Goal: Information Seeking & Learning: Learn about a topic

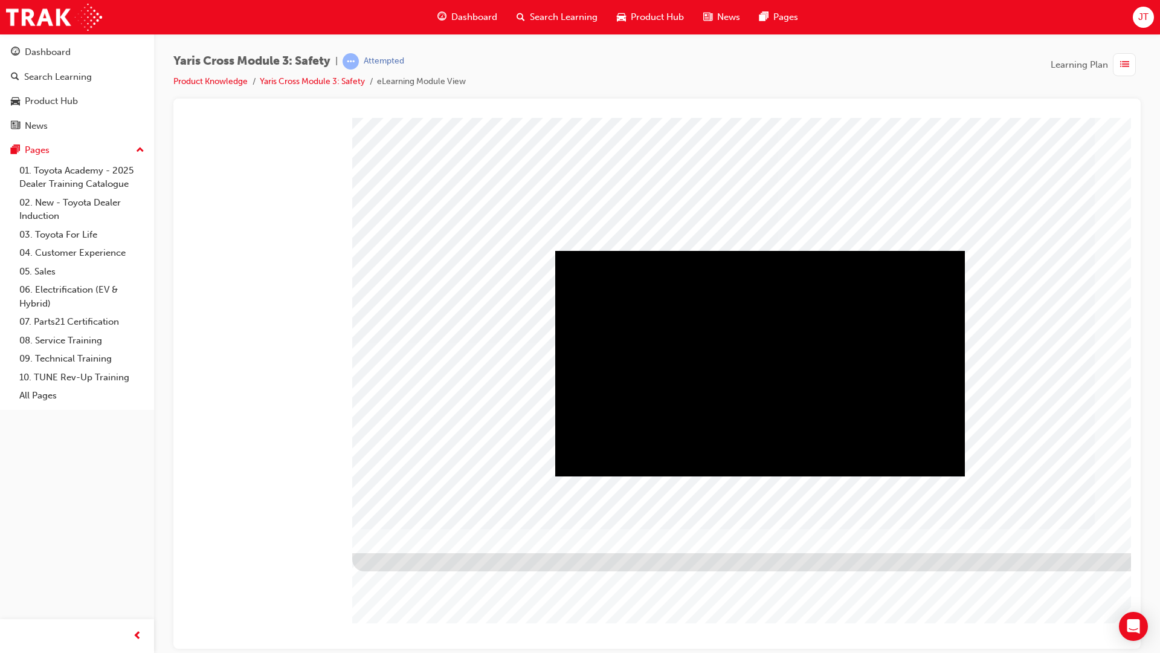
click at [727, 476] on video "" at bounding box center [760, 362] width 410 height 225
click at [930, 476] on video "" at bounding box center [760, 362] width 410 height 225
click at [930, 436] on video "" at bounding box center [760, 362] width 410 height 225
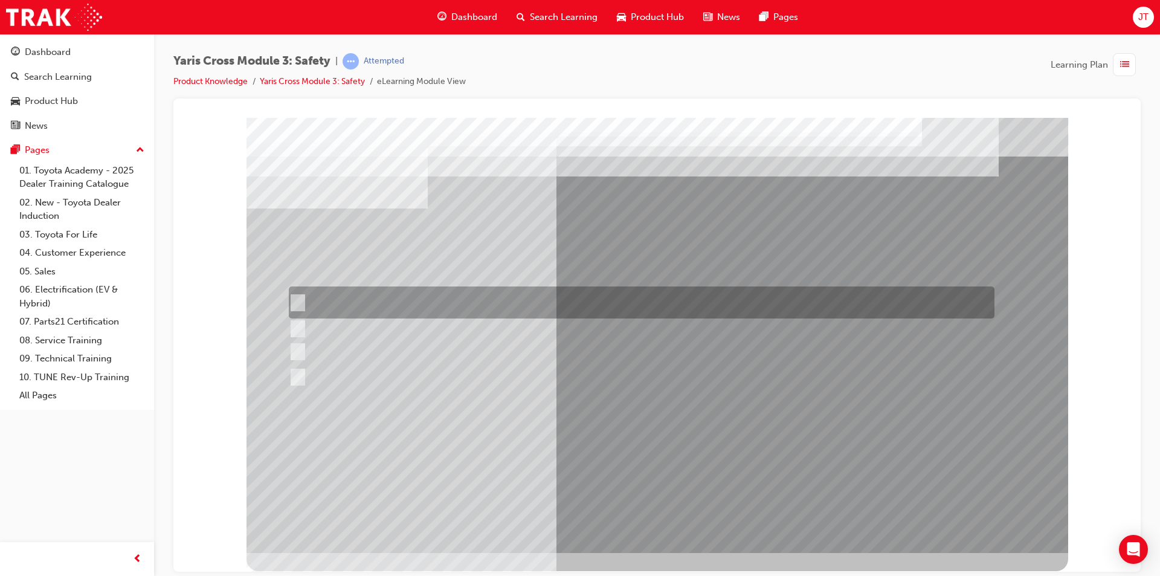
click at [607, 299] on div at bounding box center [639, 302] width 706 height 32
checkbox input "true"
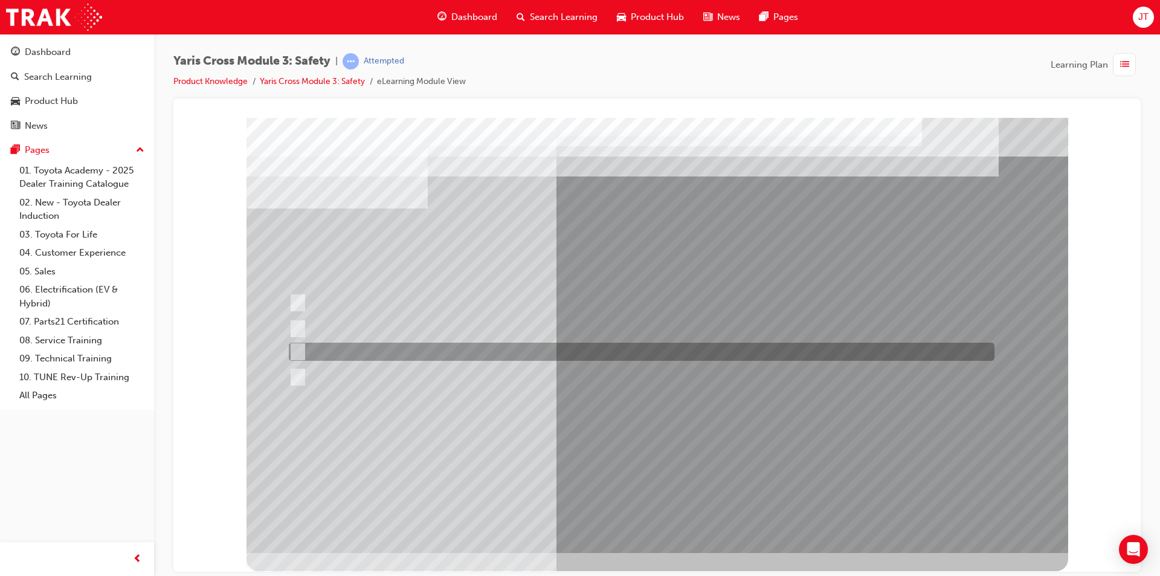
click at [472, 353] on div at bounding box center [639, 352] width 706 height 18
checkbox input "true"
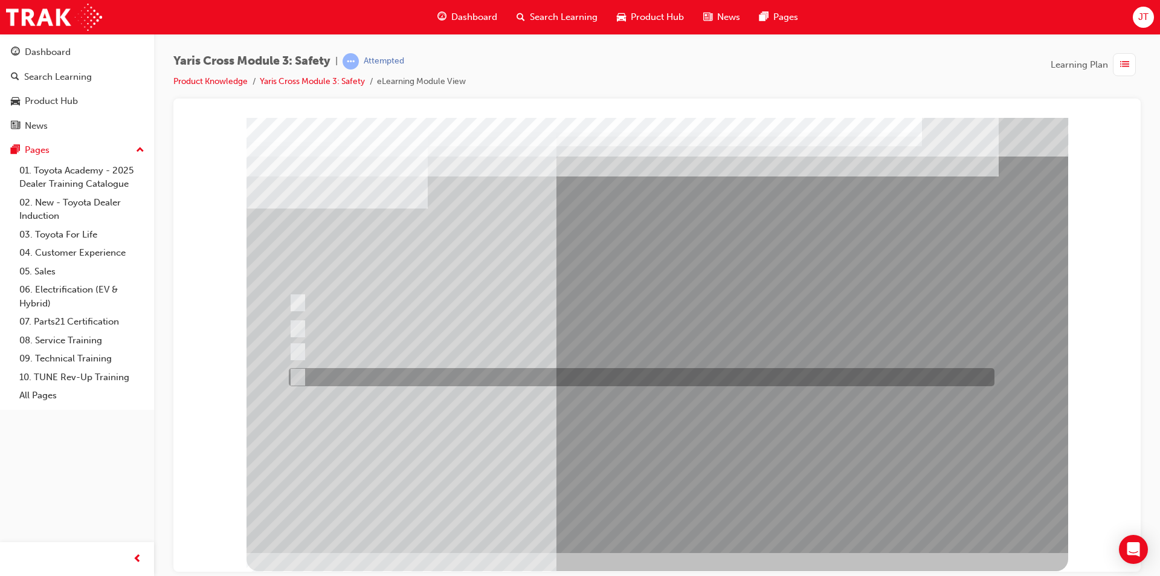
click at [386, 377] on div at bounding box center [639, 377] width 706 height 18
checkbox input "true"
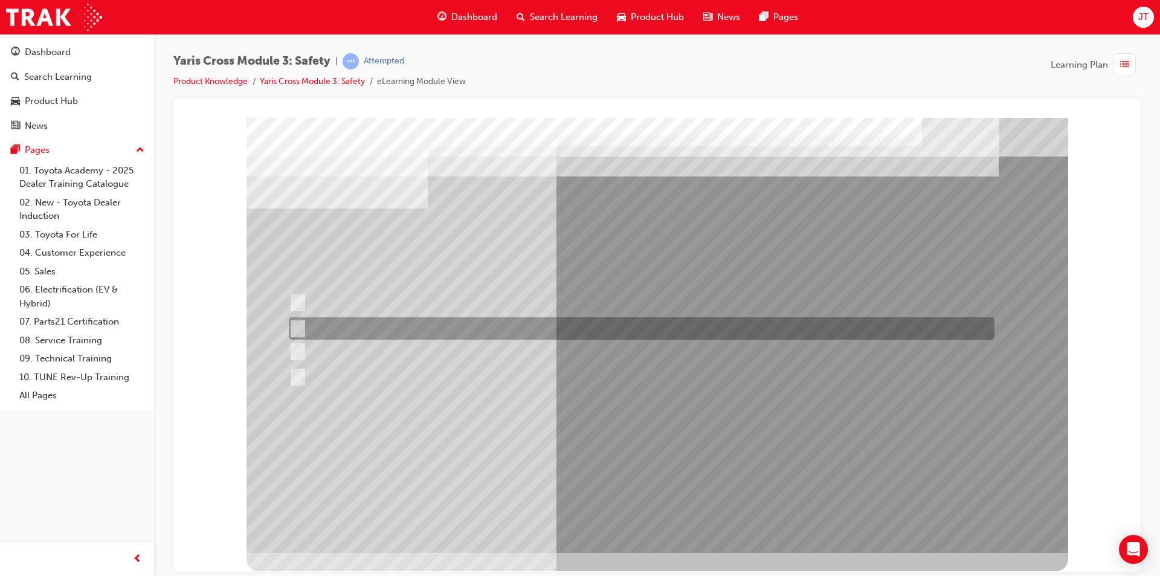
click at [467, 322] on div at bounding box center [639, 328] width 706 height 22
radio input "true"
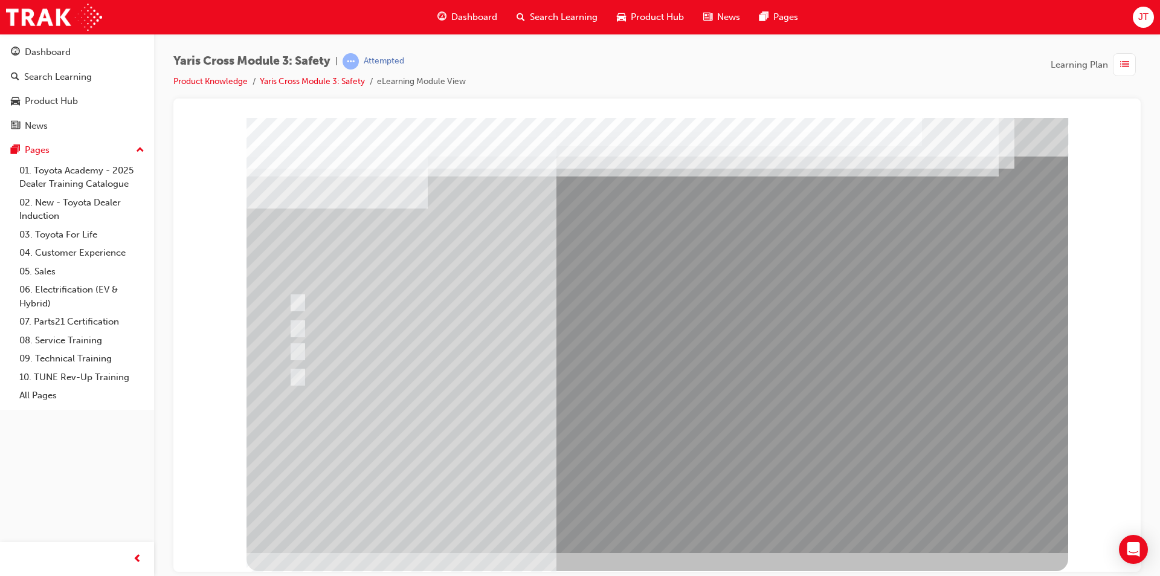
click at [683, 448] on div at bounding box center [658, 334] width 822 height 435
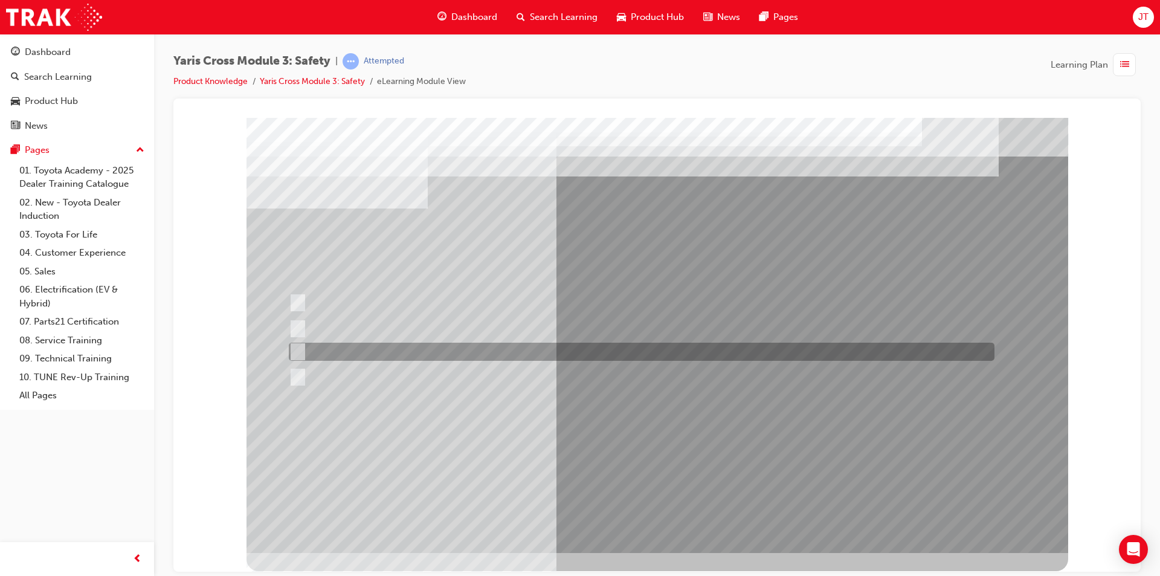
click at [424, 355] on div at bounding box center [639, 352] width 706 height 18
radio input "true"
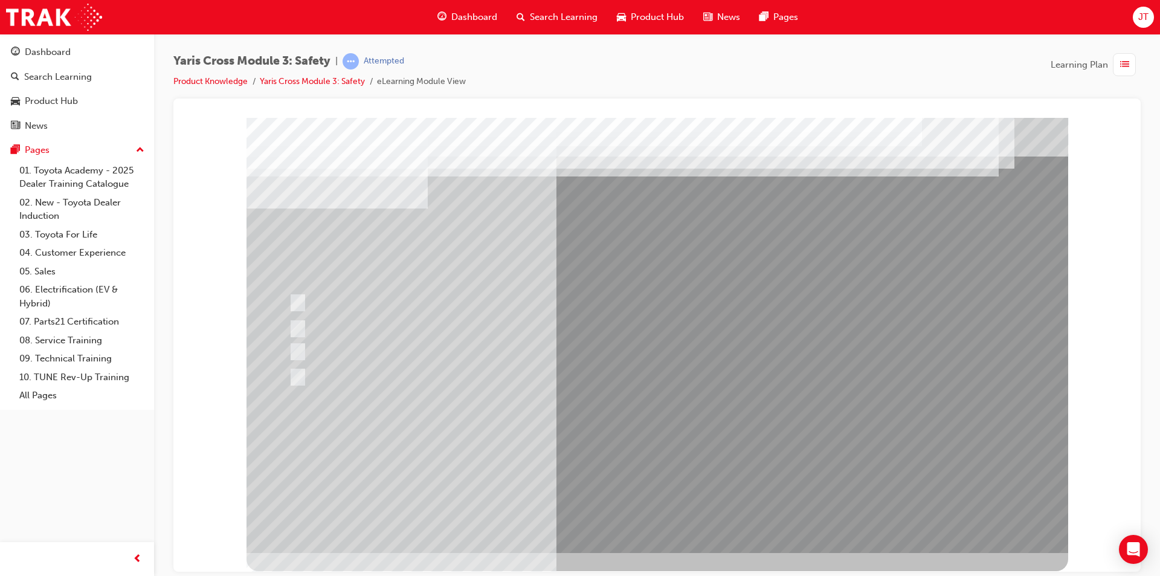
click at [665, 459] on div at bounding box center [658, 334] width 822 height 435
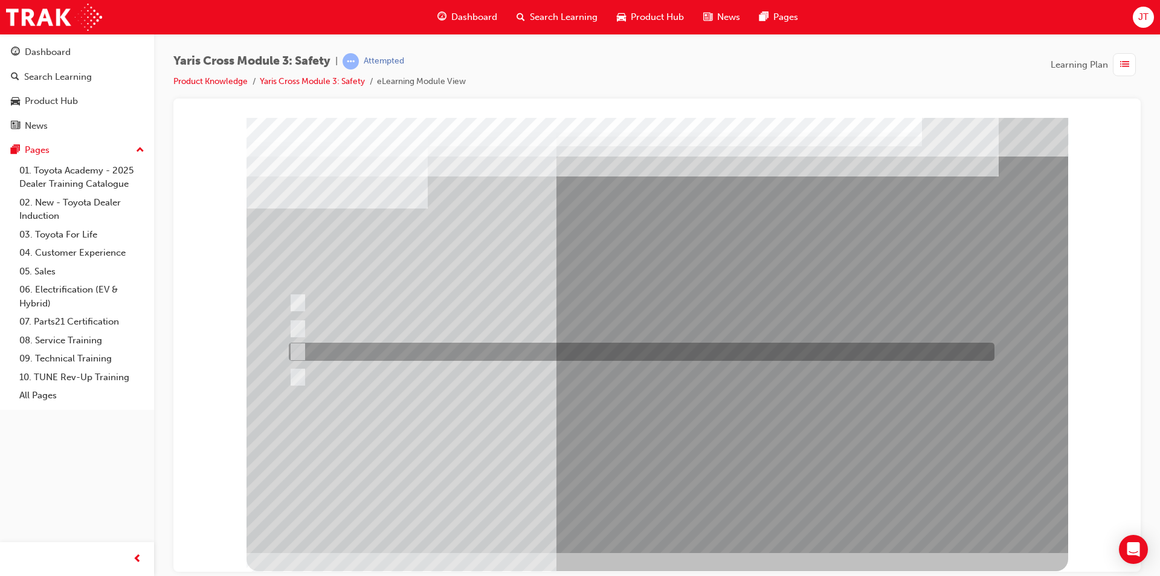
click at [516, 352] on div at bounding box center [639, 352] width 706 height 18
radio input "true"
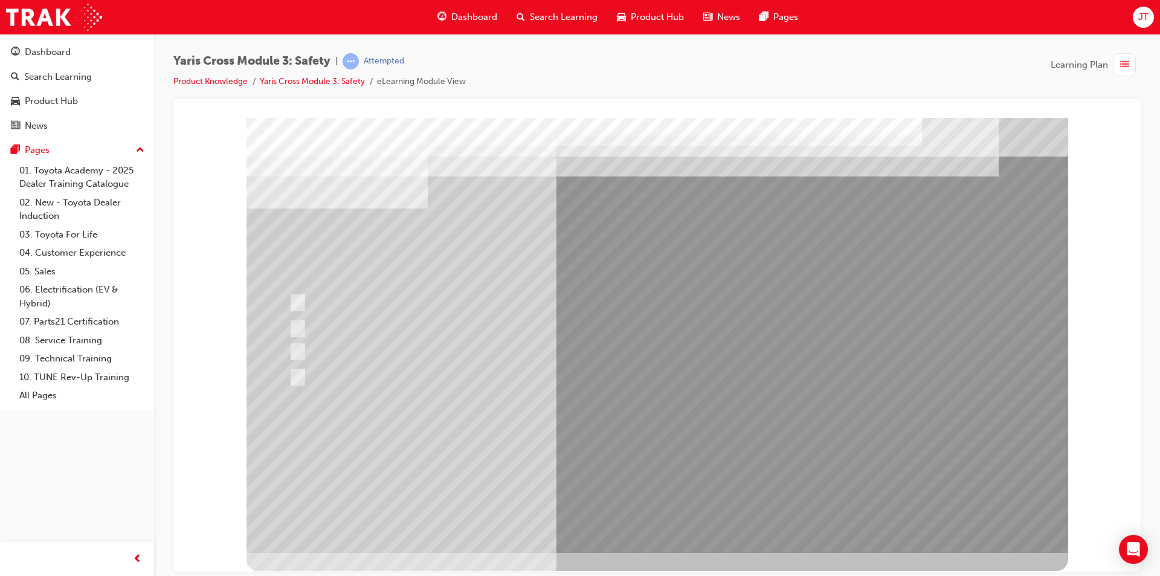
click at [356, 424] on div at bounding box center [658, 334] width 822 height 435
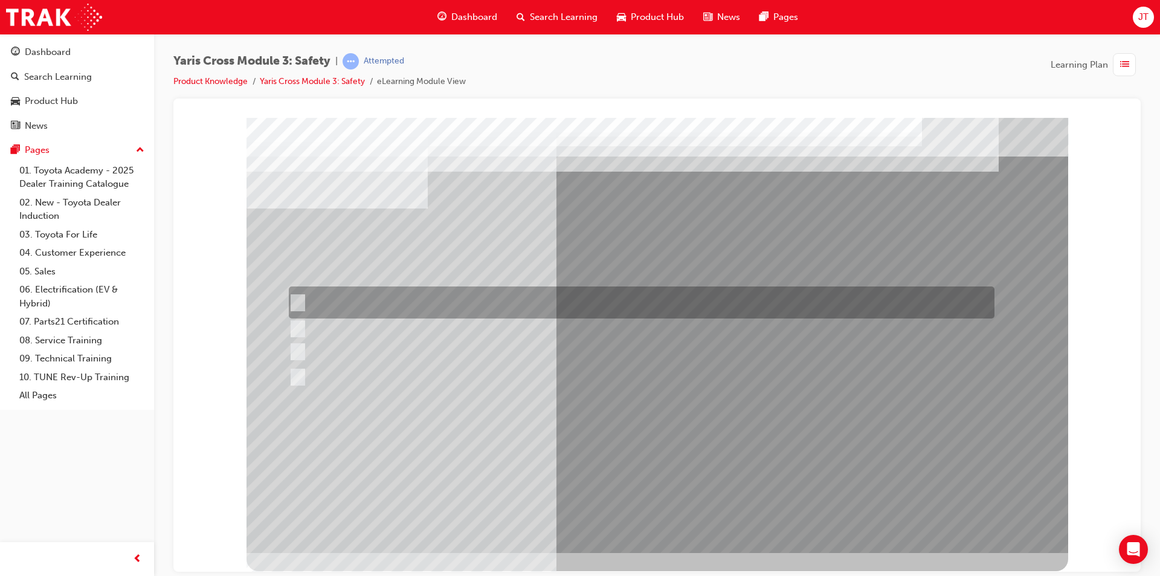
click at [393, 303] on div at bounding box center [639, 302] width 706 height 32
radio input "true"
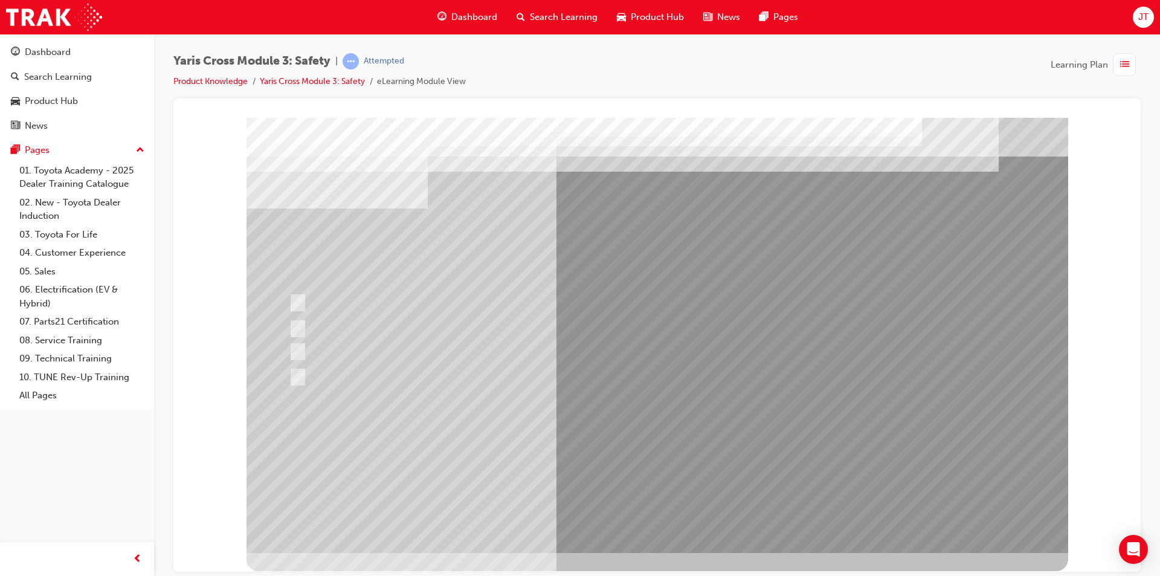
click at [605, 450] on div at bounding box center [658, 334] width 822 height 435
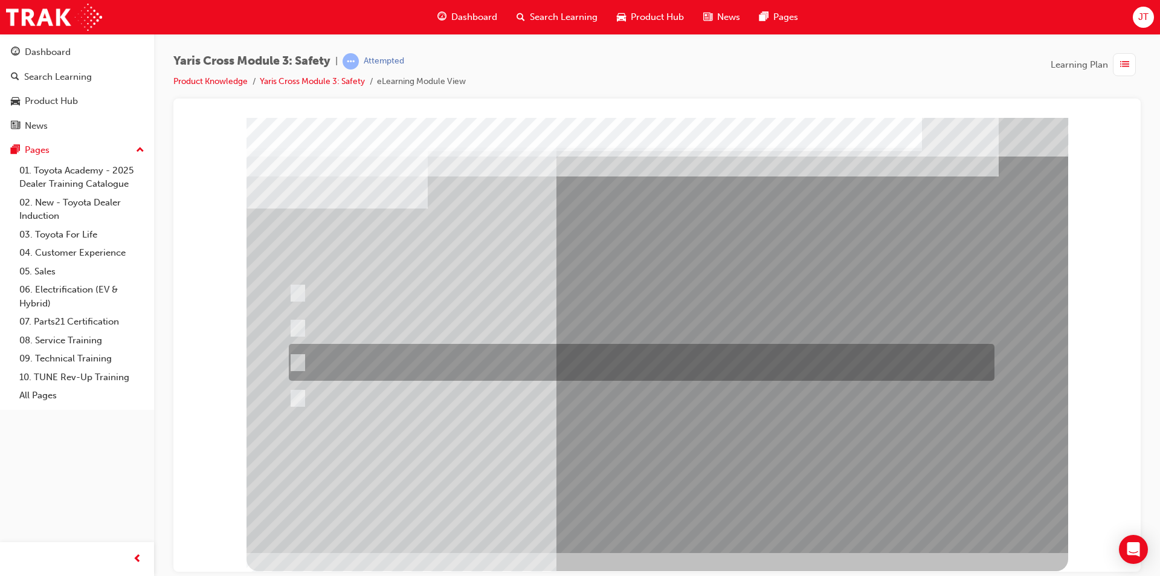
click at [543, 364] on div at bounding box center [639, 362] width 706 height 37
radio input "true"
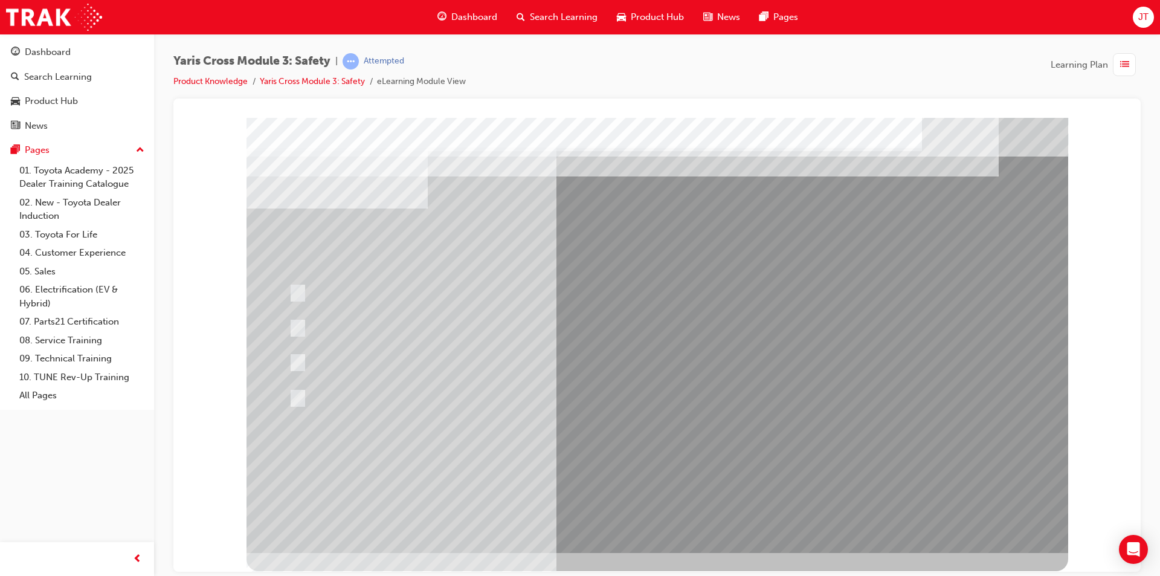
click at [532, 457] on div at bounding box center [658, 334] width 822 height 435
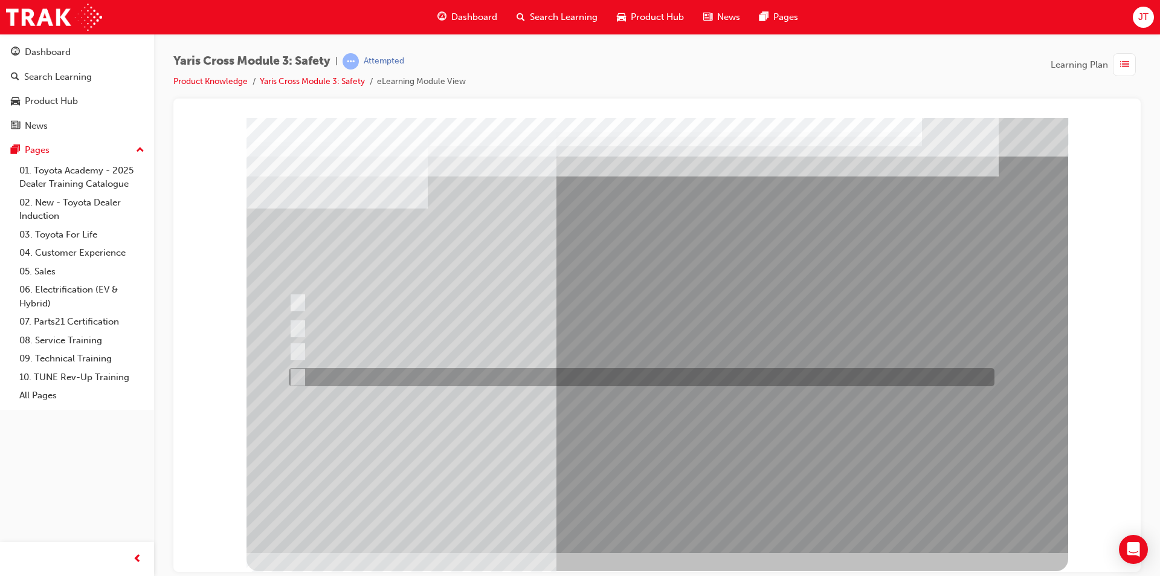
click at [536, 378] on div at bounding box center [639, 377] width 706 height 18
radio input "true"
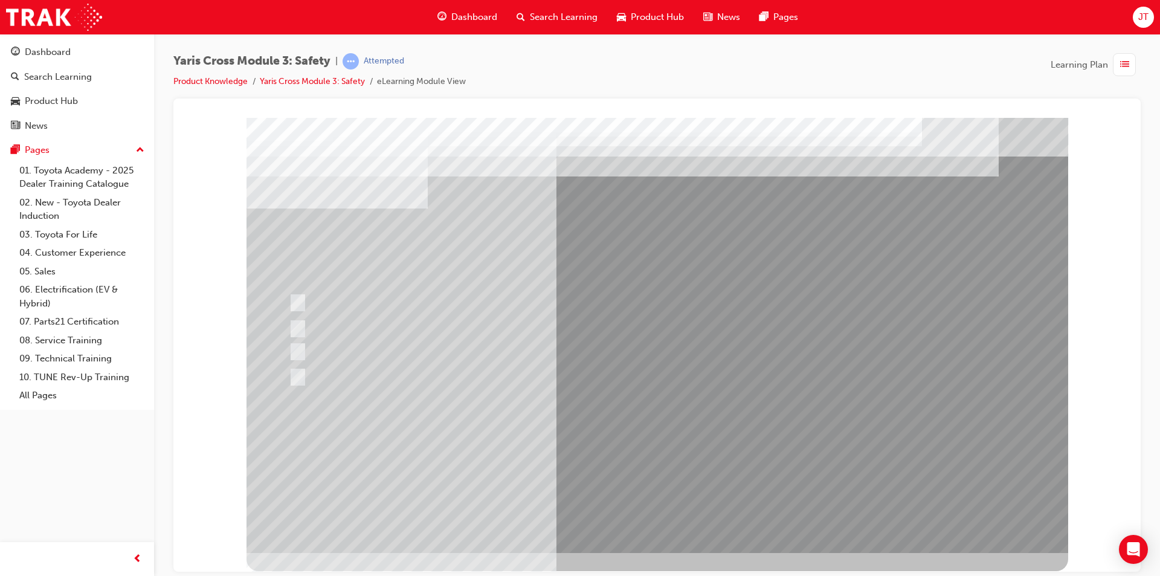
click at [632, 457] on div at bounding box center [658, 334] width 822 height 435
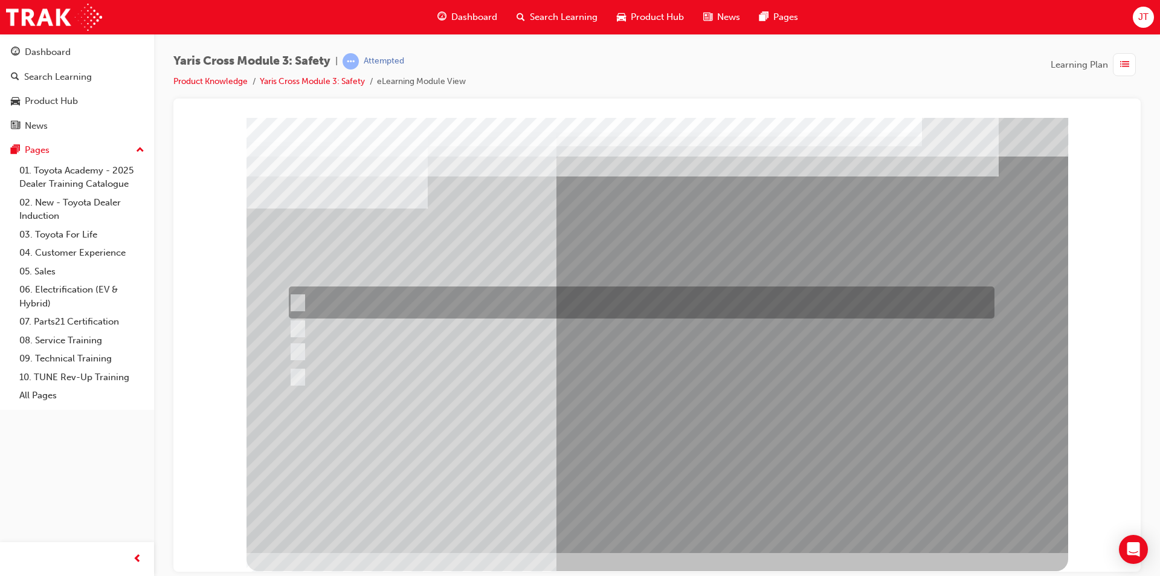
click at [438, 305] on div at bounding box center [639, 302] width 706 height 32
checkbox input "true"
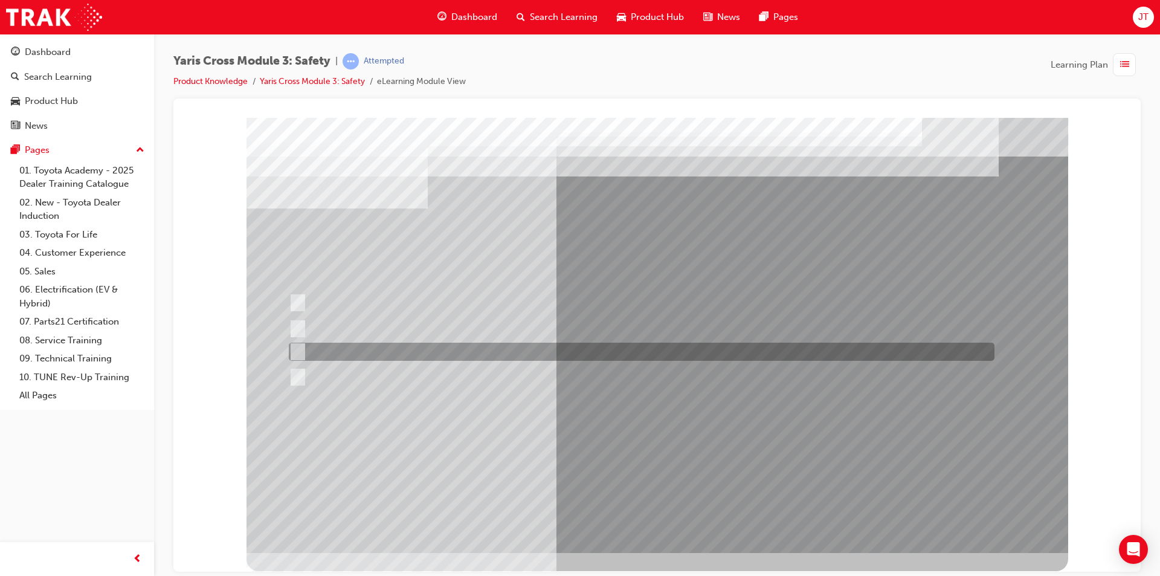
click at [501, 351] on div at bounding box center [639, 352] width 706 height 18
checkbox input "true"
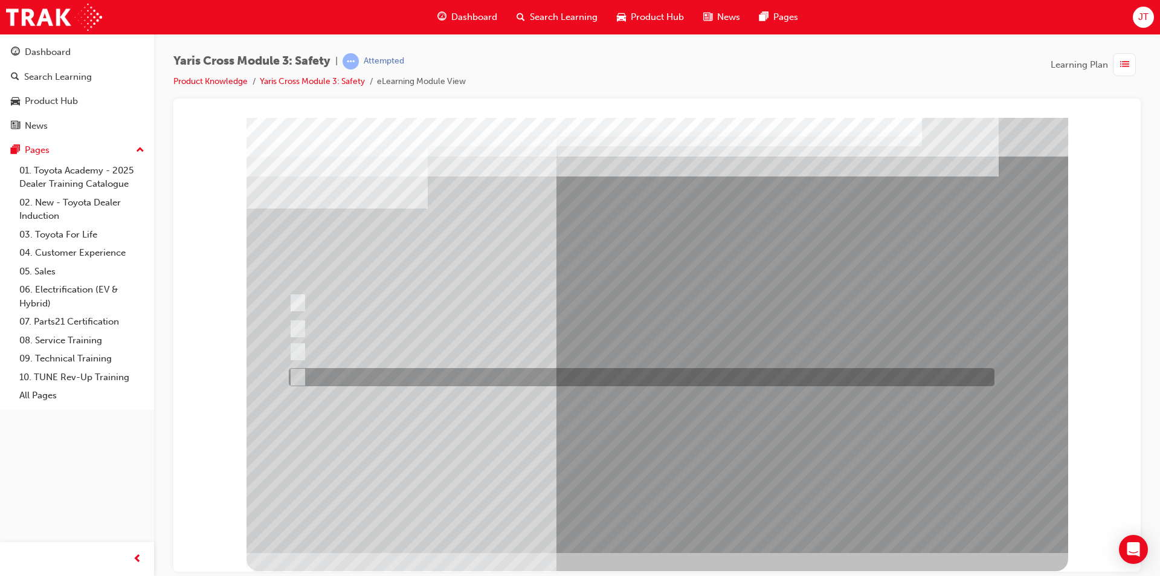
click at [485, 373] on div at bounding box center [639, 377] width 706 height 18
checkbox input "true"
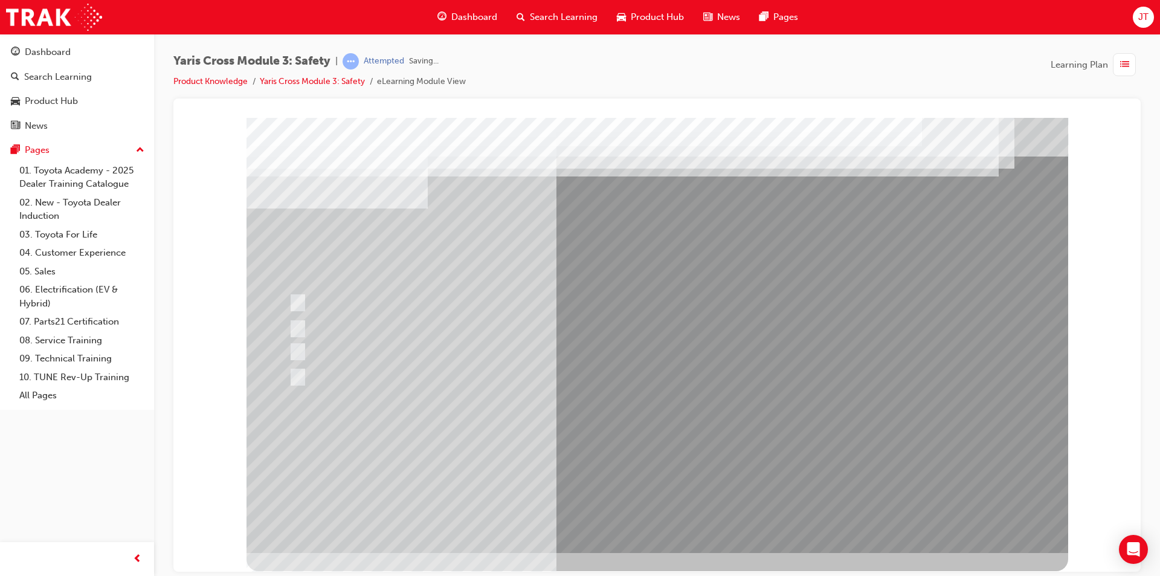
click at [632, 458] on div at bounding box center [658, 334] width 822 height 435
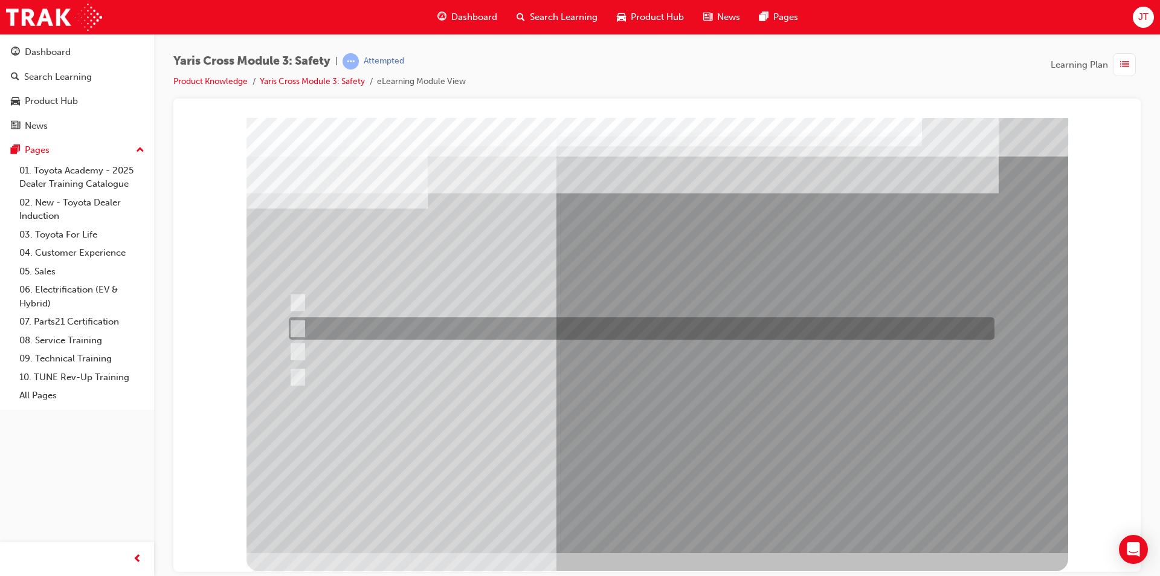
click at [417, 332] on div at bounding box center [639, 328] width 706 height 22
radio input "true"
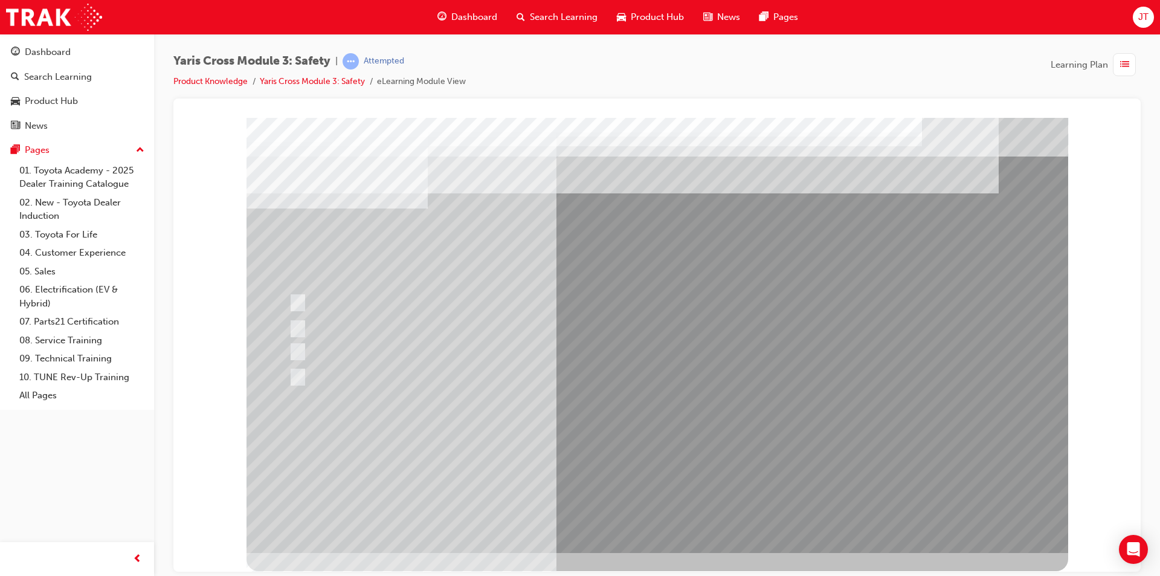
click at [633, 461] on div at bounding box center [658, 334] width 822 height 435
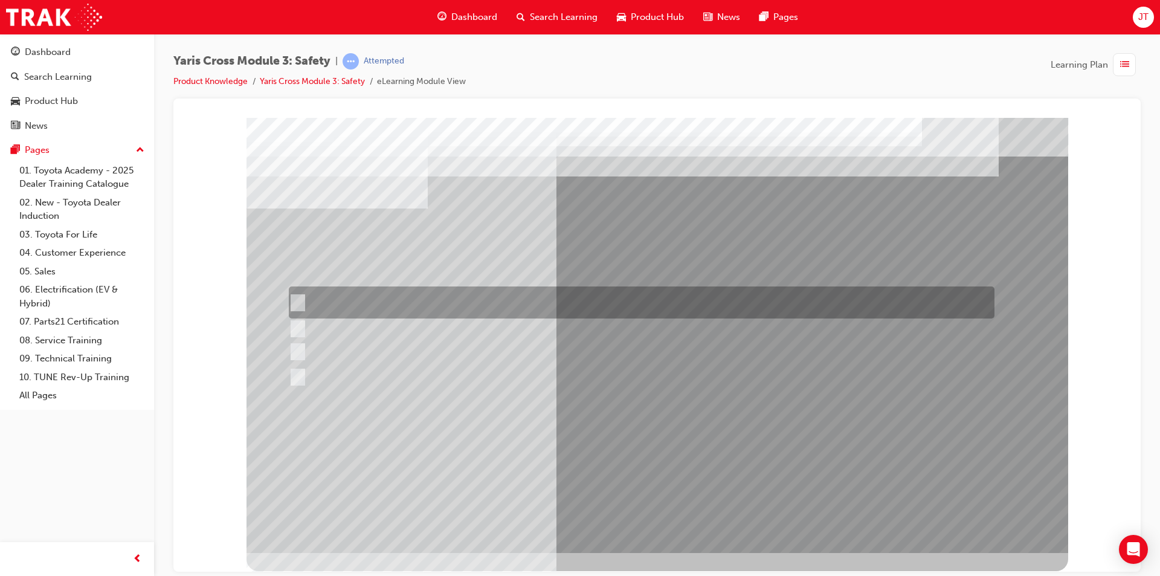
click at [362, 304] on div at bounding box center [639, 302] width 706 height 32
radio input "true"
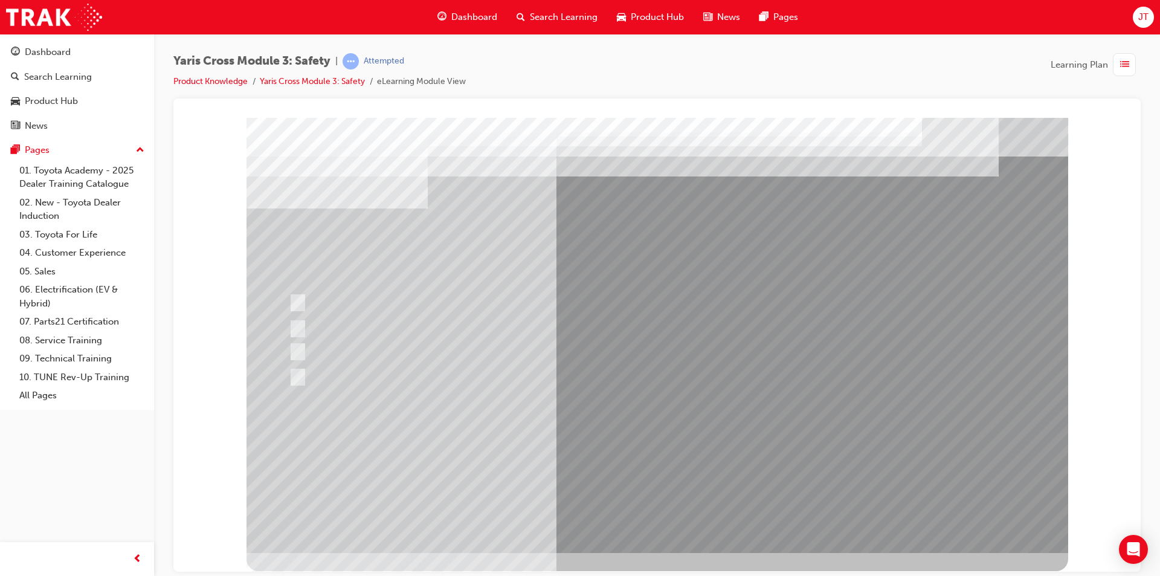
click at [624, 459] on div at bounding box center [658, 334] width 822 height 435
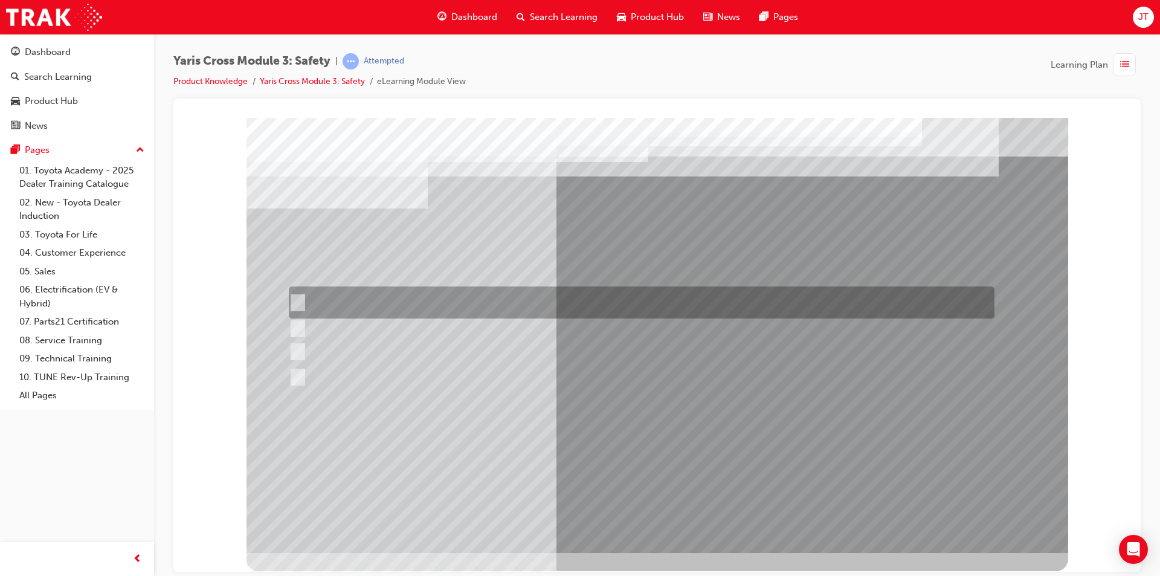
click at [523, 307] on div at bounding box center [639, 302] width 706 height 32
checkbox input "true"
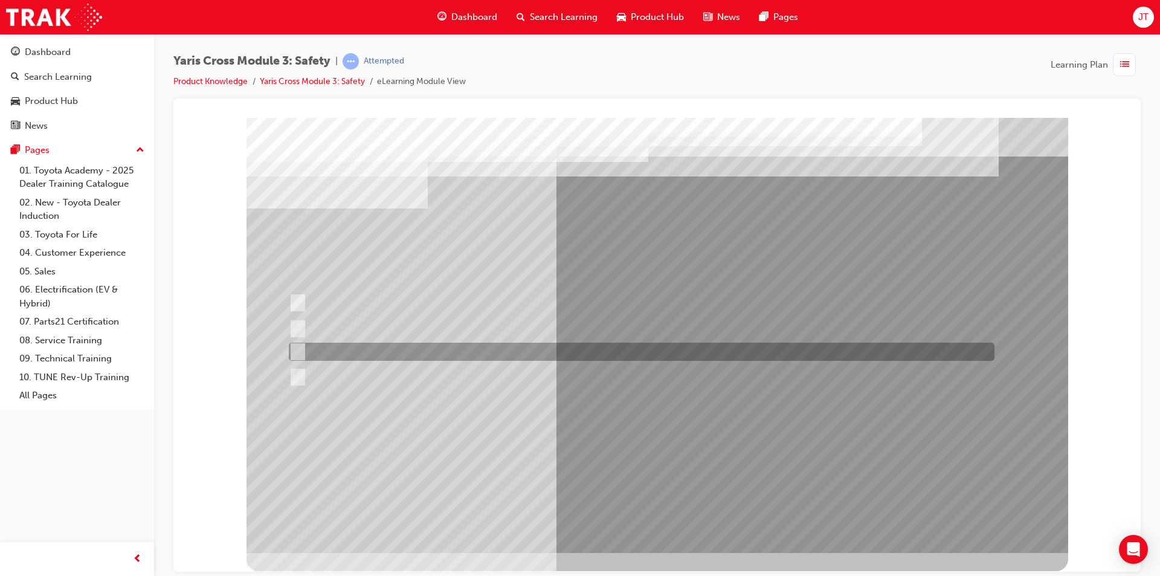
click at [502, 349] on div at bounding box center [639, 352] width 706 height 18
checkbox input "true"
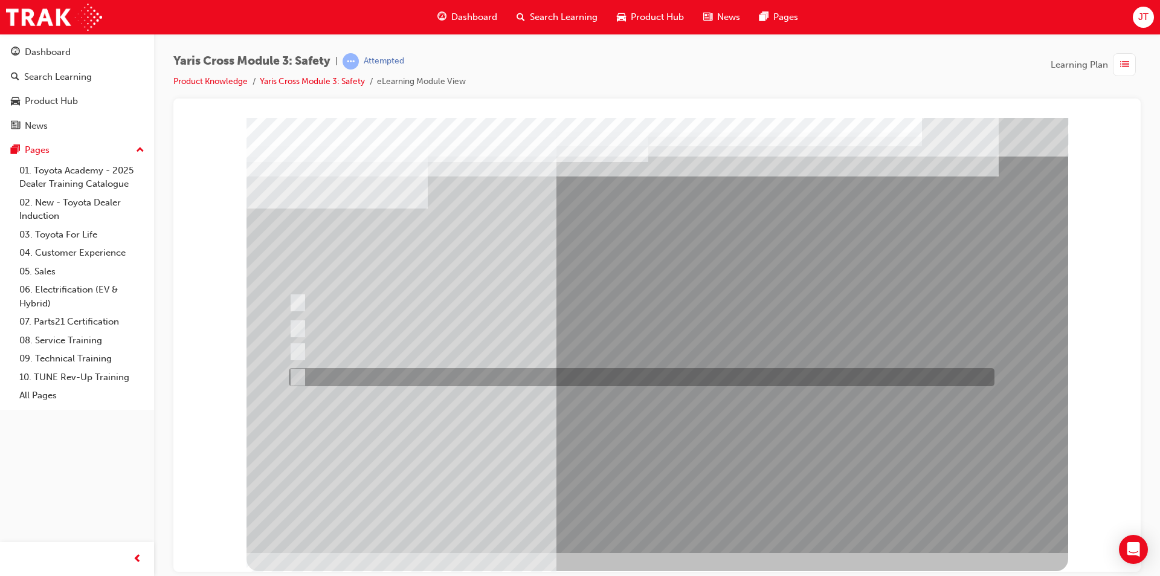
click at [483, 369] on div at bounding box center [639, 377] width 706 height 18
checkbox input "true"
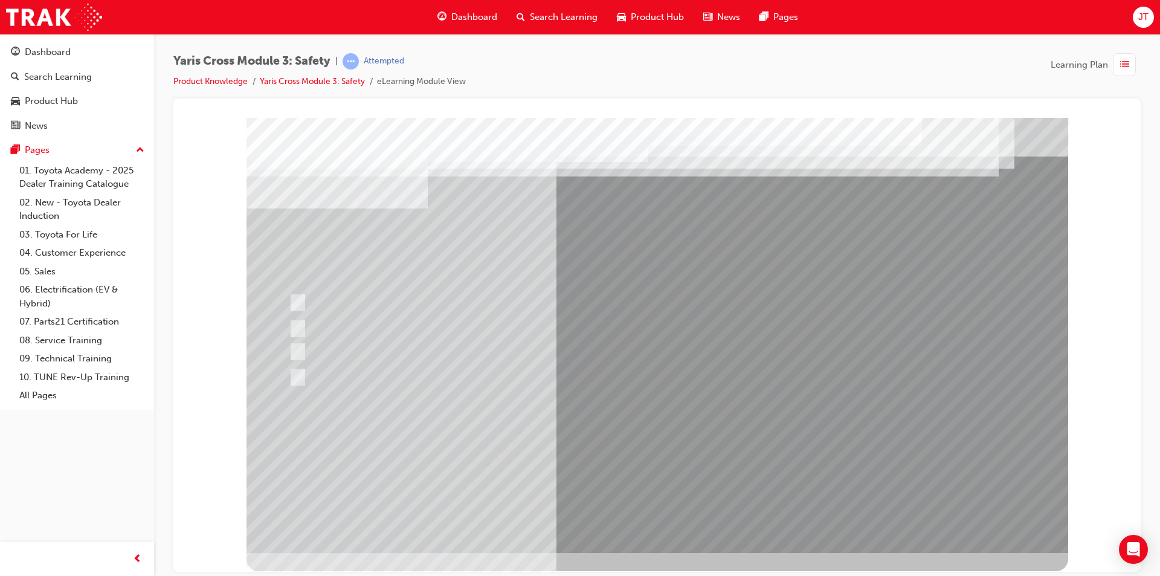
click at [671, 452] on div at bounding box center [658, 334] width 822 height 435
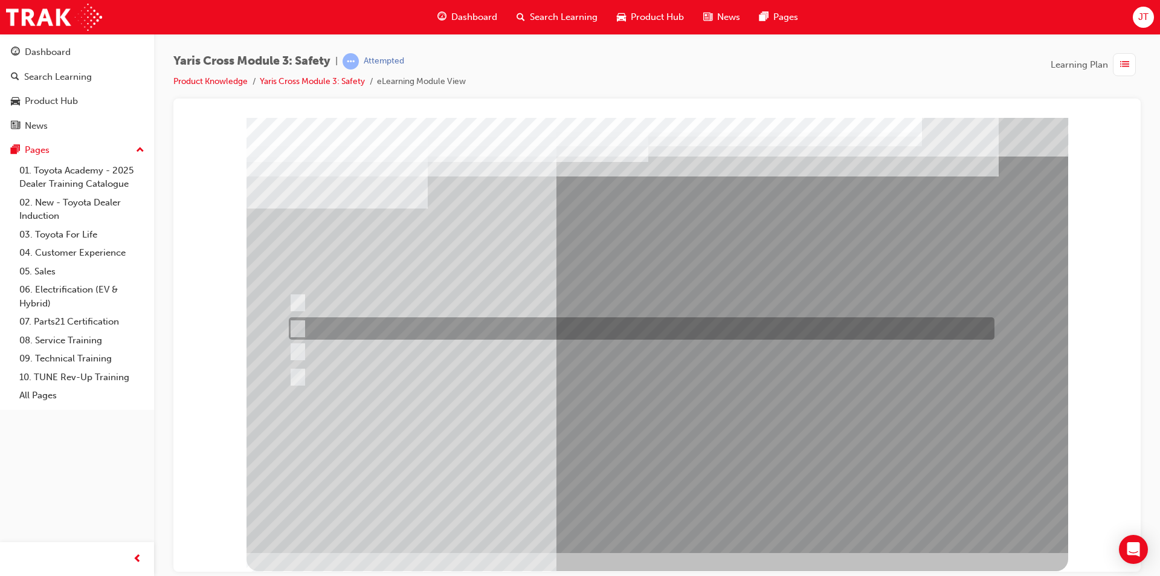
click at [387, 326] on div at bounding box center [639, 328] width 706 height 22
radio input "true"
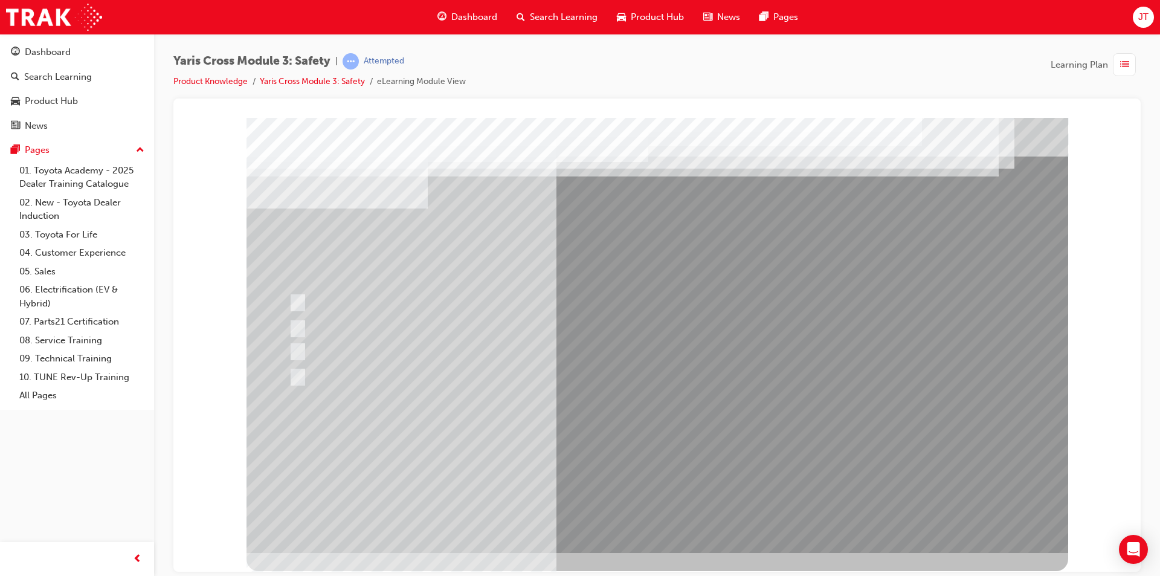
click at [648, 455] on div at bounding box center [658, 334] width 822 height 435
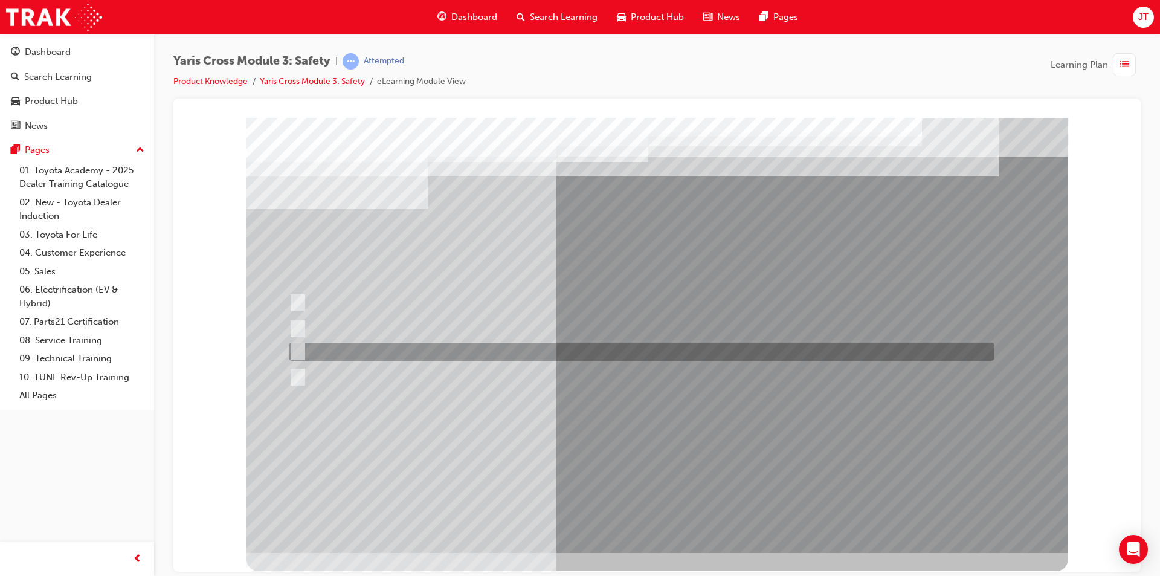
click at [401, 343] on div at bounding box center [639, 352] width 706 height 18
radio input "true"
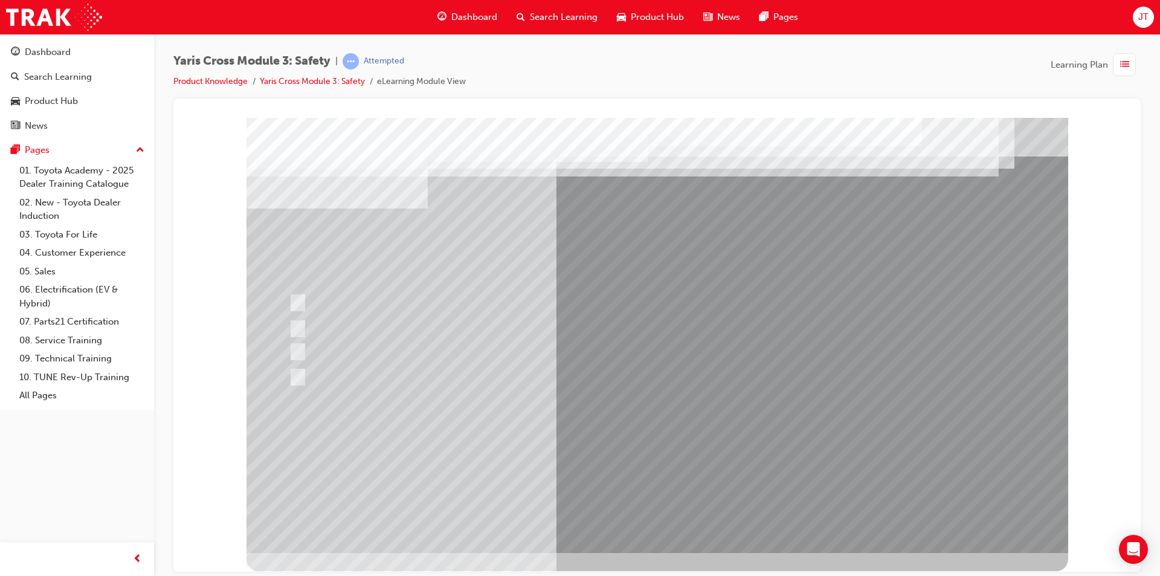
click at [628, 453] on div at bounding box center [658, 334] width 822 height 435
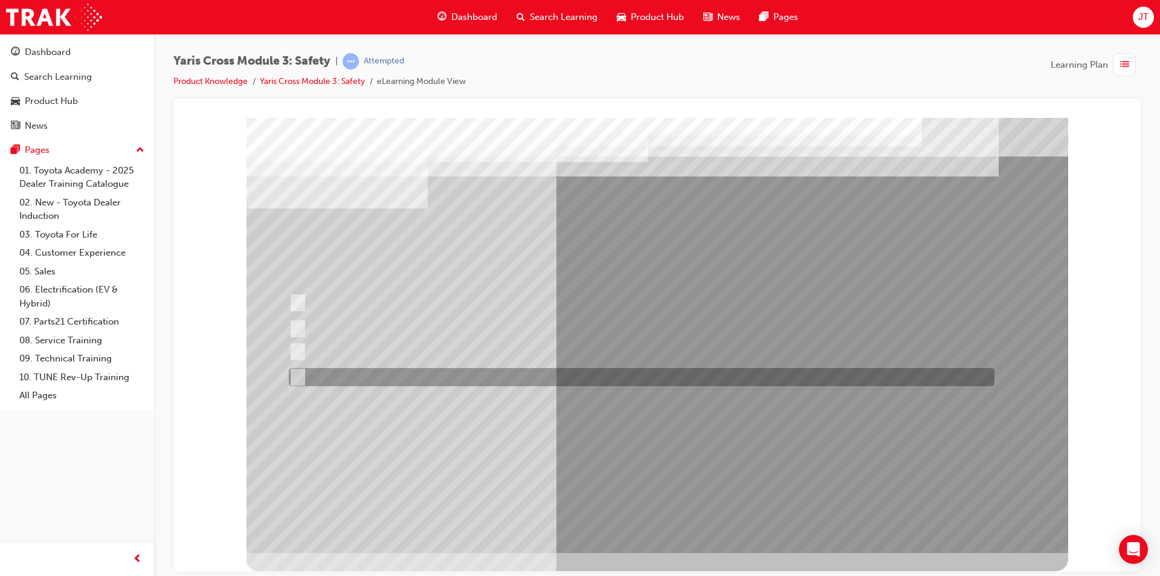
click at [391, 378] on div at bounding box center [639, 377] width 706 height 18
radio input "true"
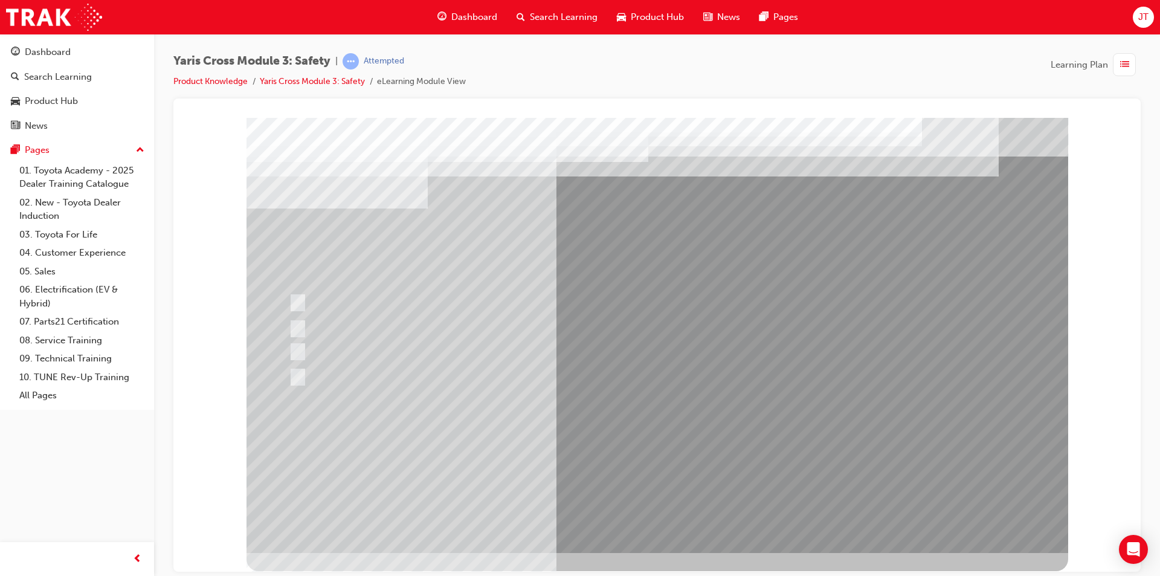
click at [616, 455] on div at bounding box center [658, 334] width 822 height 435
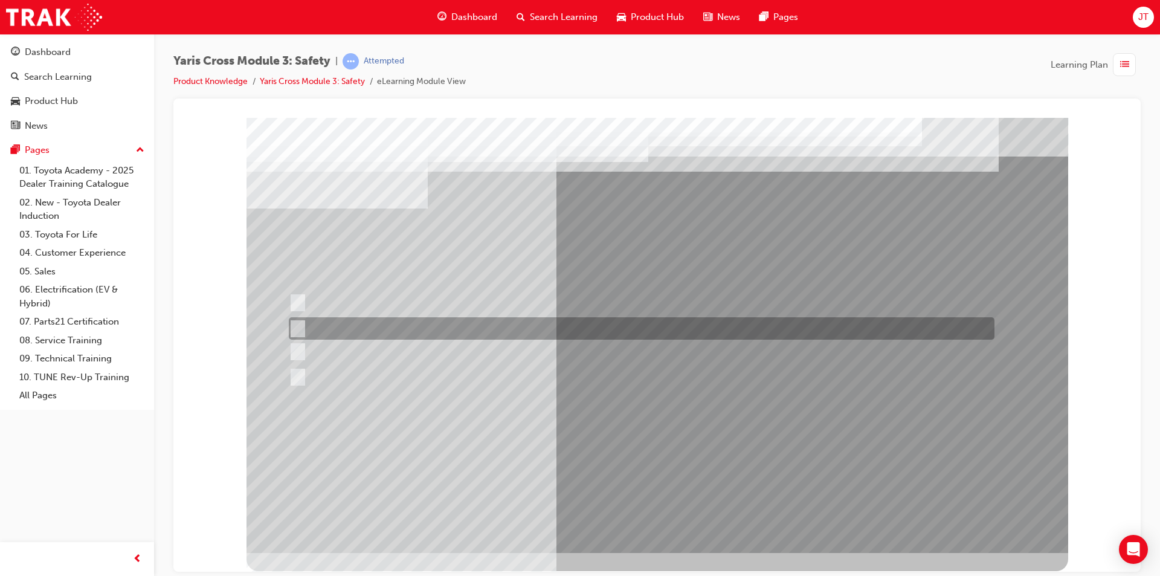
click at [403, 322] on div at bounding box center [639, 328] width 706 height 22
radio input "true"
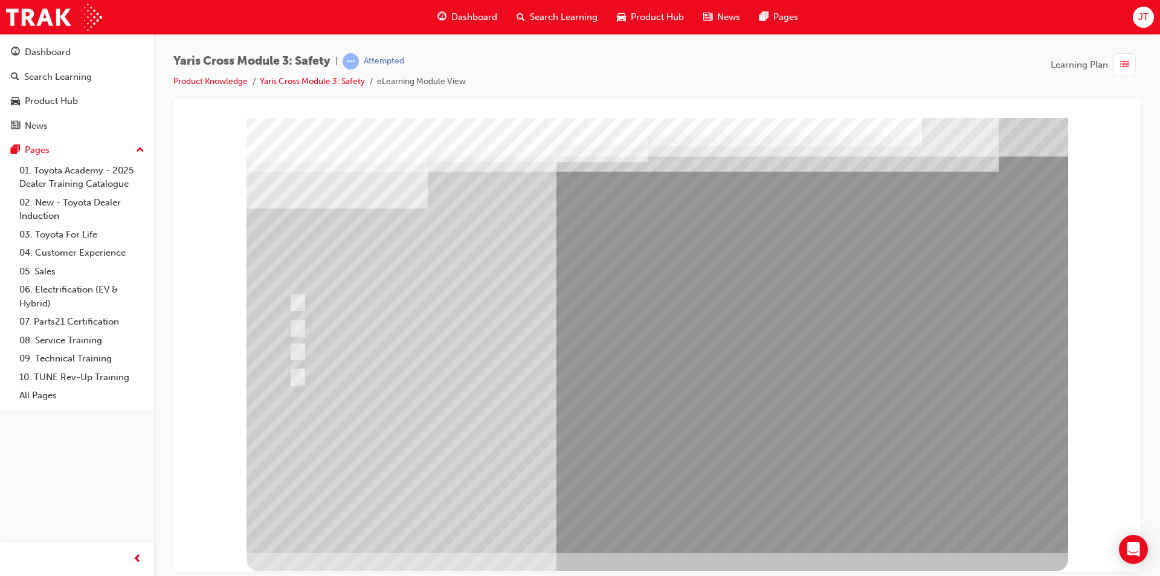
click at [636, 457] on div at bounding box center [658, 334] width 822 height 435
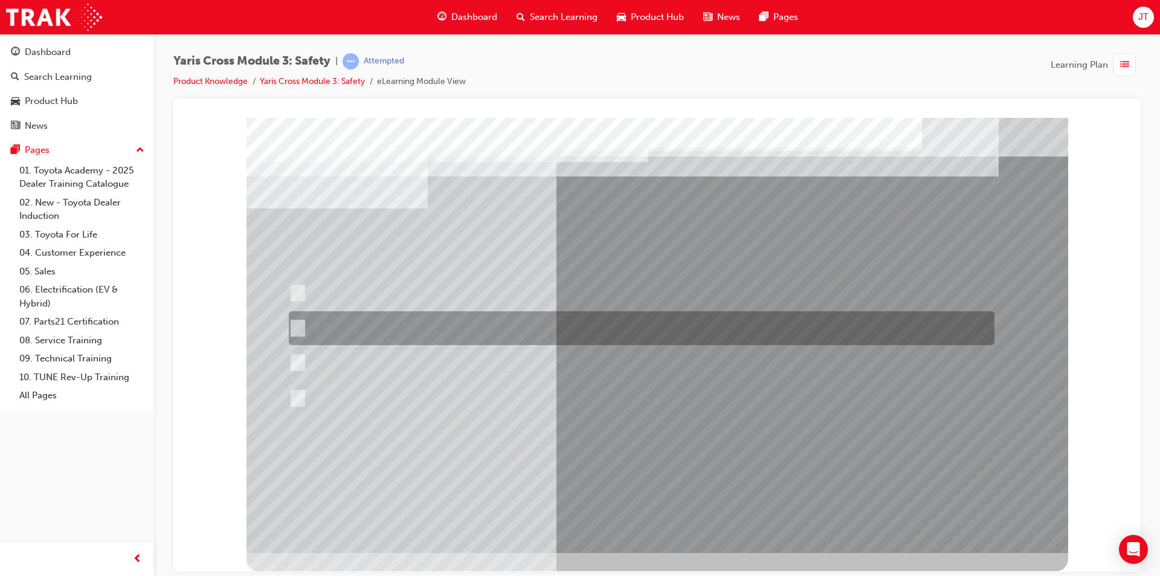
click at [412, 332] on div at bounding box center [639, 328] width 706 height 34
radio input "true"
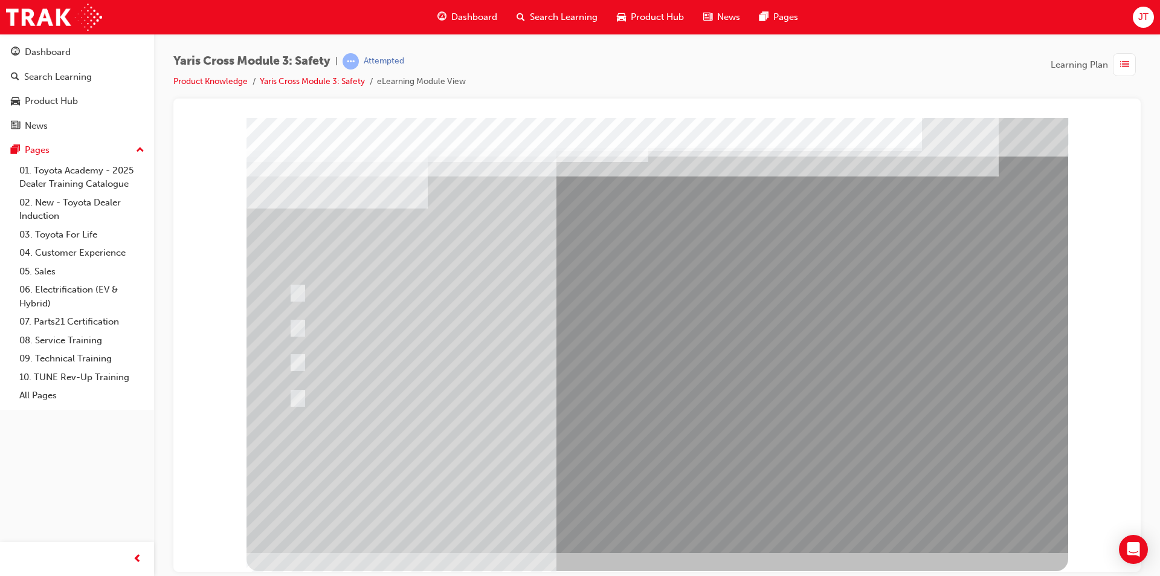
click at [619, 454] on div at bounding box center [658, 334] width 822 height 435
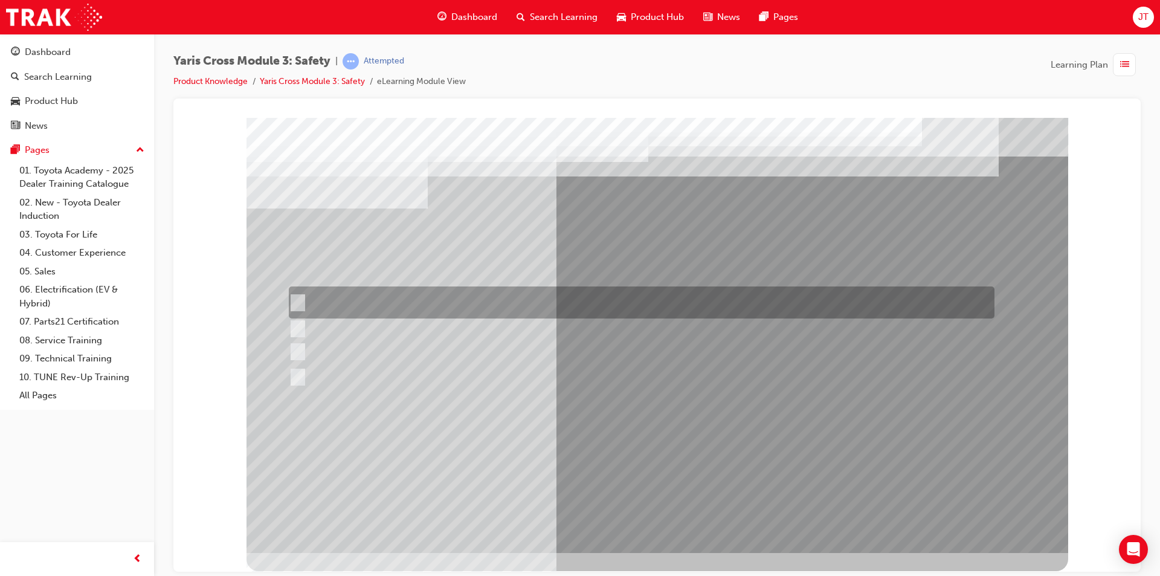
click at [538, 297] on div at bounding box center [639, 302] width 706 height 32
radio input "true"
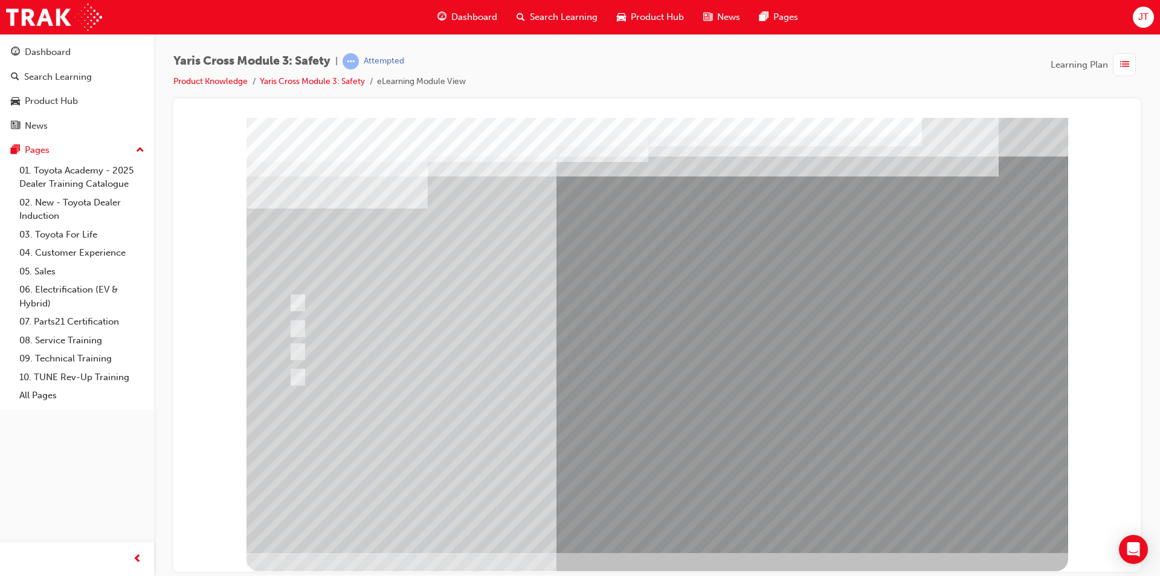
click at [633, 460] on div at bounding box center [658, 334] width 822 height 435
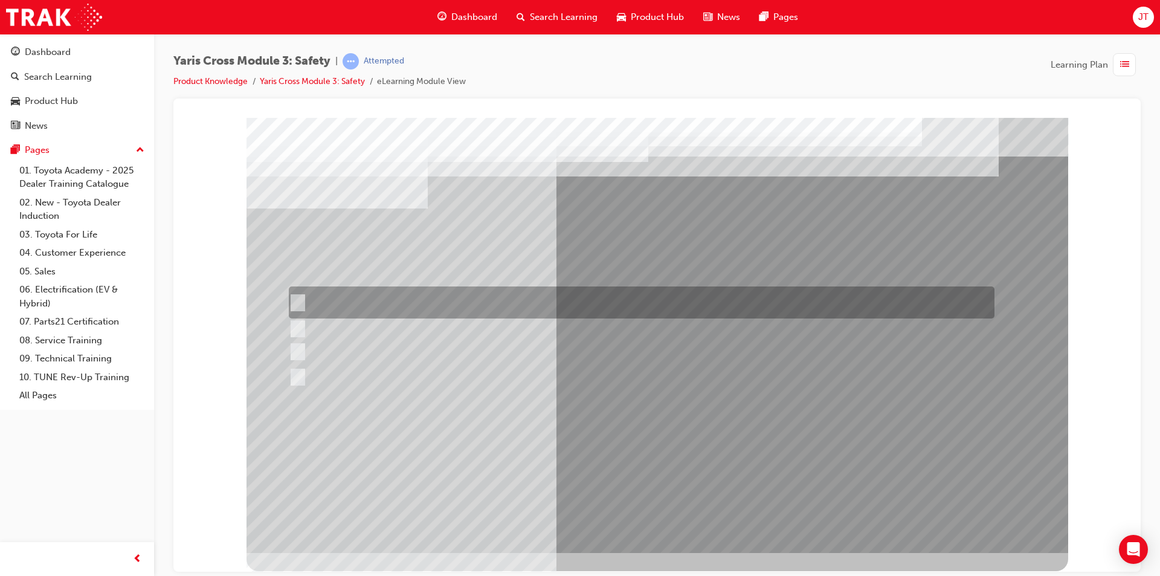
click at [434, 303] on div at bounding box center [639, 302] width 706 height 32
checkbox input "true"
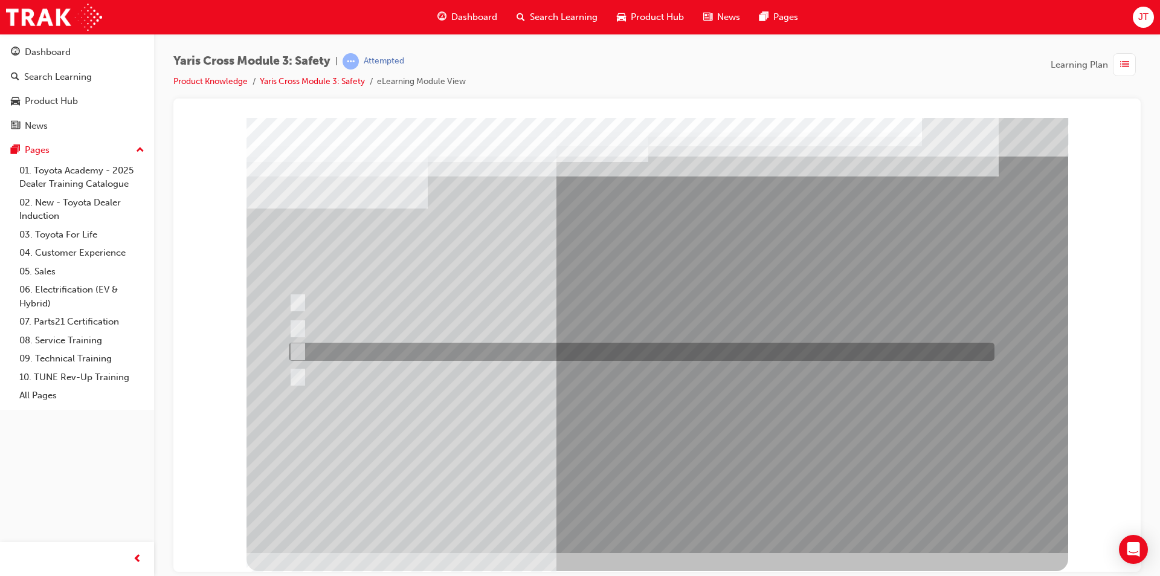
click at [421, 348] on div at bounding box center [639, 352] width 706 height 18
checkbox input "true"
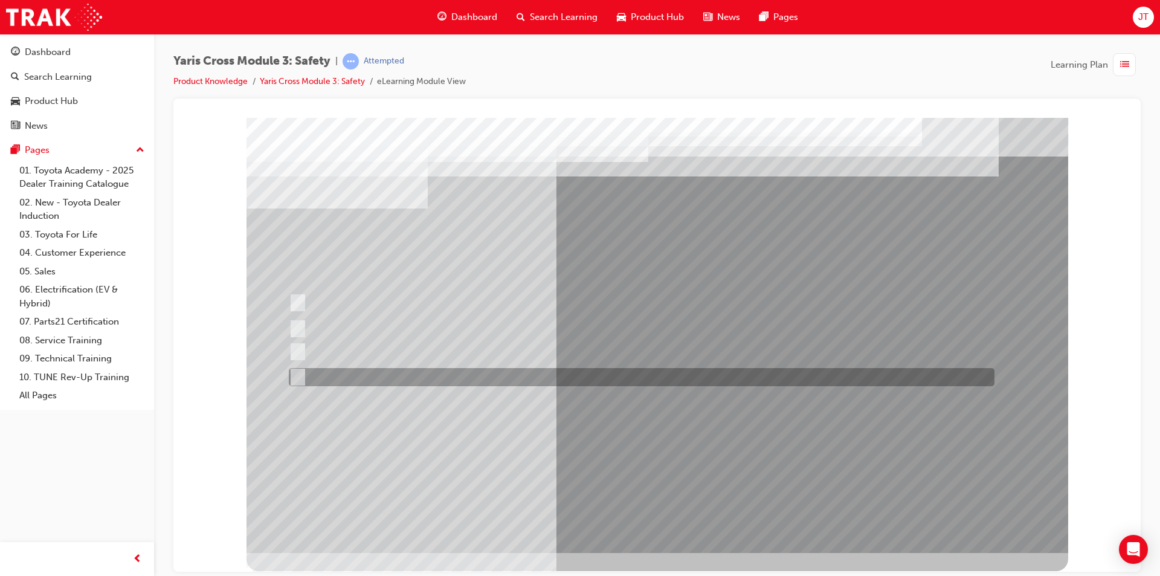
click at [416, 374] on div at bounding box center [639, 377] width 706 height 18
checkbox input "true"
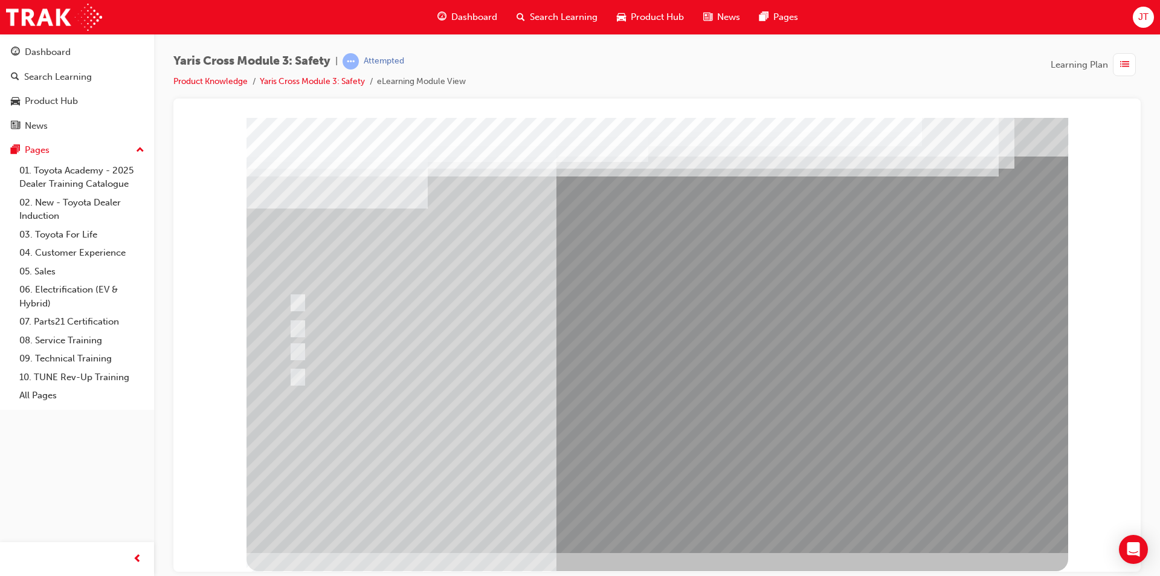
click at [619, 431] on div at bounding box center [658, 334] width 822 height 435
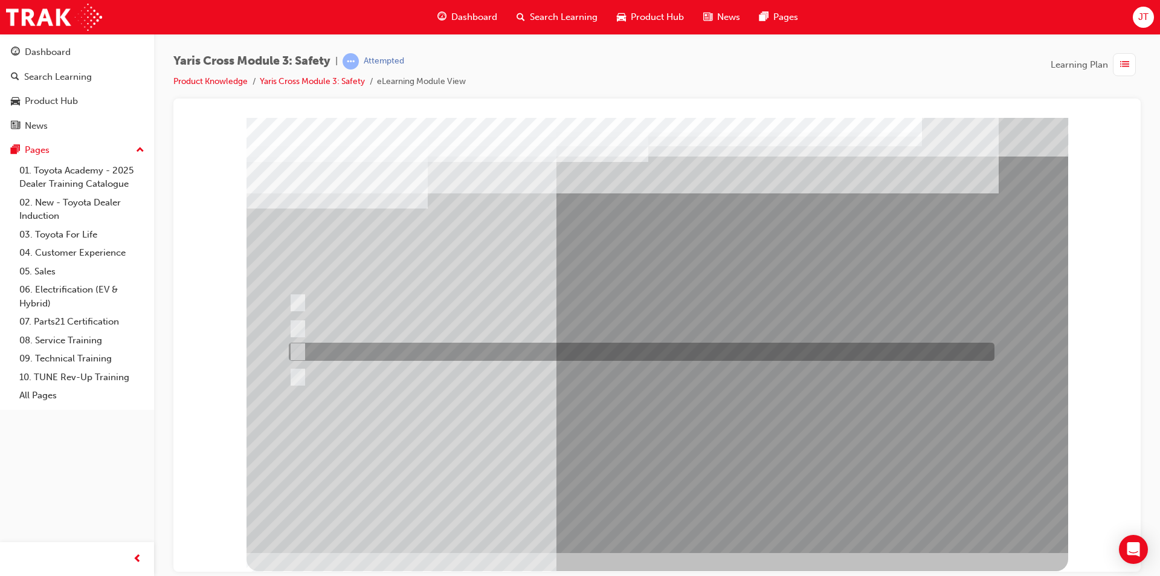
click at [432, 352] on div at bounding box center [639, 352] width 706 height 18
radio input "true"
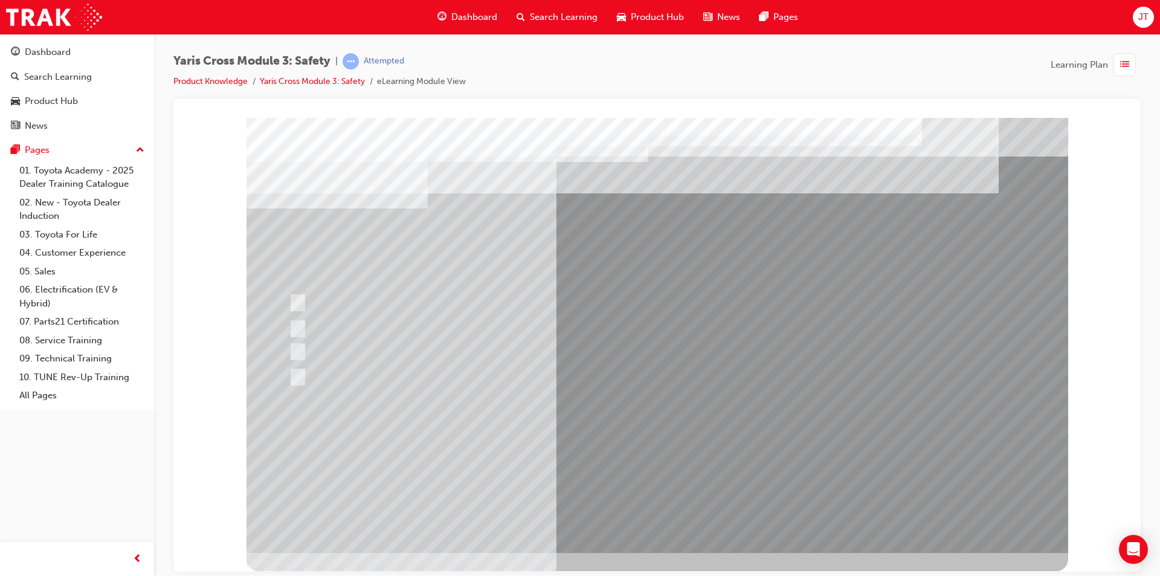
click at [666, 463] on div at bounding box center [658, 334] width 822 height 435
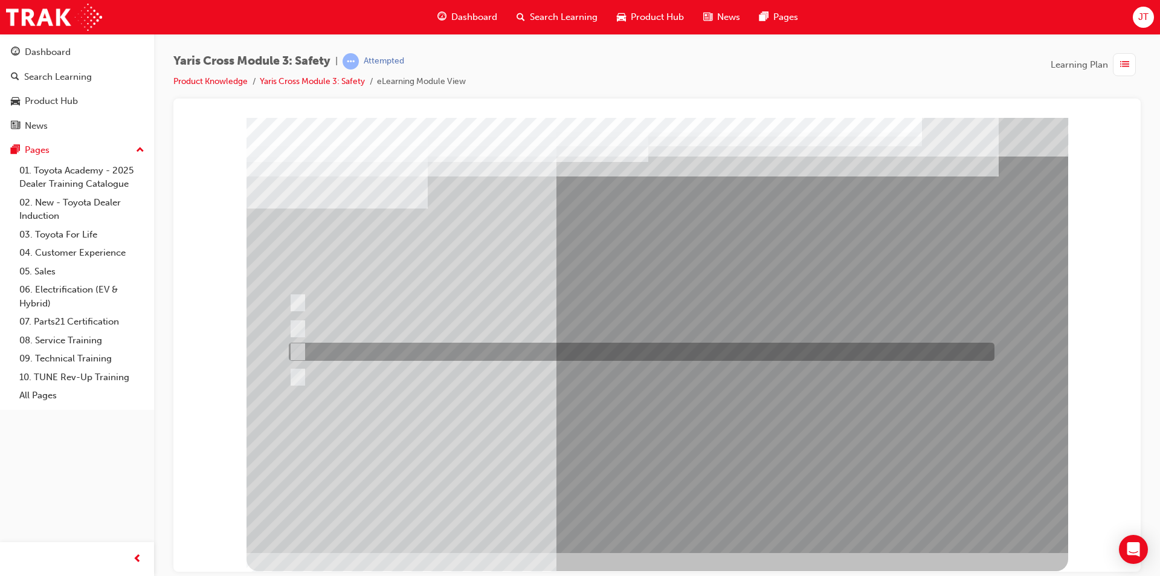
click at [432, 350] on div at bounding box center [639, 352] width 706 height 18
radio input "true"
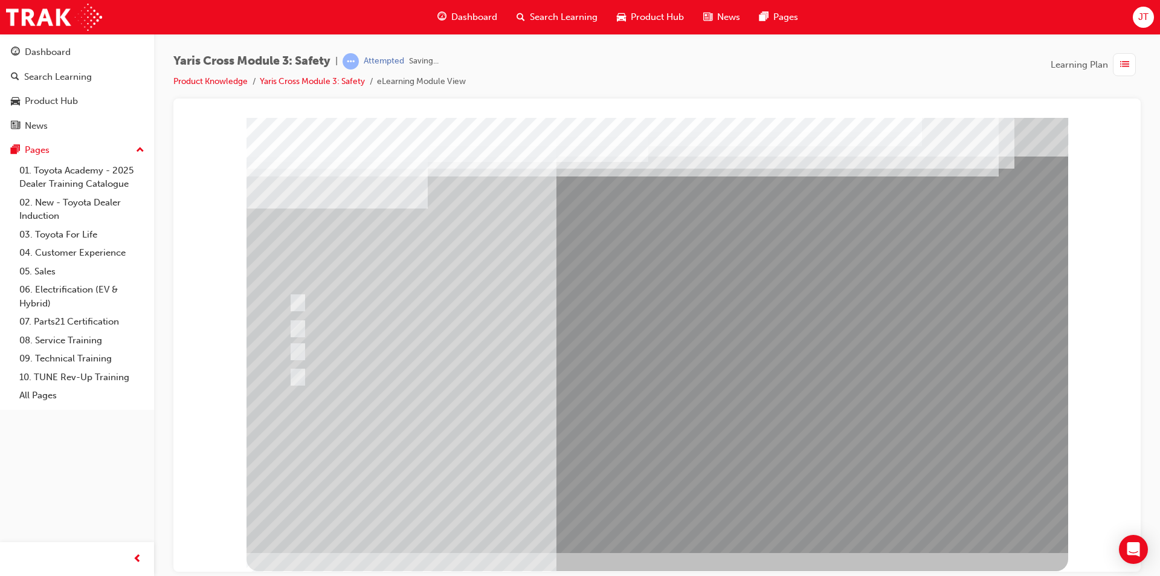
click at [652, 454] on div at bounding box center [658, 334] width 822 height 435
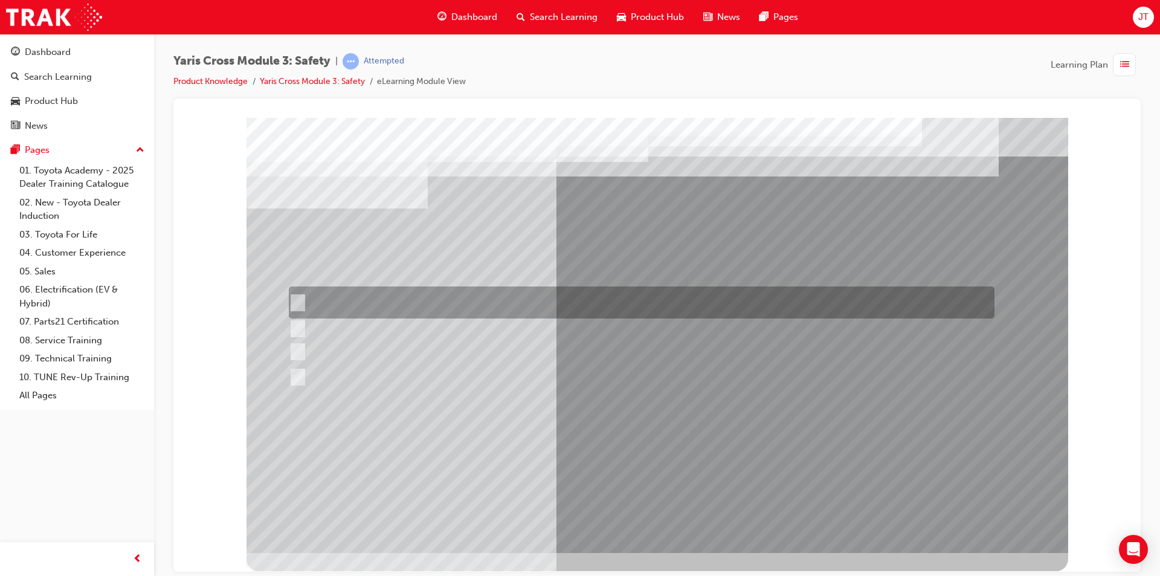
click at [500, 303] on div at bounding box center [639, 302] width 706 height 32
checkbox input "true"
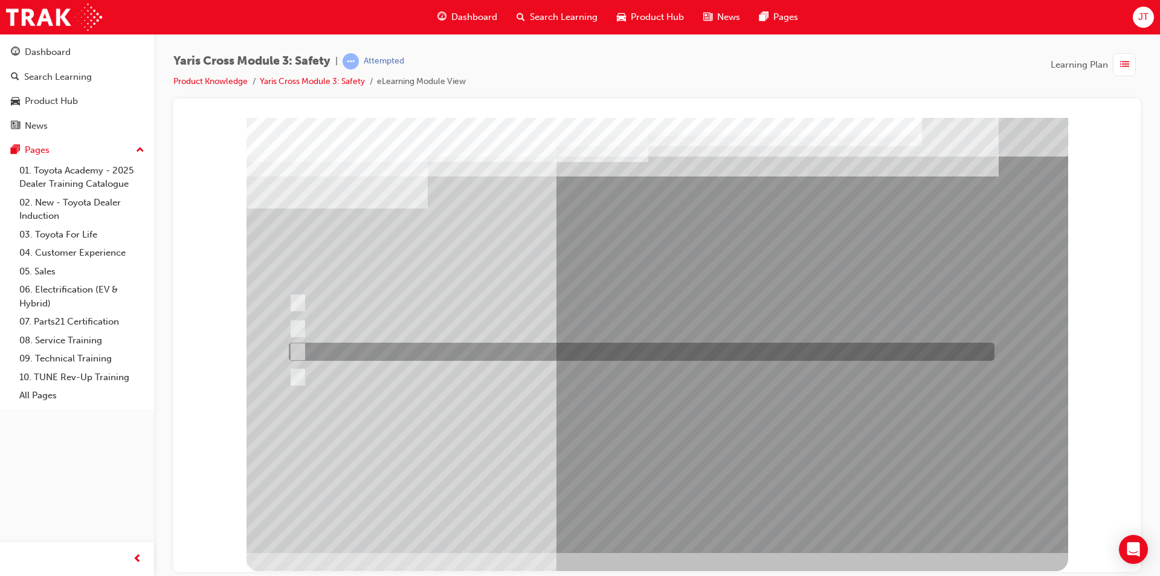
click at [486, 352] on div at bounding box center [639, 352] width 706 height 18
checkbox input "true"
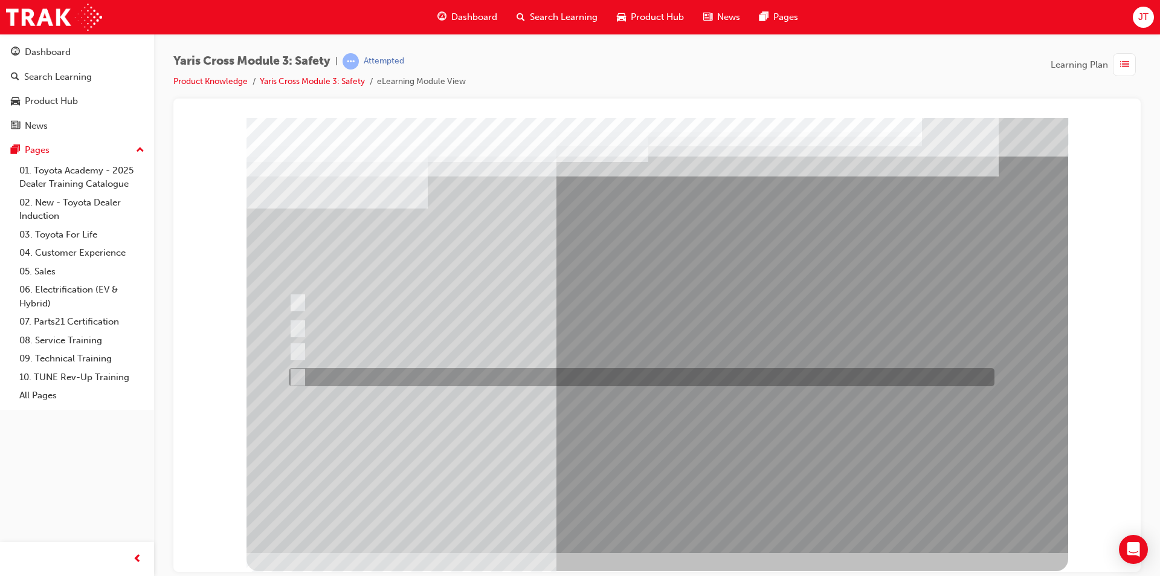
click at [477, 373] on div at bounding box center [639, 377] width 706 height 18
checkbox input "true"
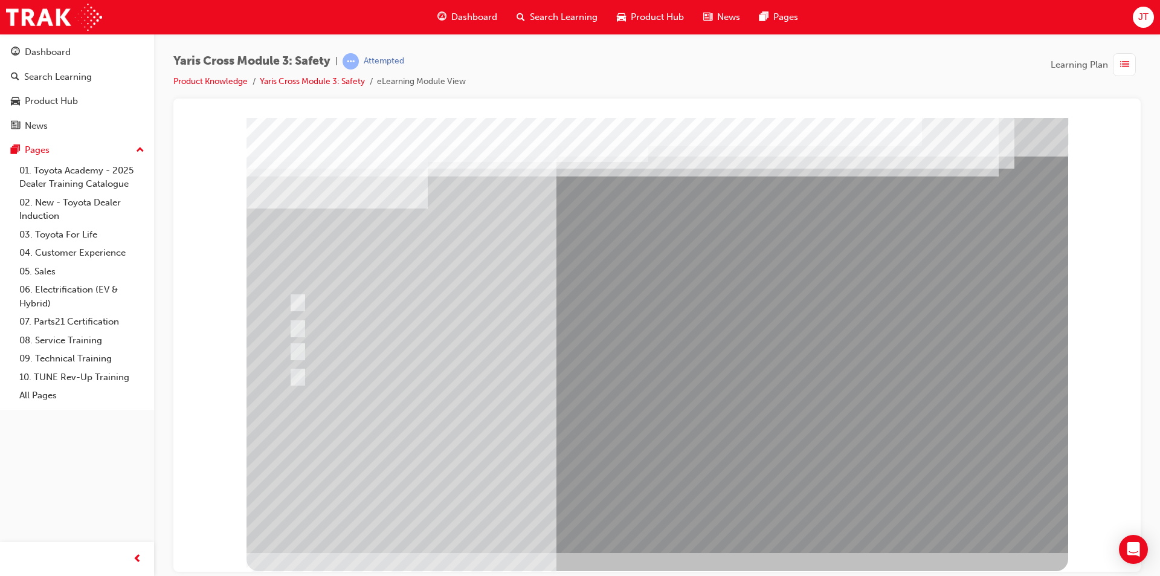
click at [619, 455] on div at bounding box center [658, 334] width 822 height 435
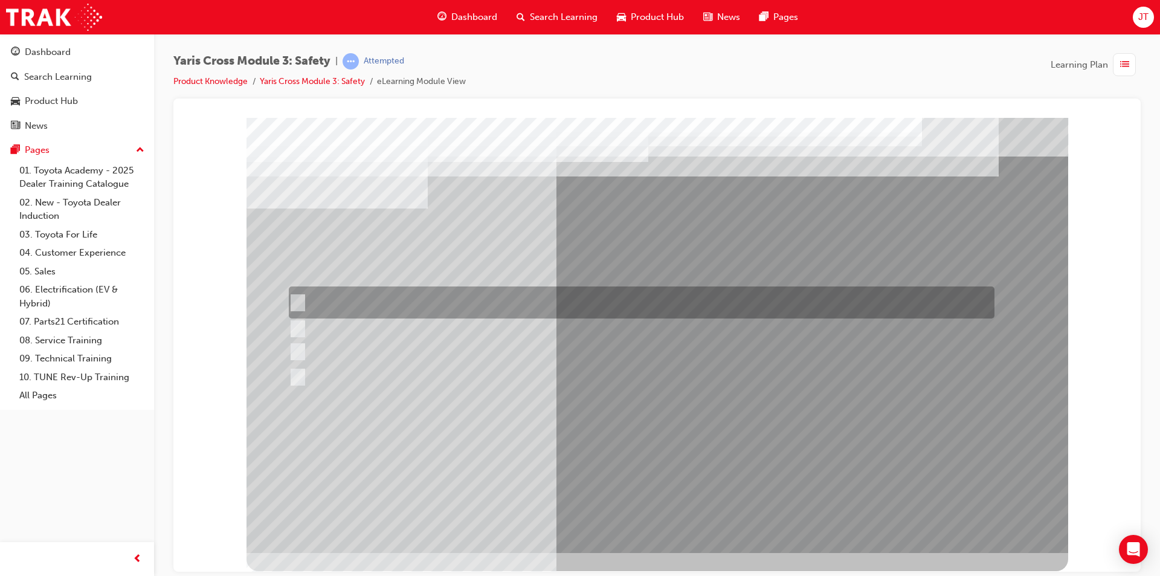
click at [375, 307] on div at bounding box center [639, 302] width 706 height 32
click at [373, 297] on div at bounding box center [639, 302] width 706 height 32
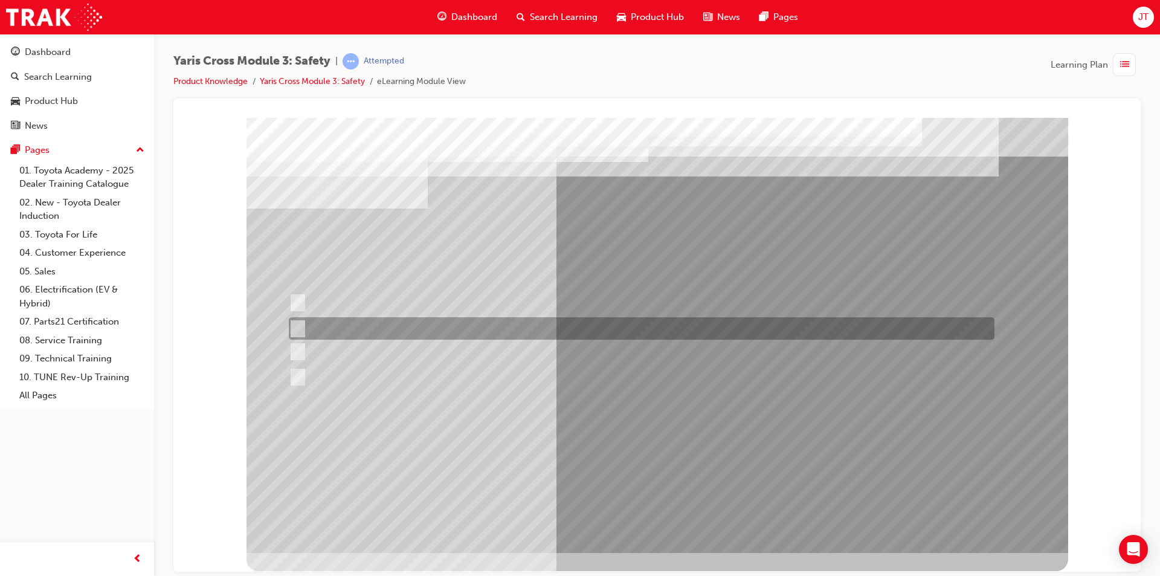
click at [376, 321] on div at bounding box center [639, 328] width 706 height 22
radio input "false"
radio input "true"
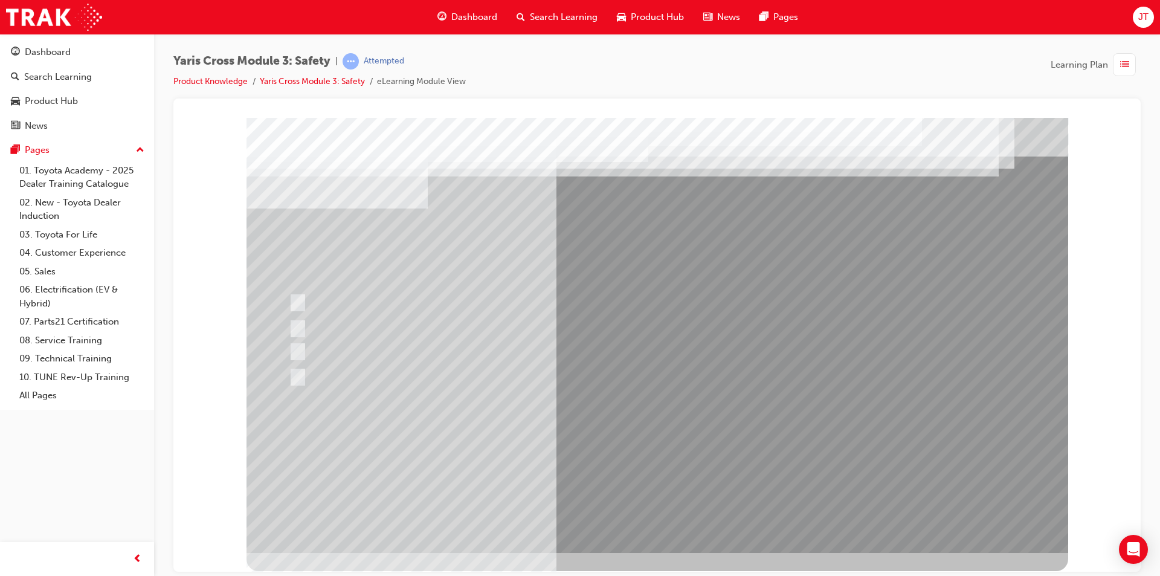
click at [636, 454] on div at bounding box center [658, 334] width 822 height 435
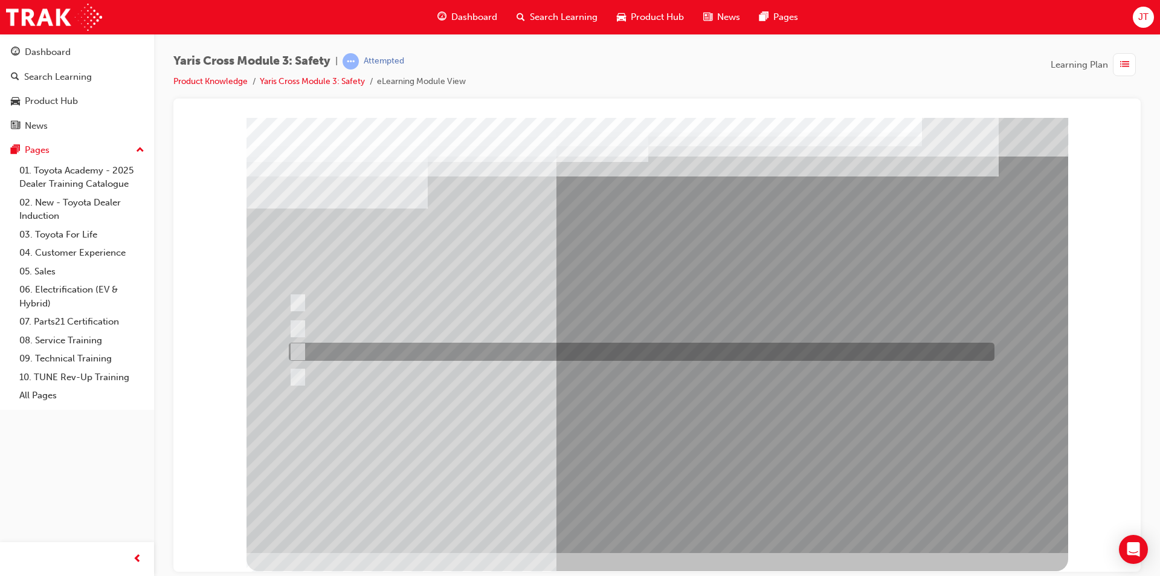
click at [413, 352] on div at bounding box center [639, 352] width 706 height 18
radio input "true"
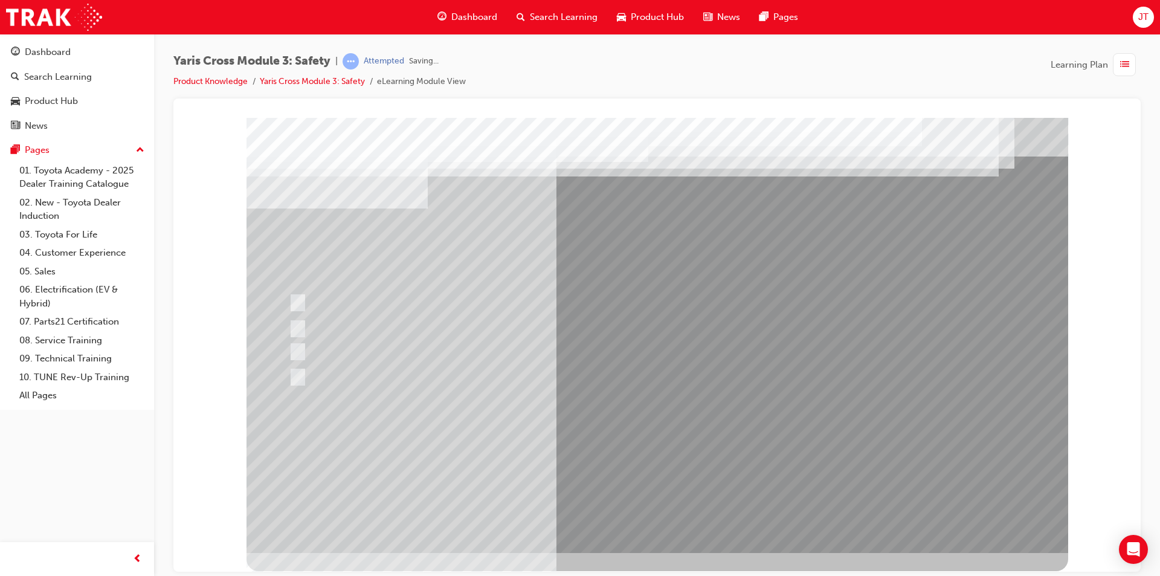
click at [633, 455] on div at bounding box center [658, 334] width 822 height 435
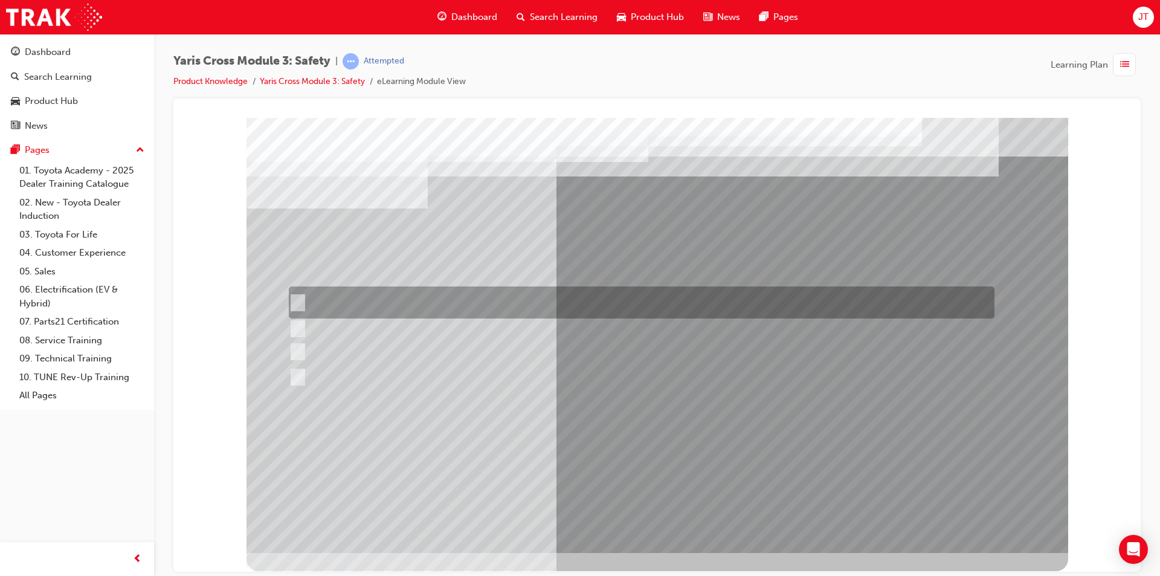
click at [536, 306] on div at bounding box center [639, 302] width 706 height 32
radio input "true"
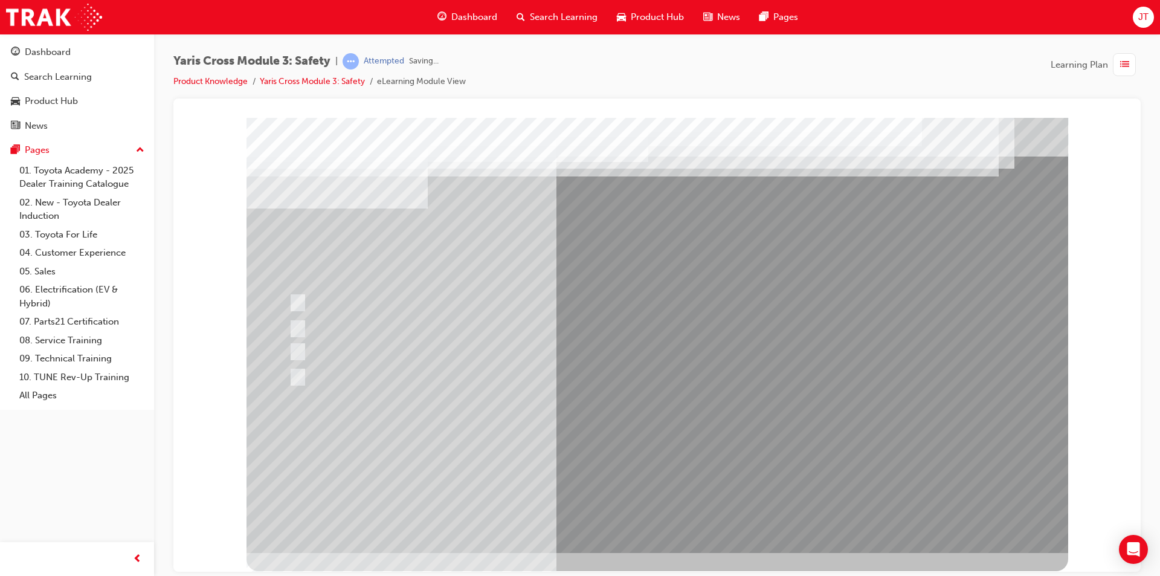
click at [641, 454] on div at bounding box center [658, 334] width 822 height 435
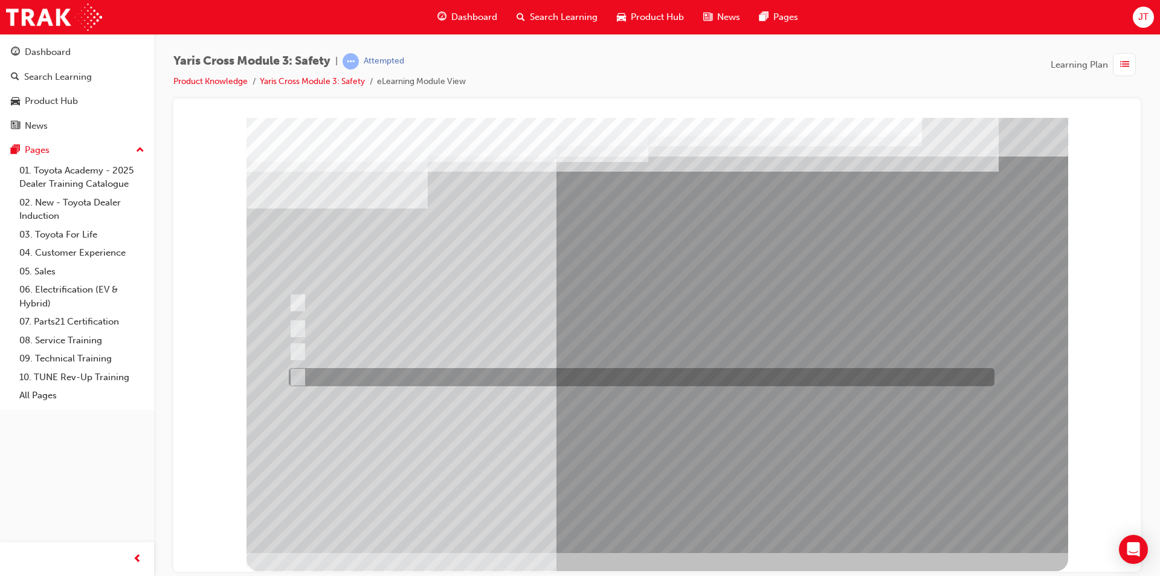
click at [407, 382] on div at bounding box center [639, 377] width 706 height 18
radio input "true"
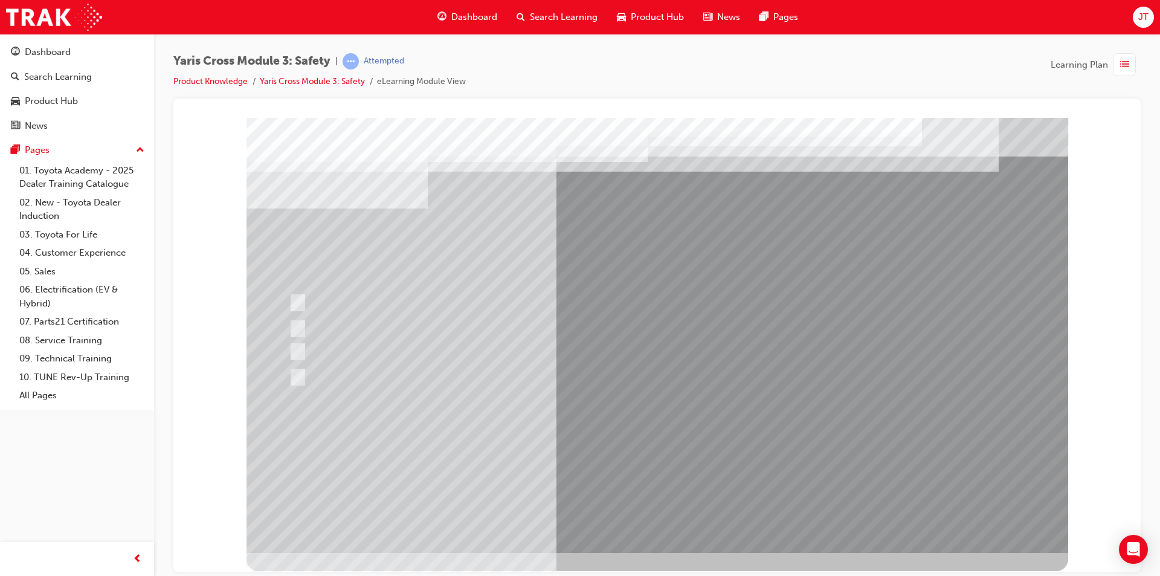
click at [662, 460] on div at bounding box center [658, 334] width 822 height 435
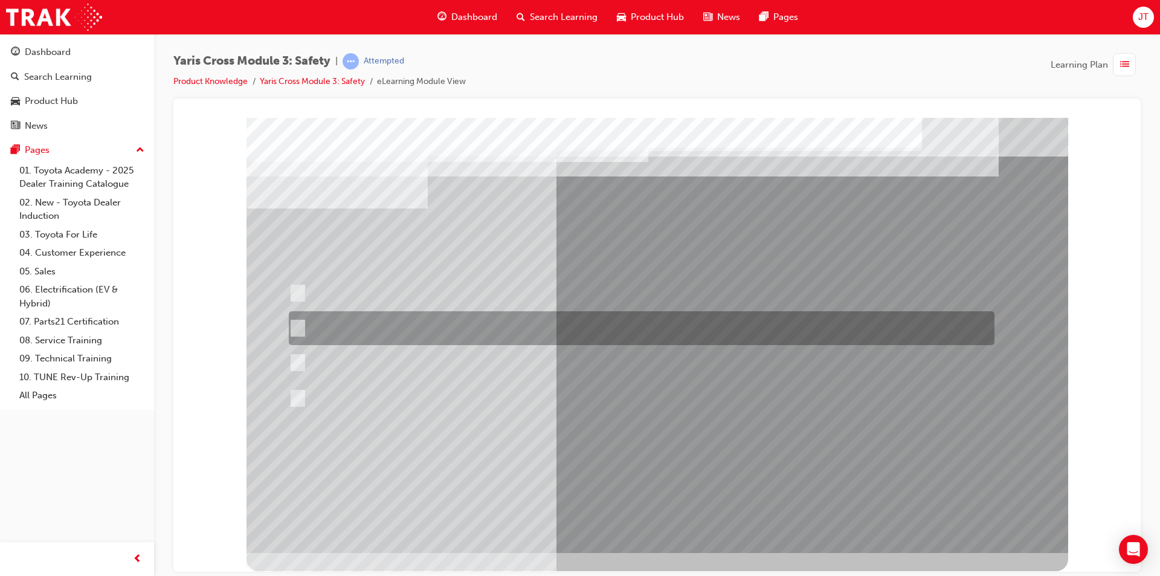
click at [473, 326] on div at bounding box center [639, 328] width 706 height 34
radio input "true"
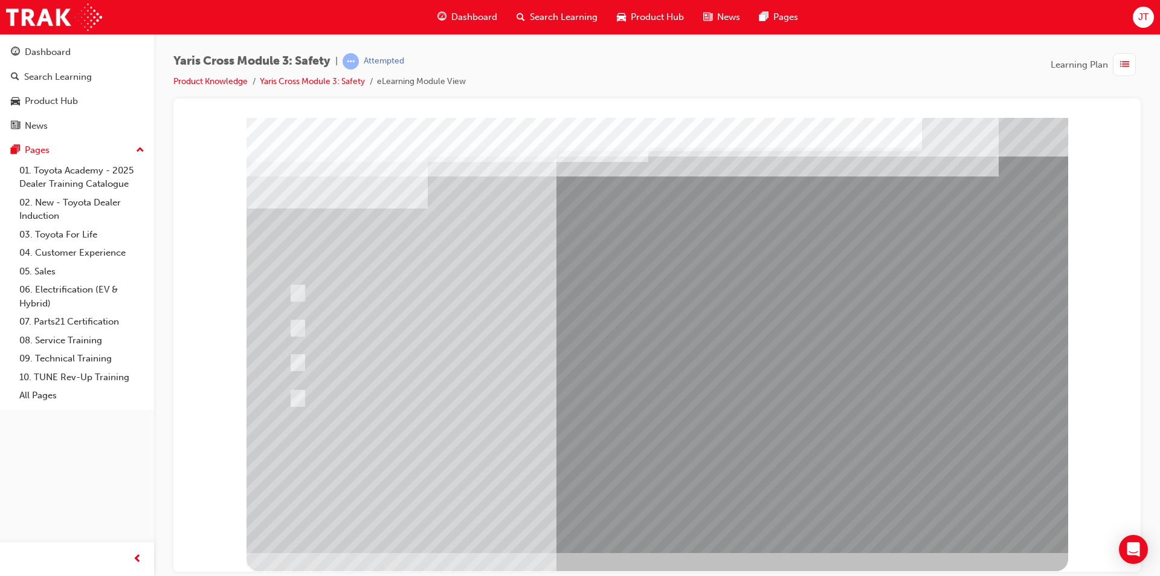
click at [621, 459] on div at bounding box center [658, 334] width 822 height 435
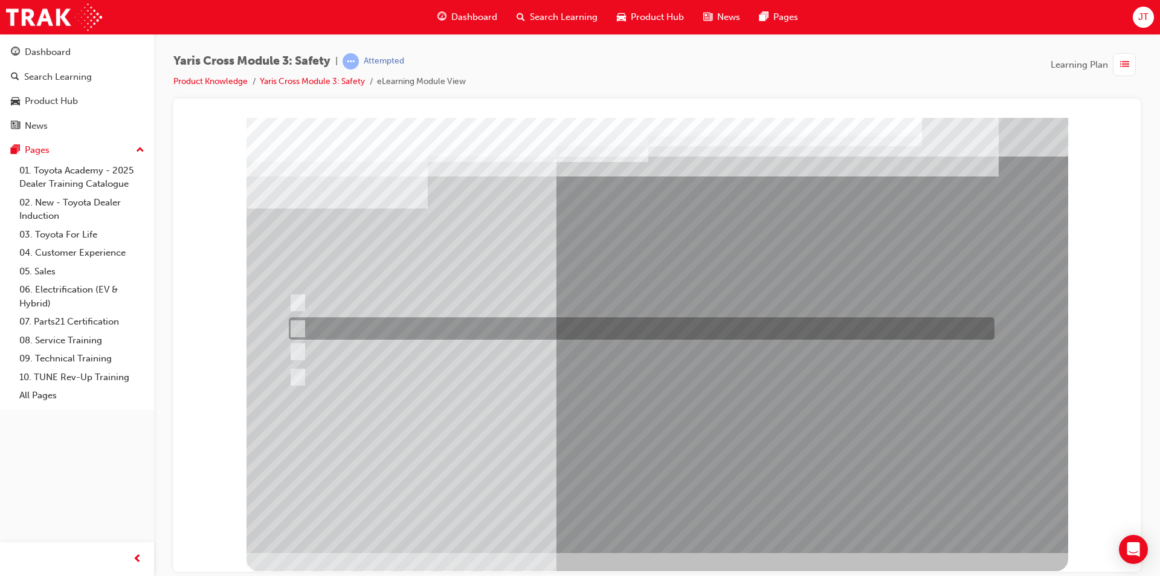
click at [487, 322] on div at bounding box center [639, 328] width 706 height 22
radio input "true"
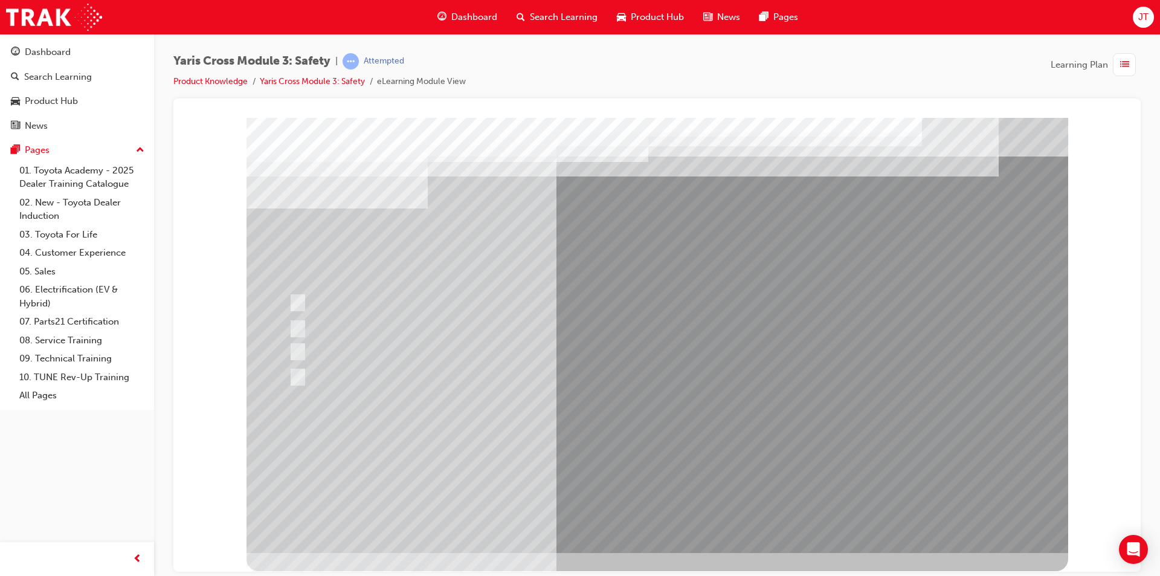
click at [630, 464] on div at bounding box center [658, 334] width 822 height 435
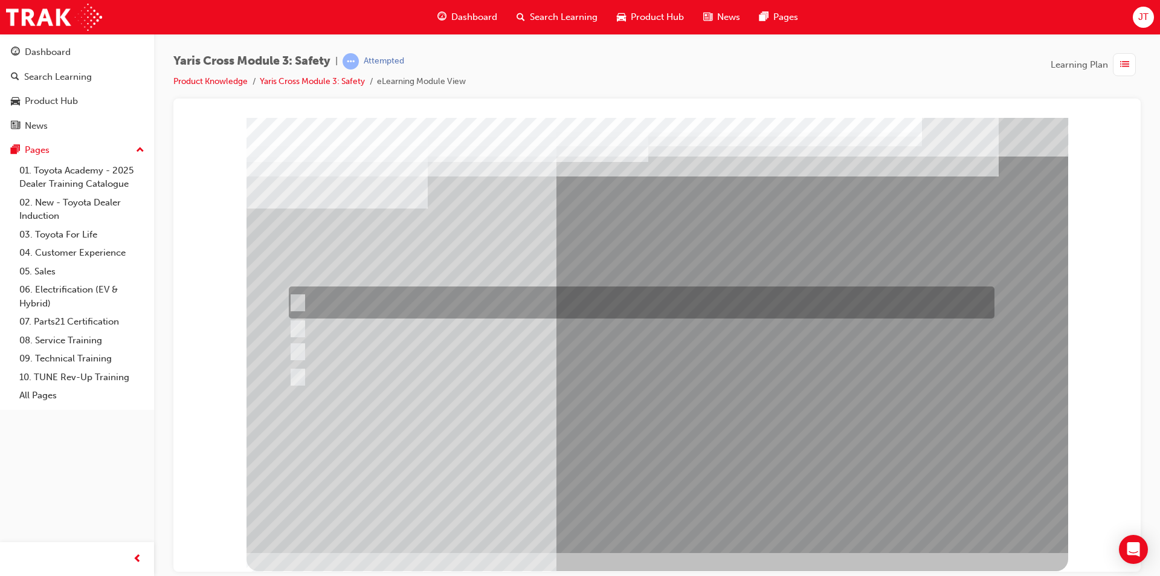
click at [406, 313] on div at bounding box center [639, 302] width 706 height 32
checkbox input "true"
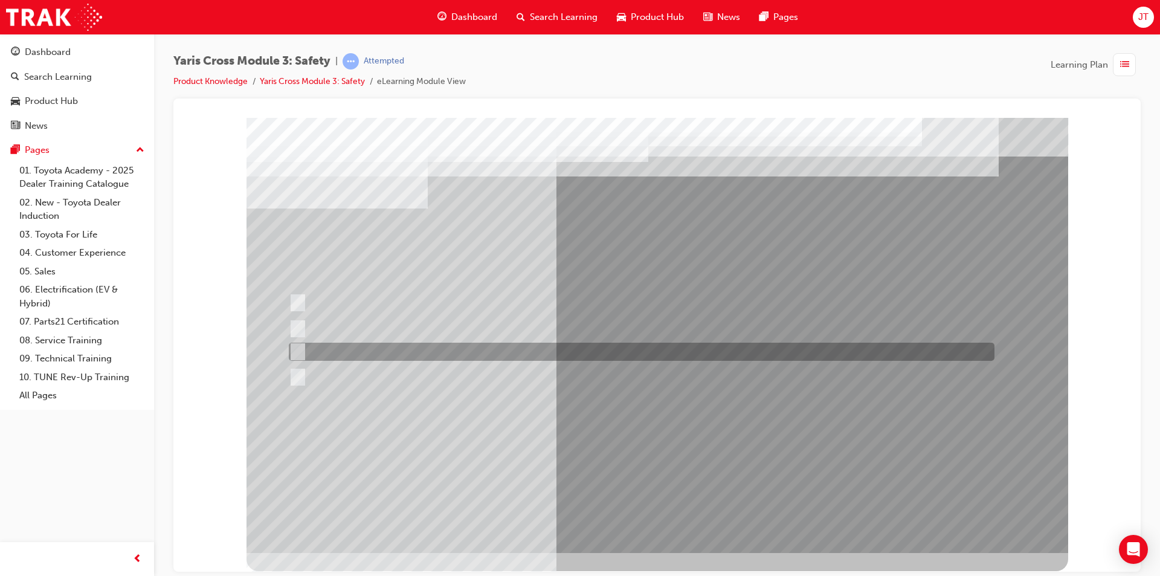
click at [396, 348] on div at bounding box center [639, 352] width 706 height 18
checkbox input "true"
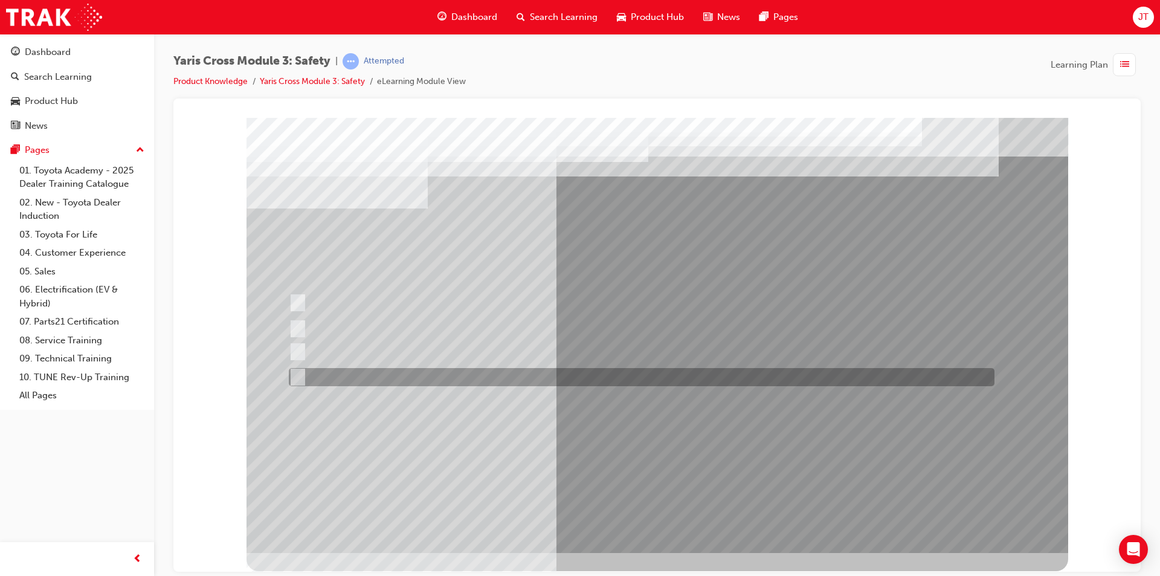
click at [392, 373] on div at bounding box center [639, 377] width 706 height 18
checkbox input "true"
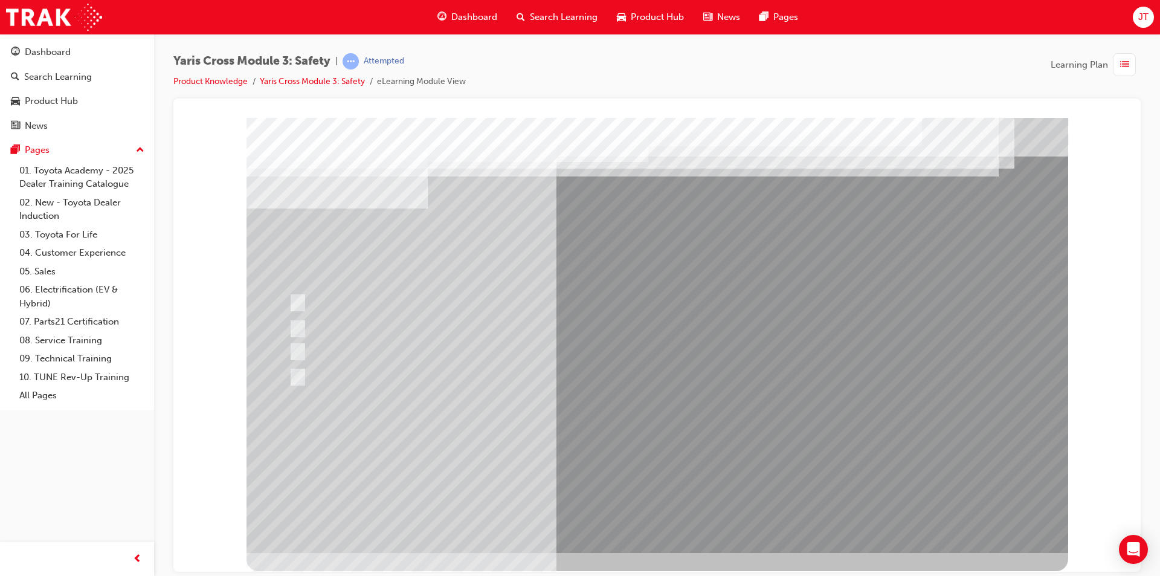
click at [594, 458] on div at bounding box center [658, 334] width 822 height 435
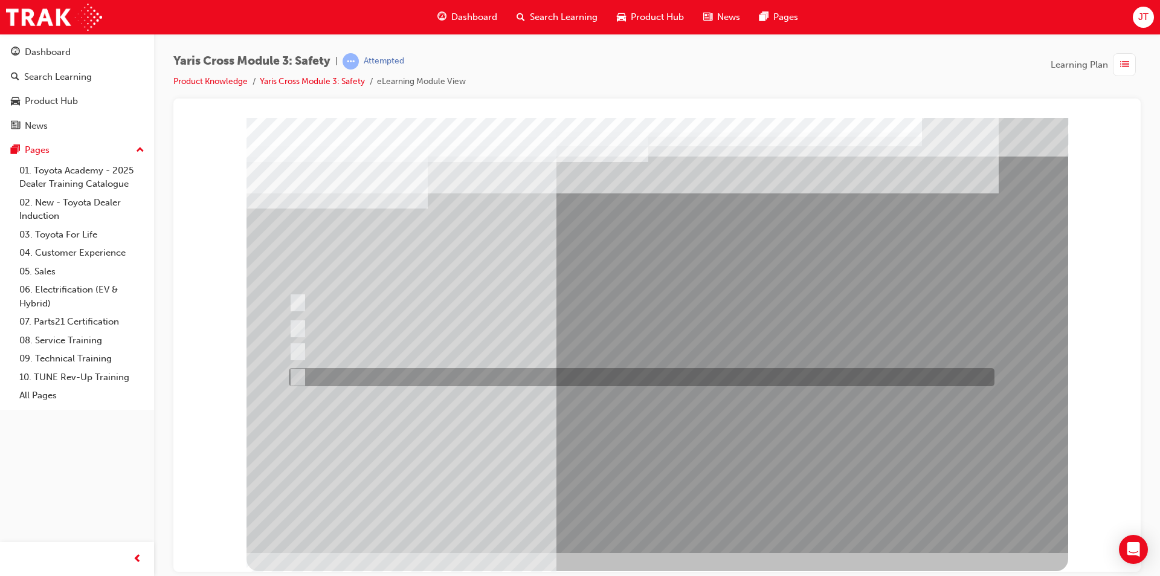
click at [416, 378] on div at bounding box center [639, 377] width 706 height 18
radio input "true"
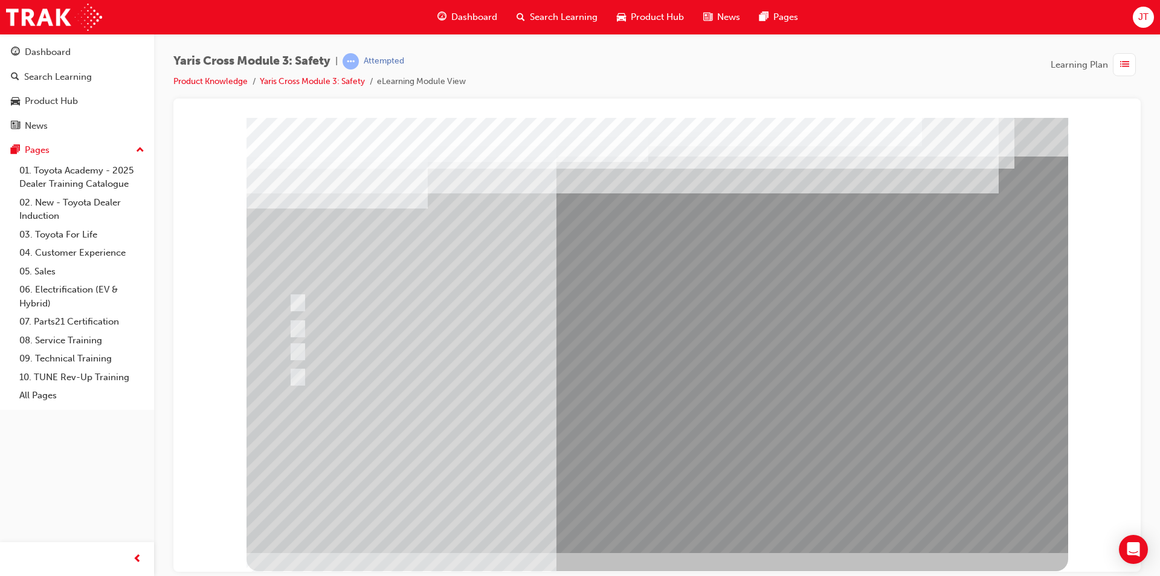
click at [638, 460] on div at bounding box center [658, 334] width 822 height 435
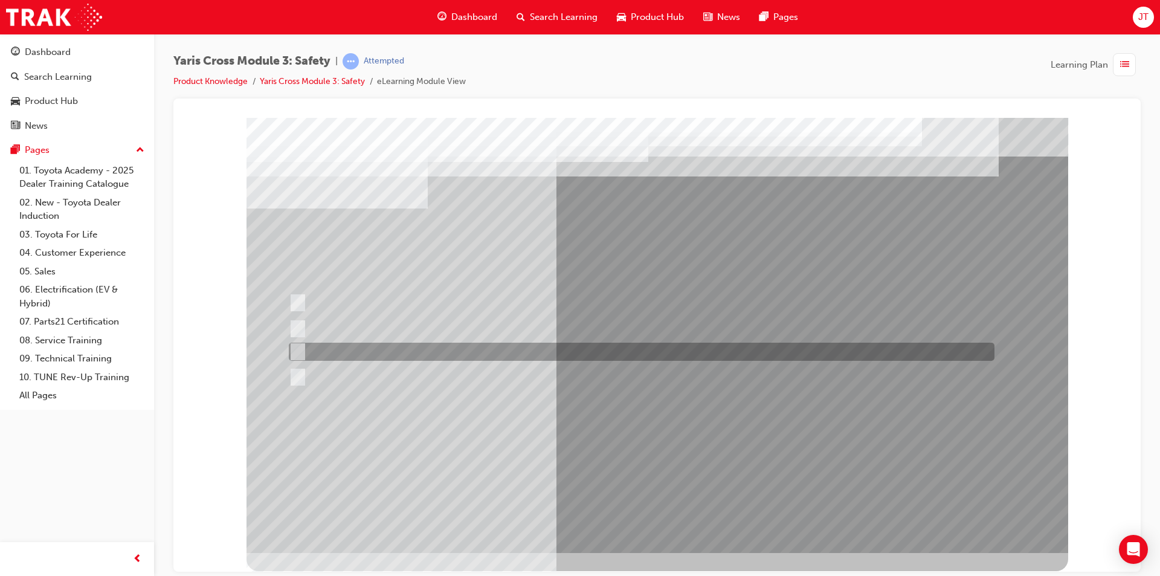
click at [517, 359] on div at bounding box center [639, 352] width 706 height 18
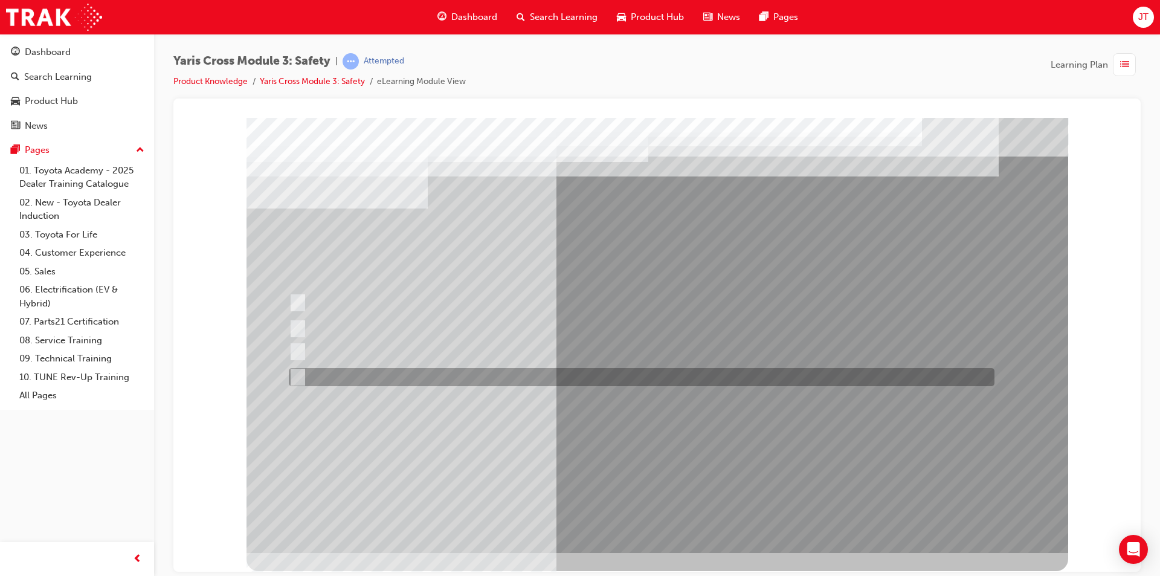
click at [409, 385] on div at bounding box center [639, 377] width 706 height 18
radio input "false"
radio input "true"
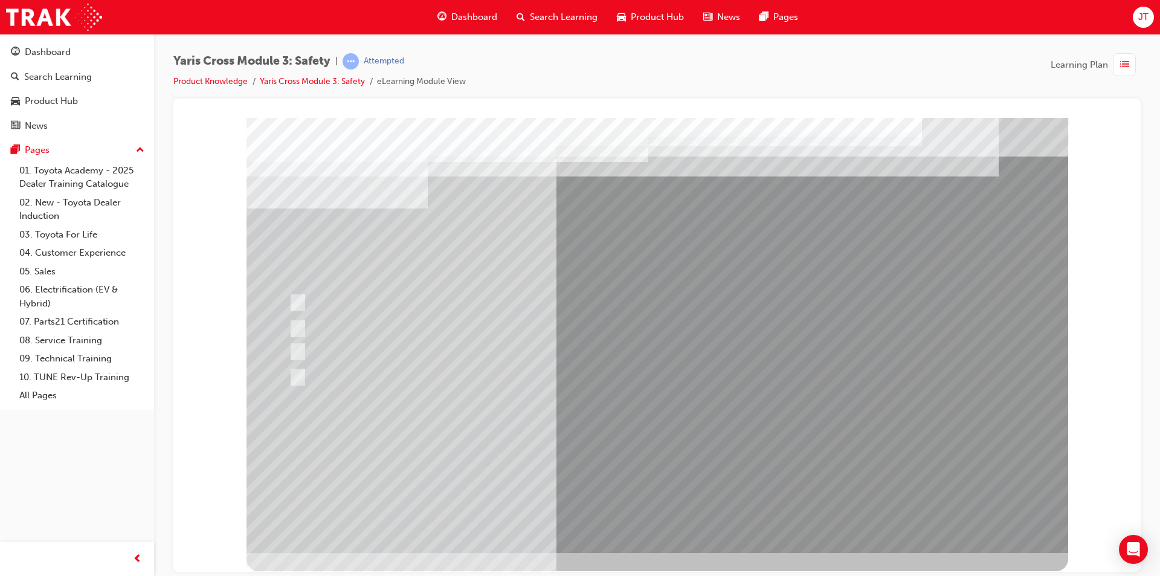
click at [654, 448] on div at bounding box center [658, 334] width 822 height 435
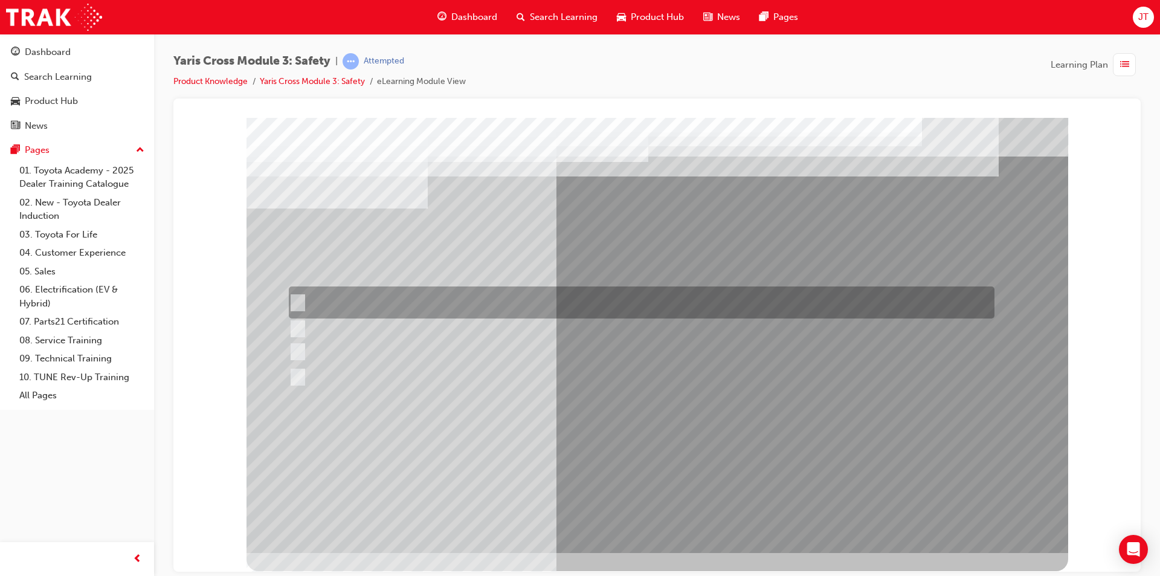
click at [407, 310] on div at bounding box center [639, 302] width 706 height 32
checkbox input "true"
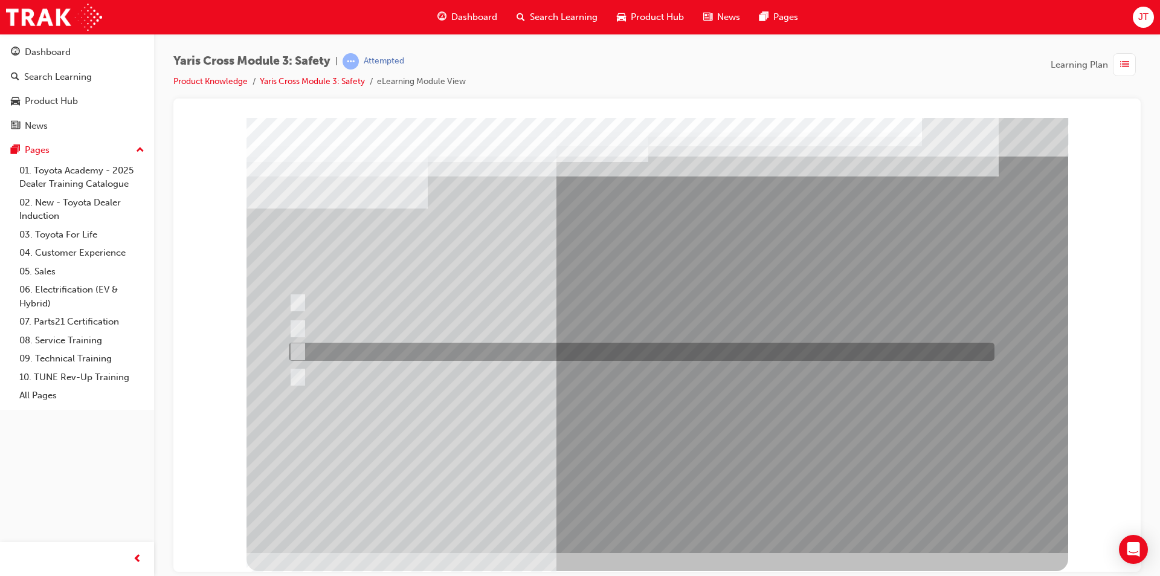
click at [409, 346] on div at bounding box center [639, 352] width 706 height 18
checkbox input "true"
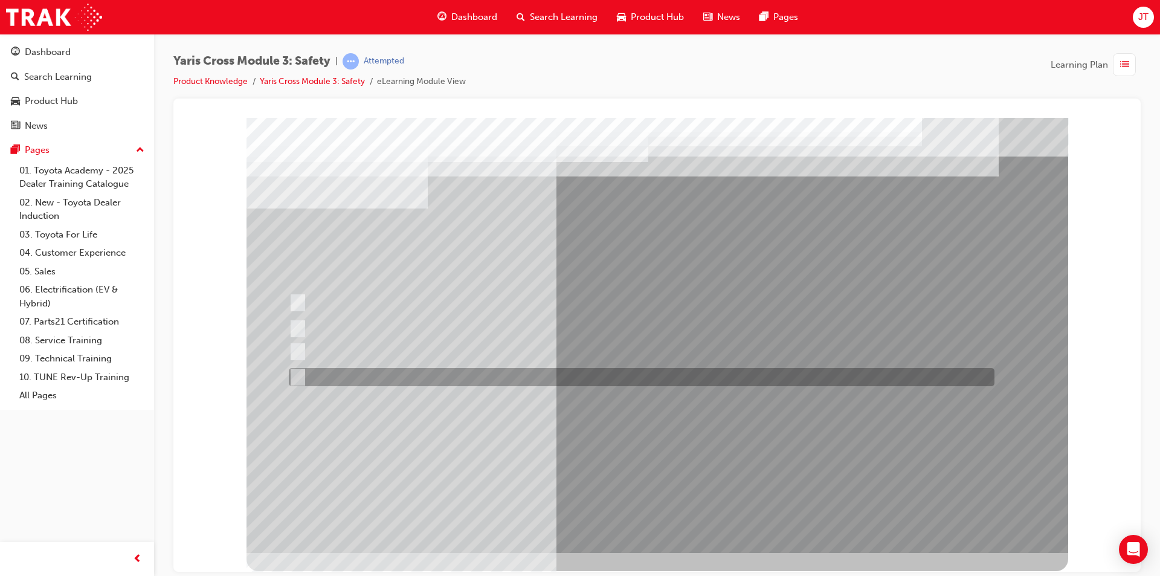
click at [406, 373] on div at bounding box center [639, 377] width 706 height 18
checkbox input "true"
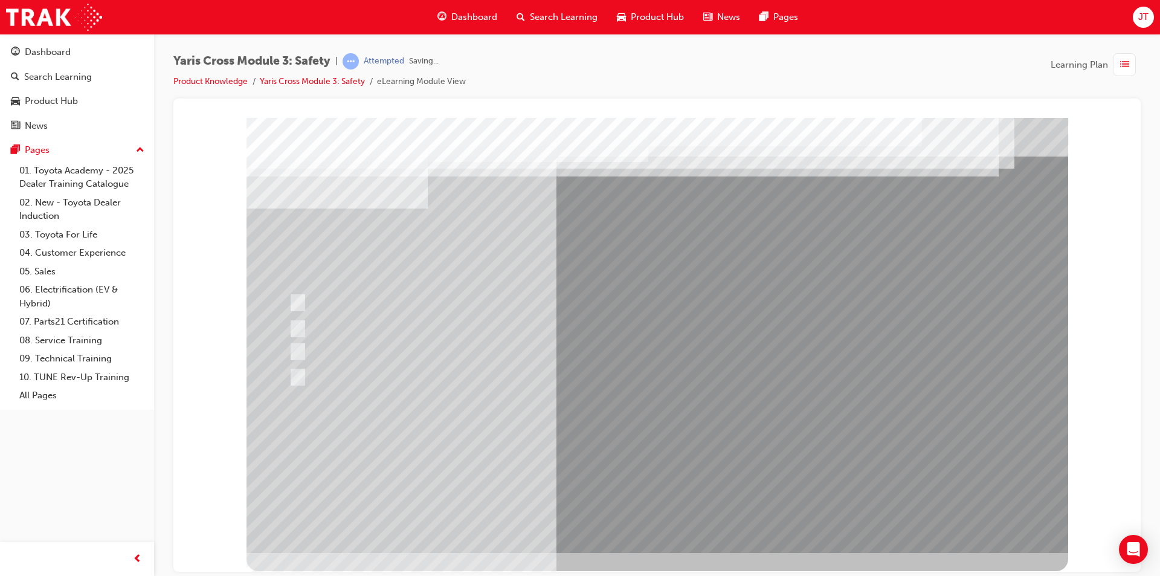
click at [589, 460] on div at bounding box center [658, 334] width 822 height 435
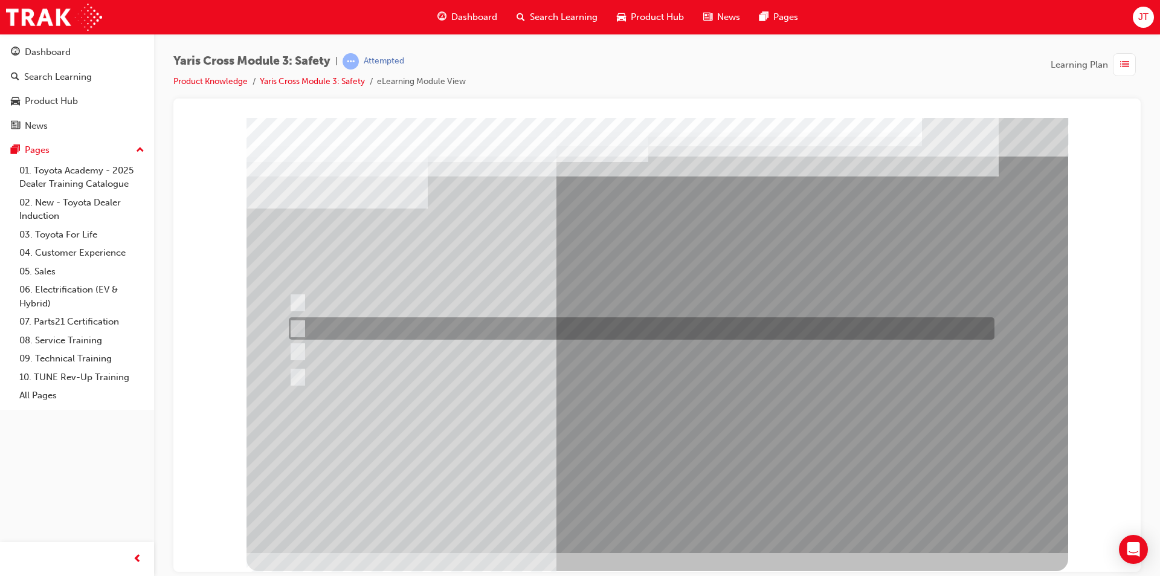
click at [357, 333] on div at bounding box center [639, 328] width 706 height 22
radio input "true"
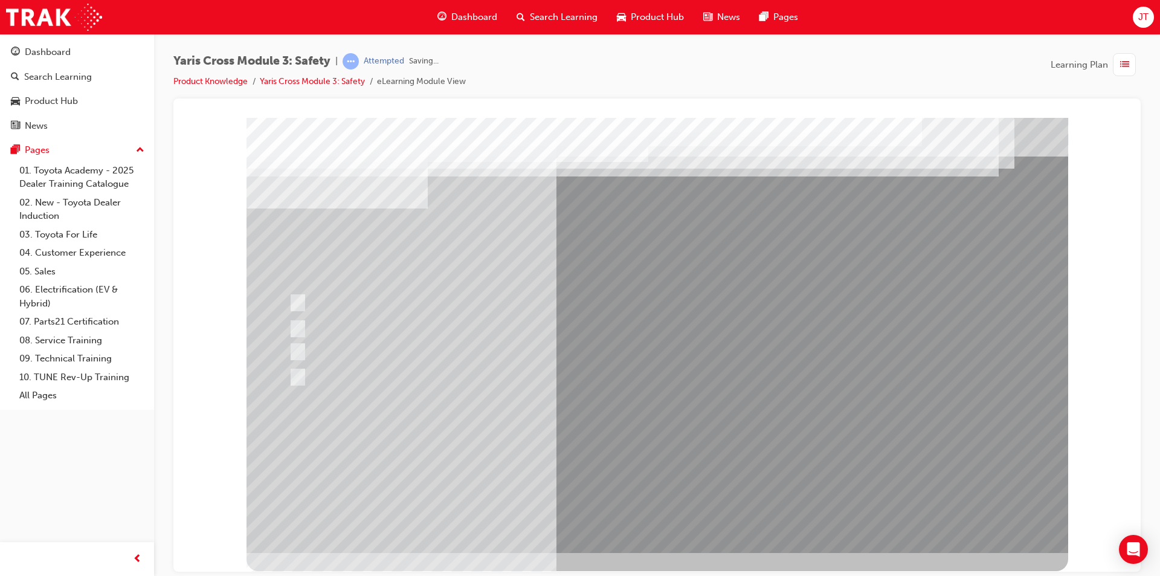
click at [583, 459] on div at bounding box center [658, 334] width 822 height 435
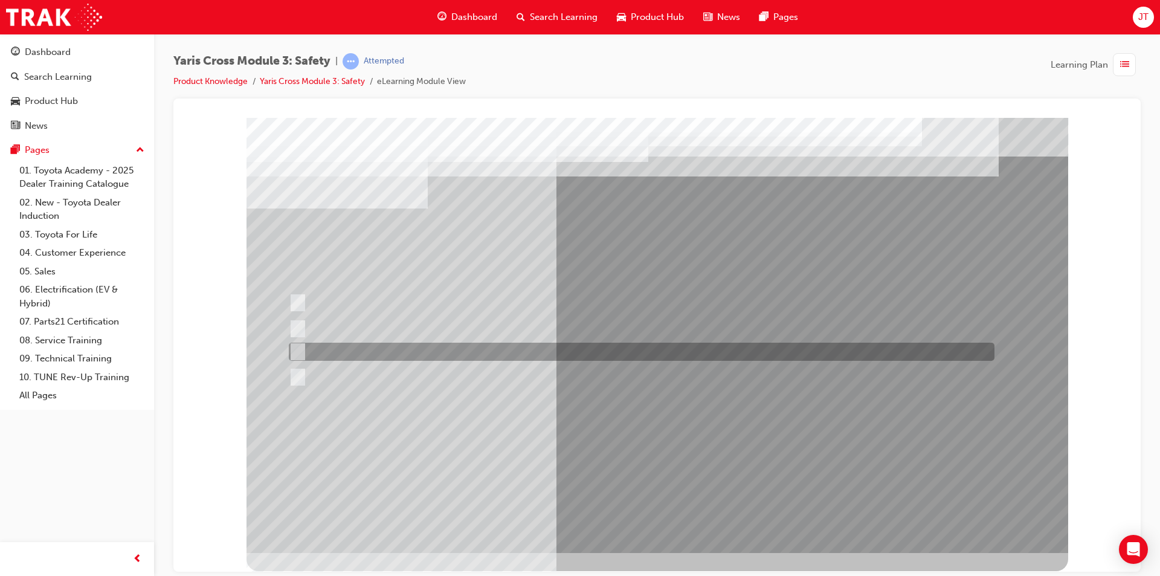
click at [390, 357] on div at bounding box center [639, 352] width 706 height 18
radio input "true"
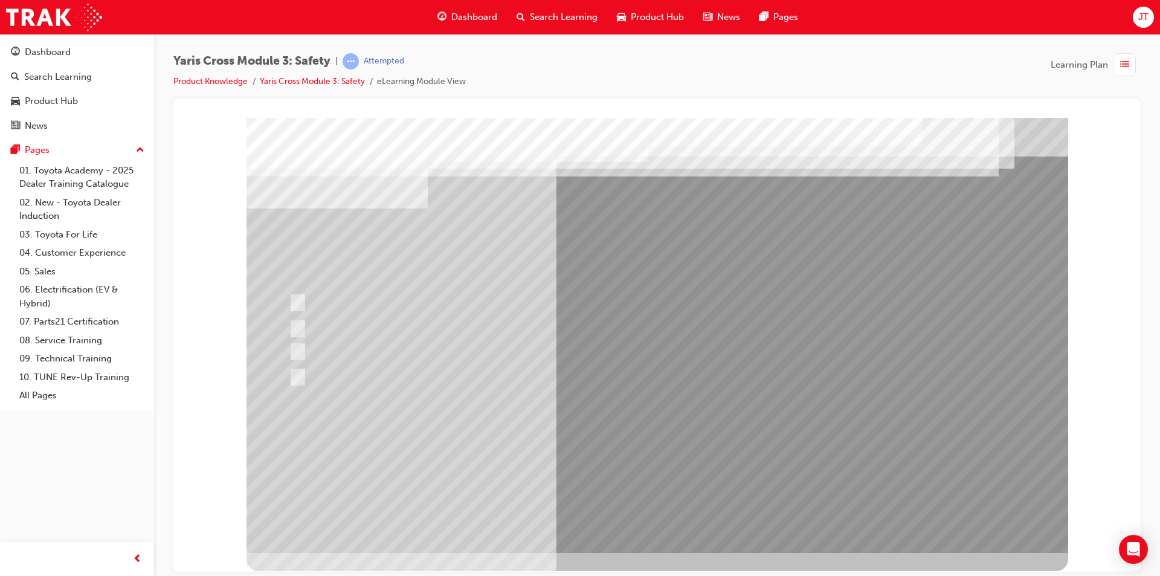
click at [597, 451] on div at bounding box center [658, 334] width 822 height 435
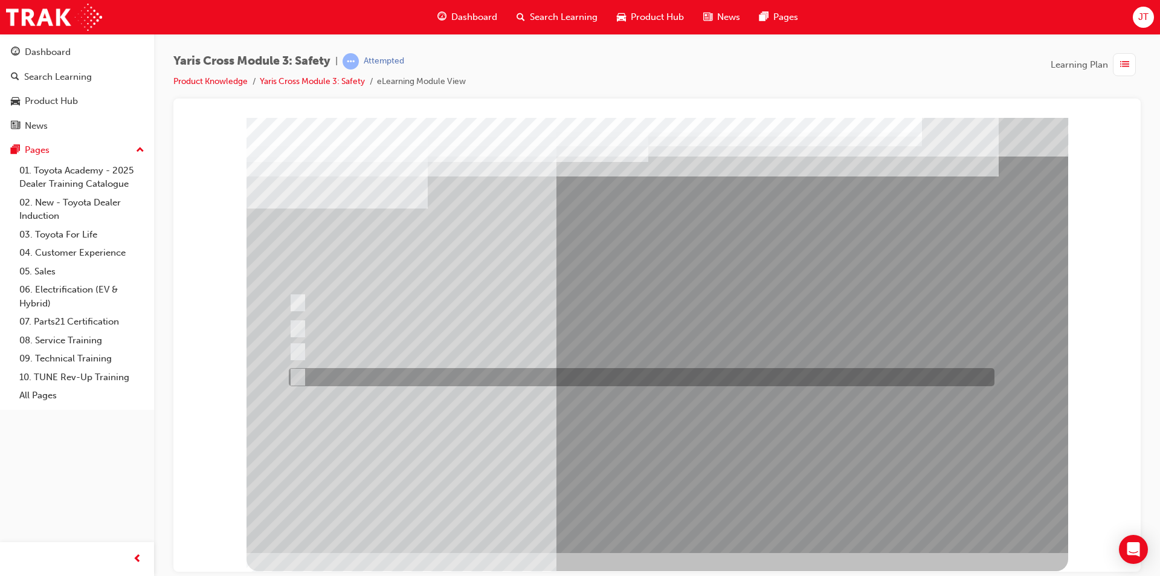
click at [461, 377] on div at bounding box center [639, 377] width 706 height 18
radio input "true"
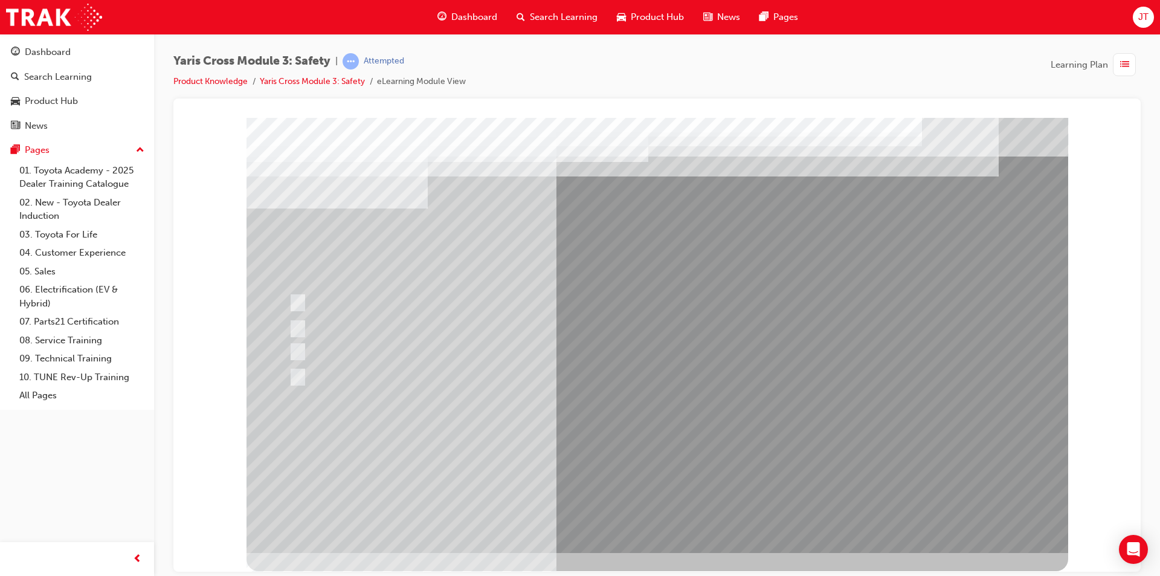
click at [660, 463] on div at bounding box center [658, 334] width 822 height 435
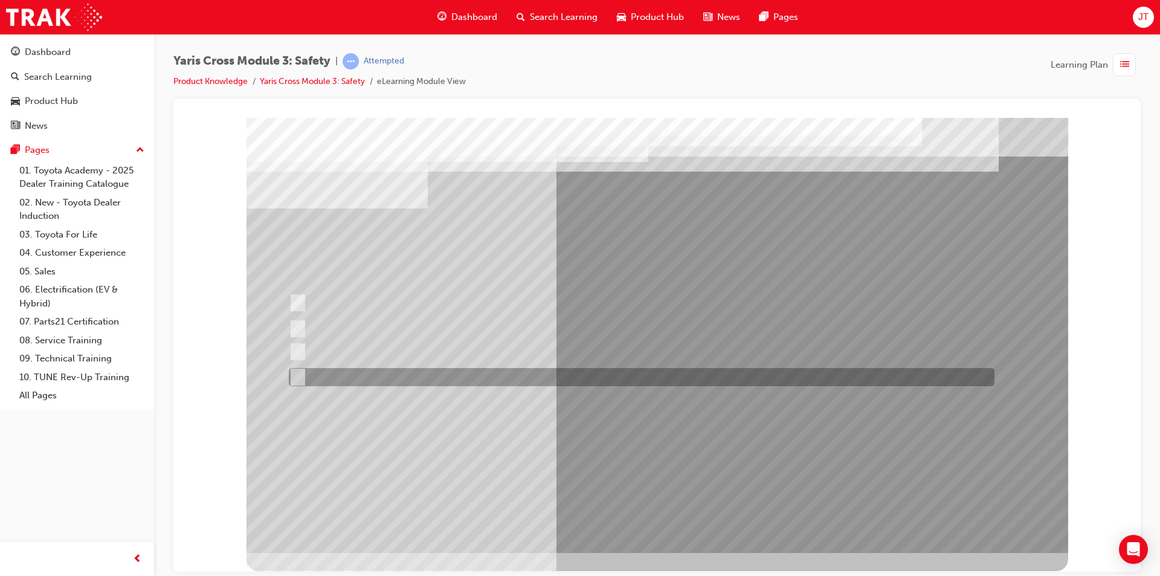
click at [355, 378] on div at bounding box center [639, 377] width 706 height 18
radio input "true"
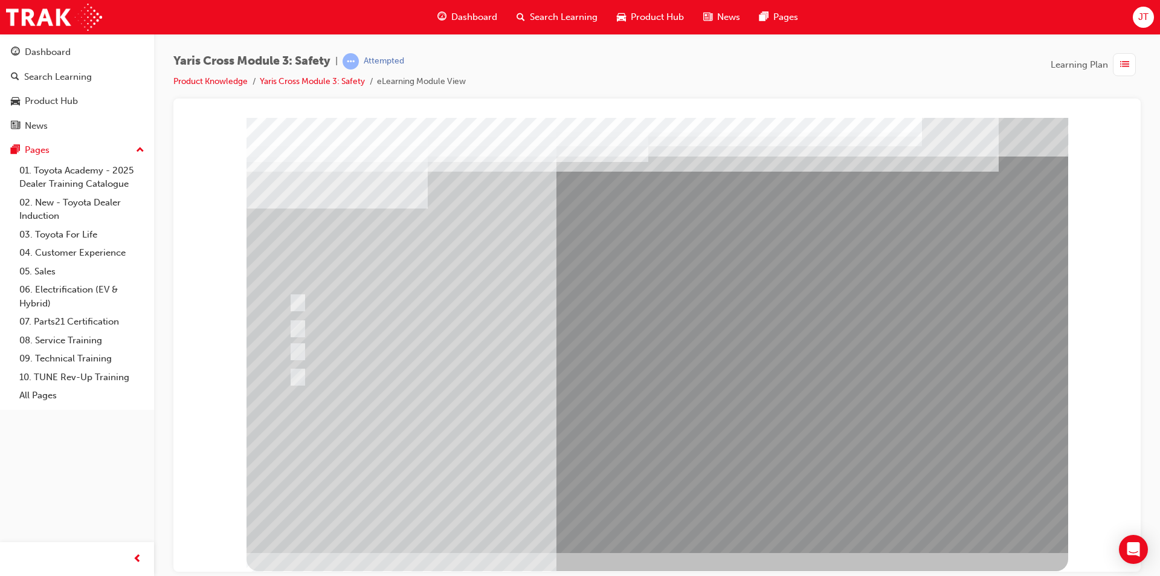
click at [629, 458] on div at bounding box center [658, 334] width 822 height 435
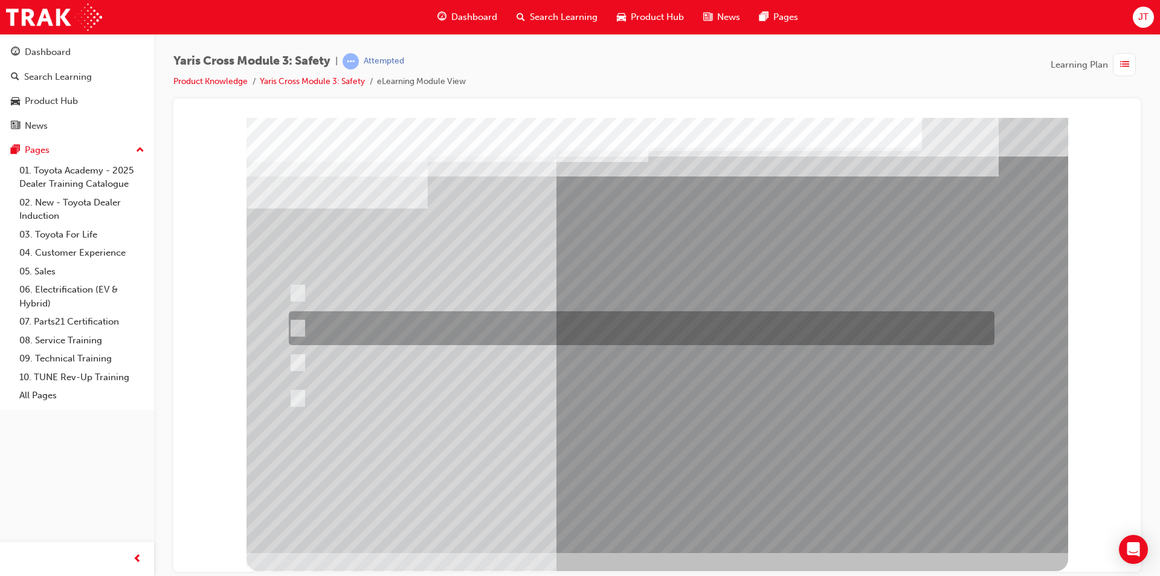
click at [592, 326] on div at bounding box center [639, 328] width 706 height 34
radio input "true"
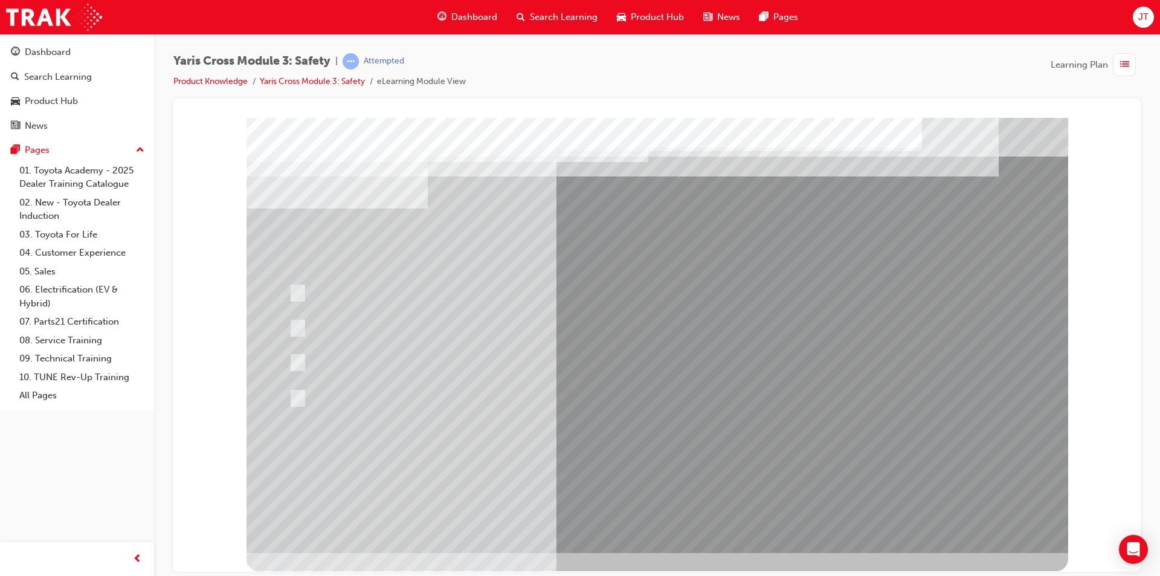
click at [690, 458] on div at bounding box center [658, 334] width 822 height 435
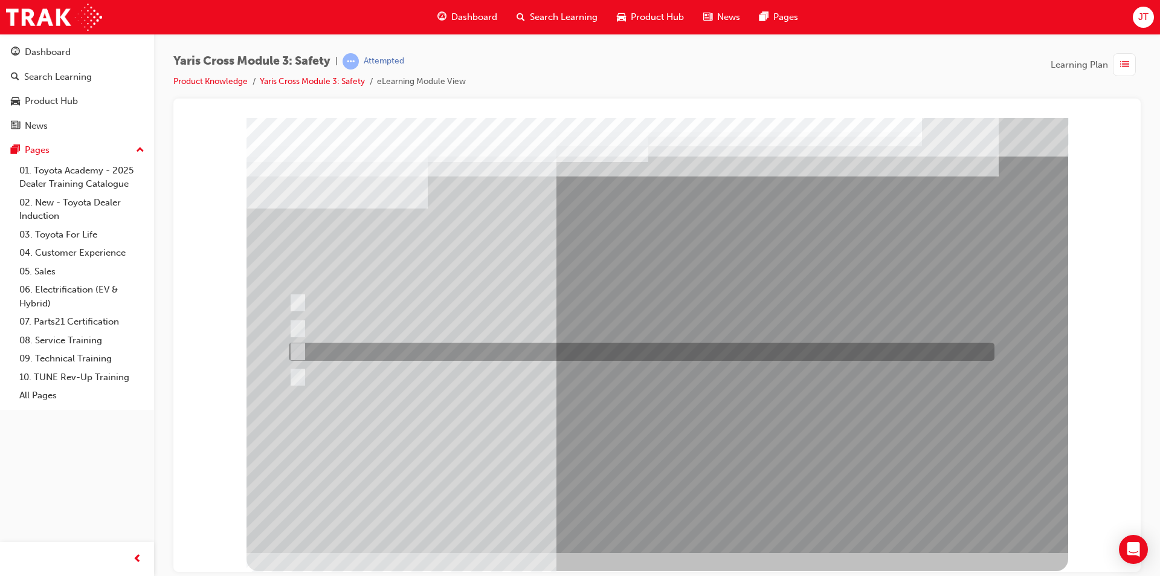
click at [523, 348] on div at bounding box center [639, 352] width 706 height 18
radio input "true"
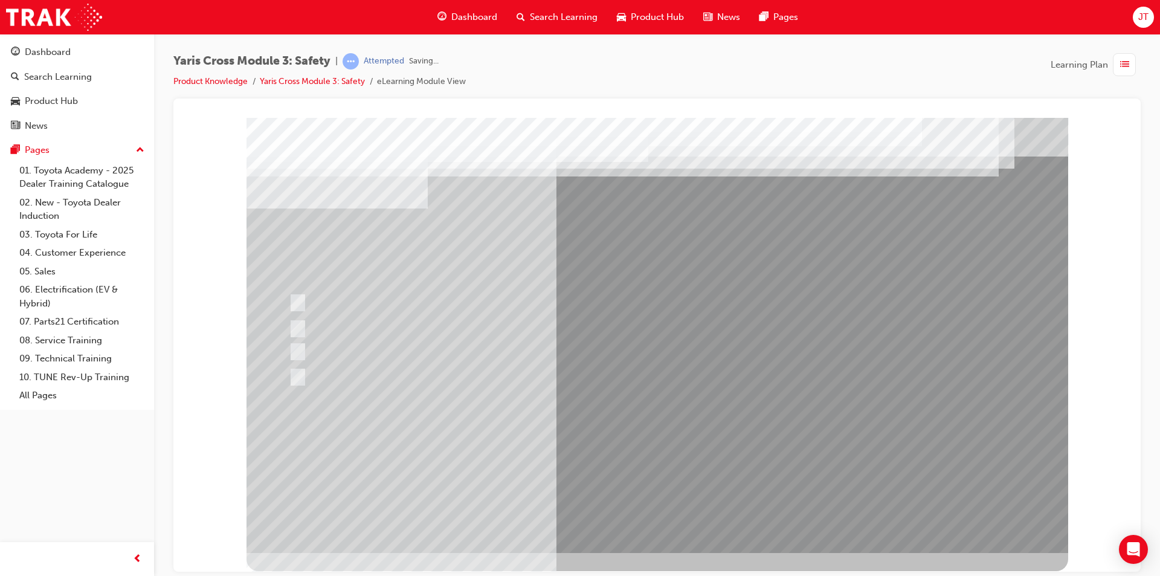
click at [658, 459] on div at bounding box center [658, 334] width 822 height 435
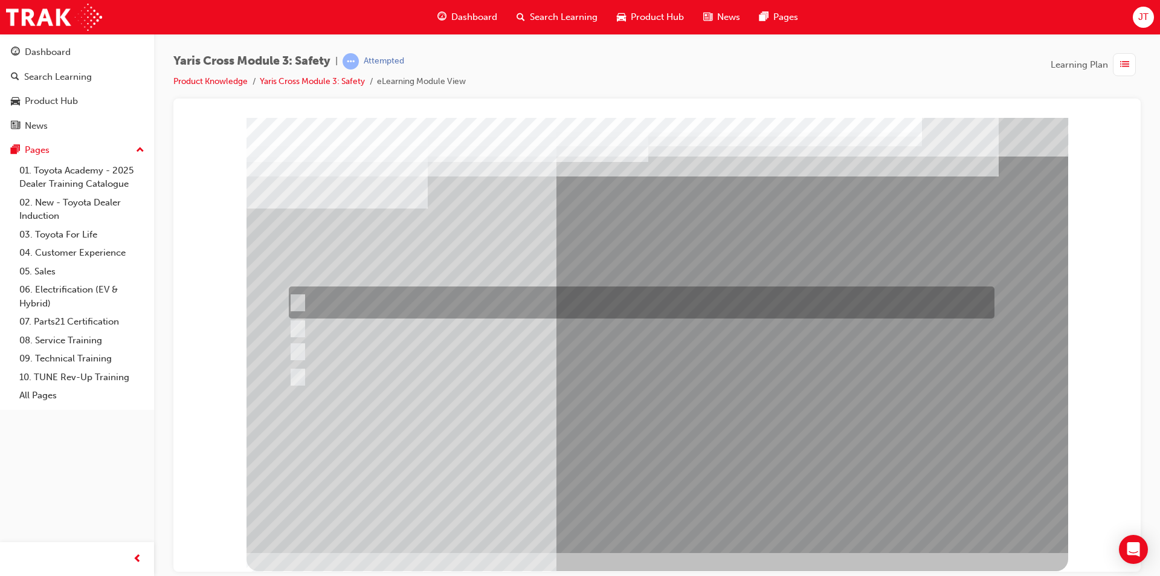
click at [417, 293] on div at bounding box center [639, 302] width 706 height 32
checkbox input "true"
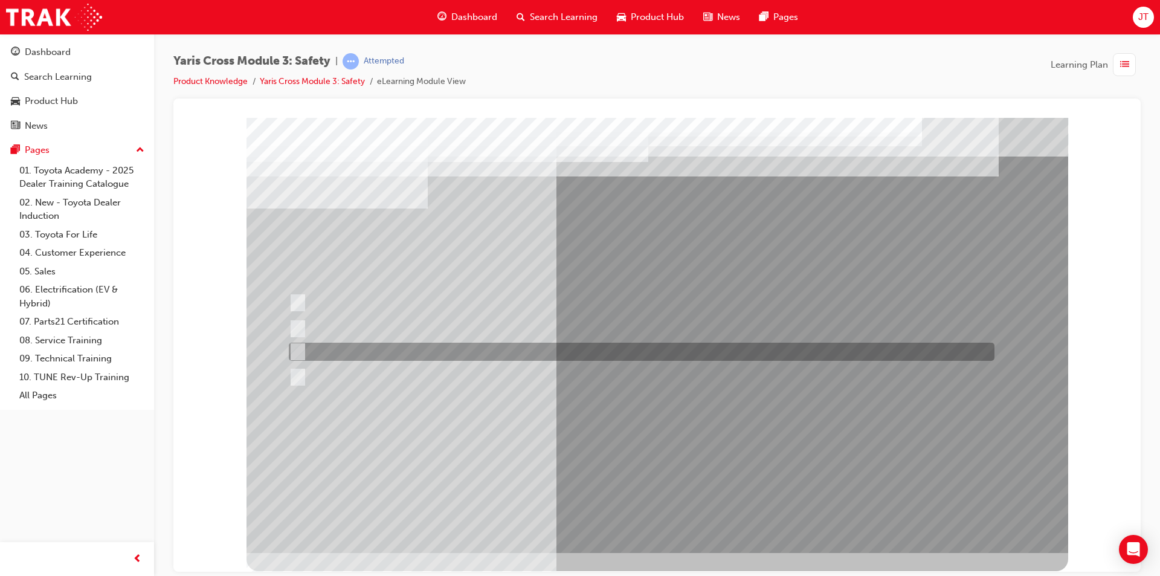
click at [416, 344] on div at bounding box center [639, 352] width 706 height 18
checkbox input "true"
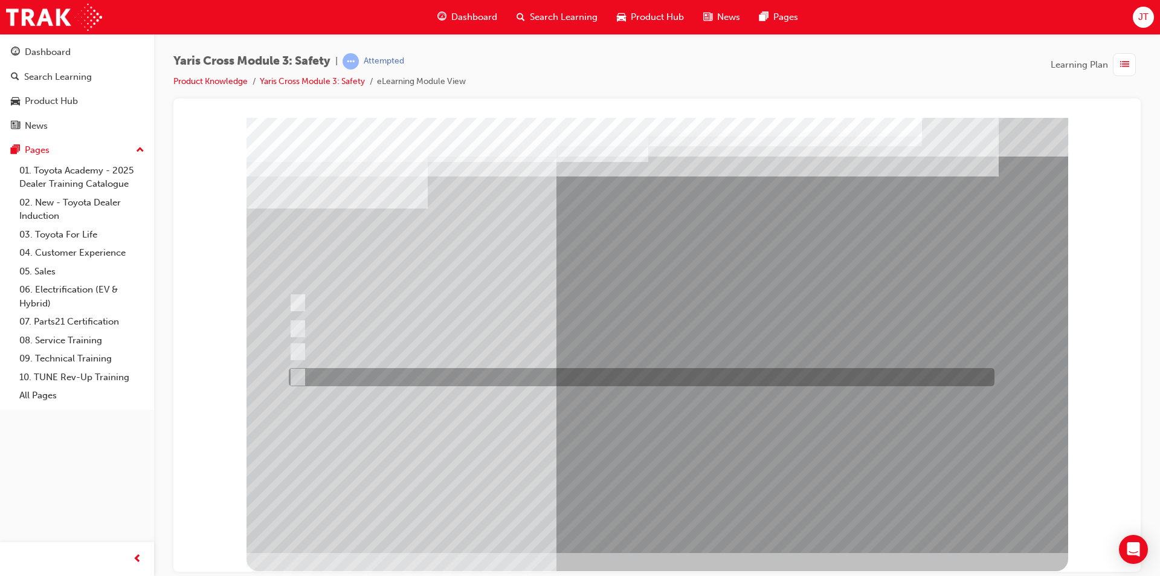
click at [410, 370] on div at bounding box center [639, 377] width 706 height 18
checkbox input "true"
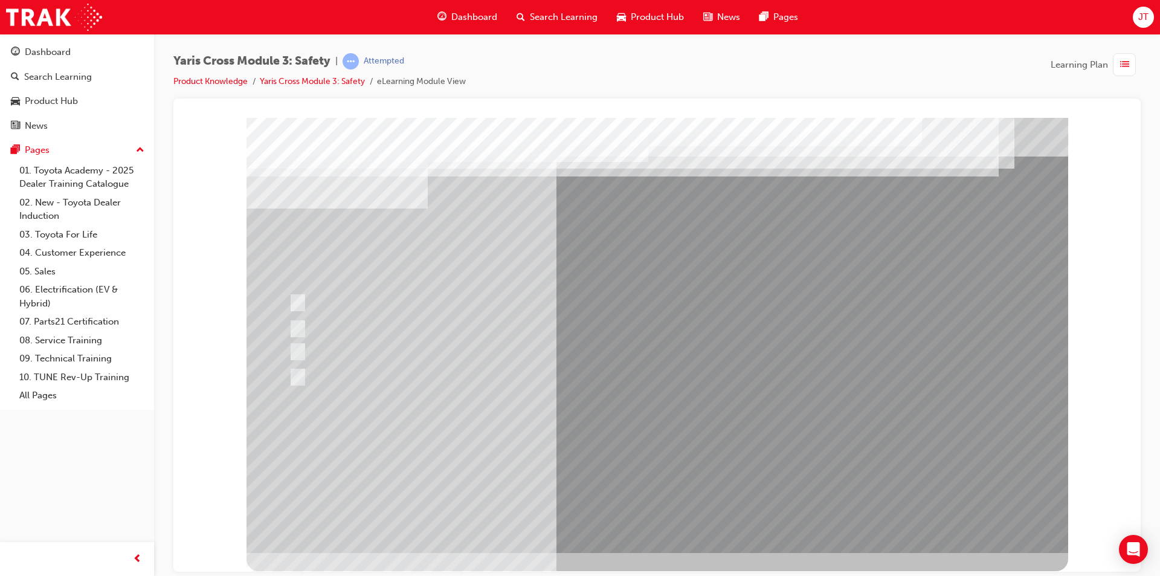
click at [646, 452] on div at bounding box center [658, 334] width 822 height 435
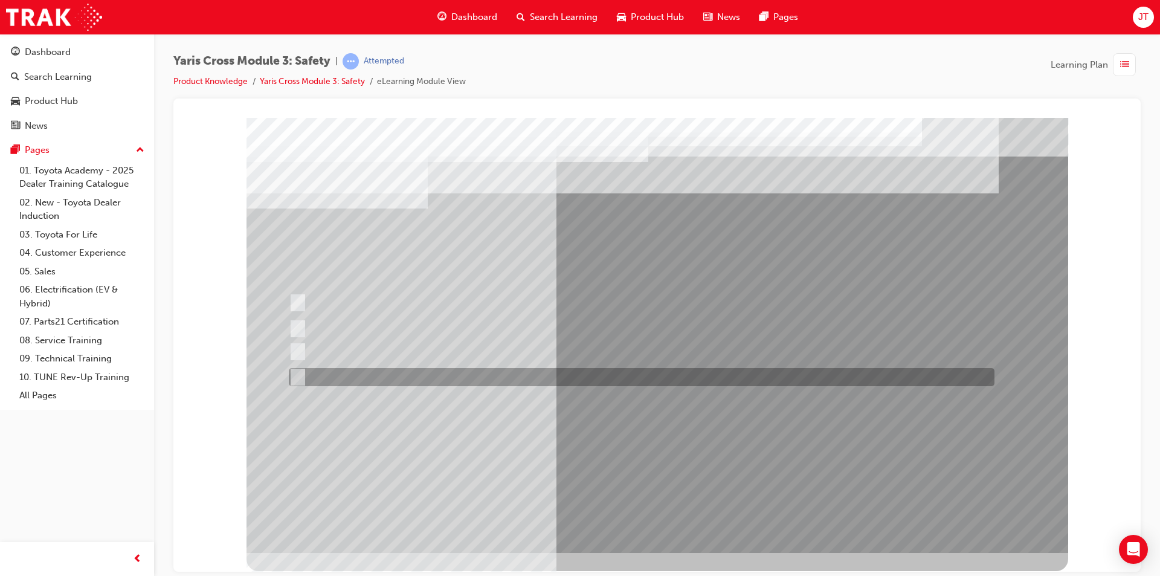
click at [399, 371] on div at bounding box center [639, 377] width 706 height 18
radio input "true"
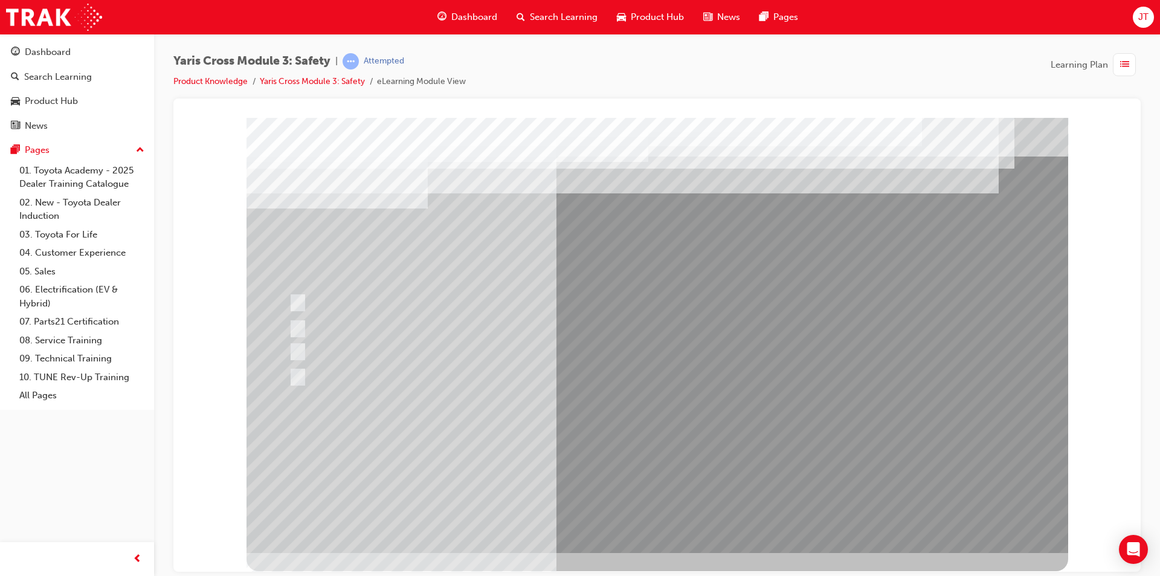
click at [624, 455] on div at bounding box center [658, 334] width 822 height 435
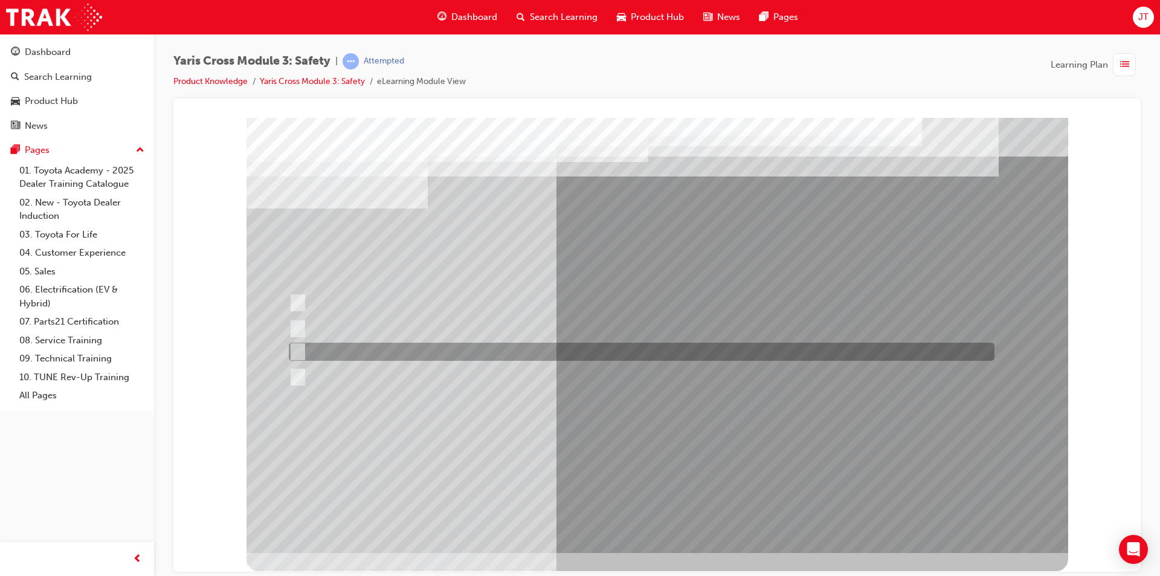
click at [418, 348] on div at bounding box center [639, 352] width 706 height 18
radio input "true"
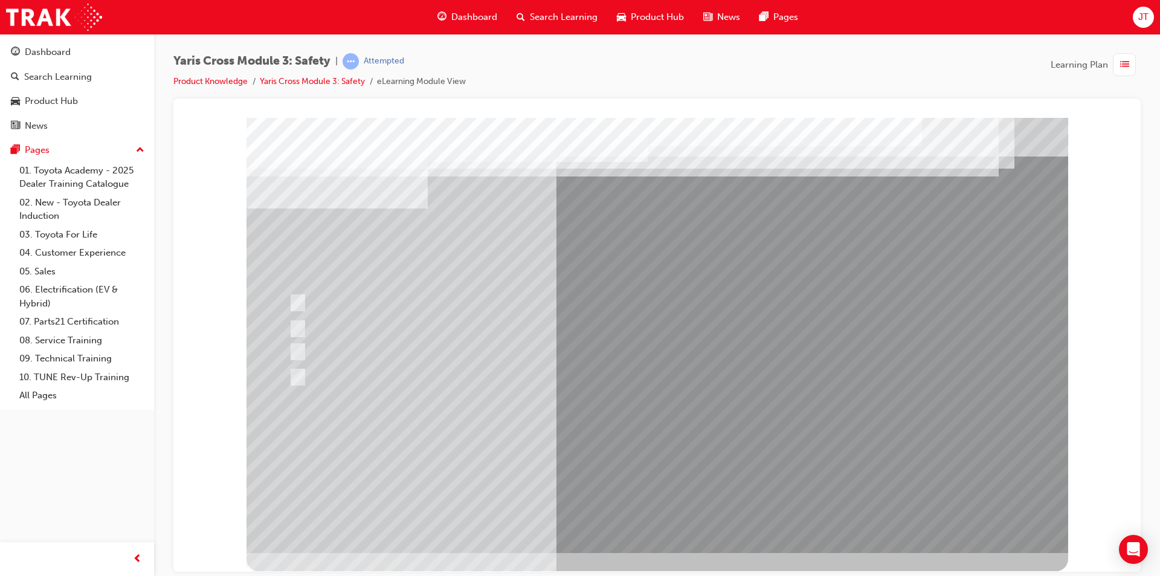
click at [629, 459] on div at bounding box center [658, 334] width 822 height 435
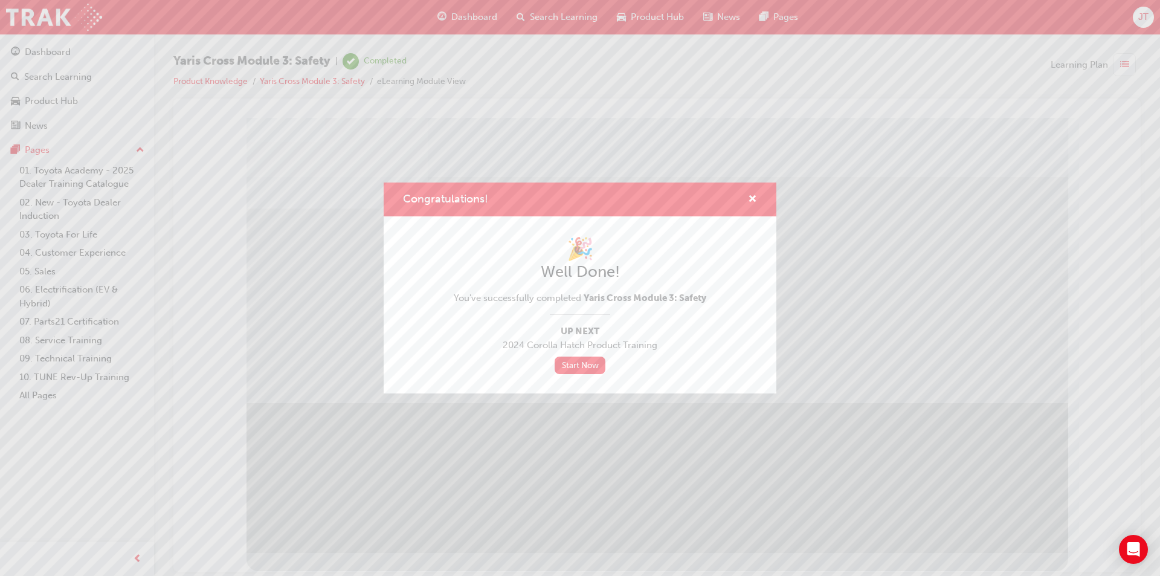
click at [760, 197] on div "Congratulations!" at bounding box center [580, 200] width 393 height 34
click at [748, 196] on span "cross-icon" at bounding box center [752, 200] width 9 height 11
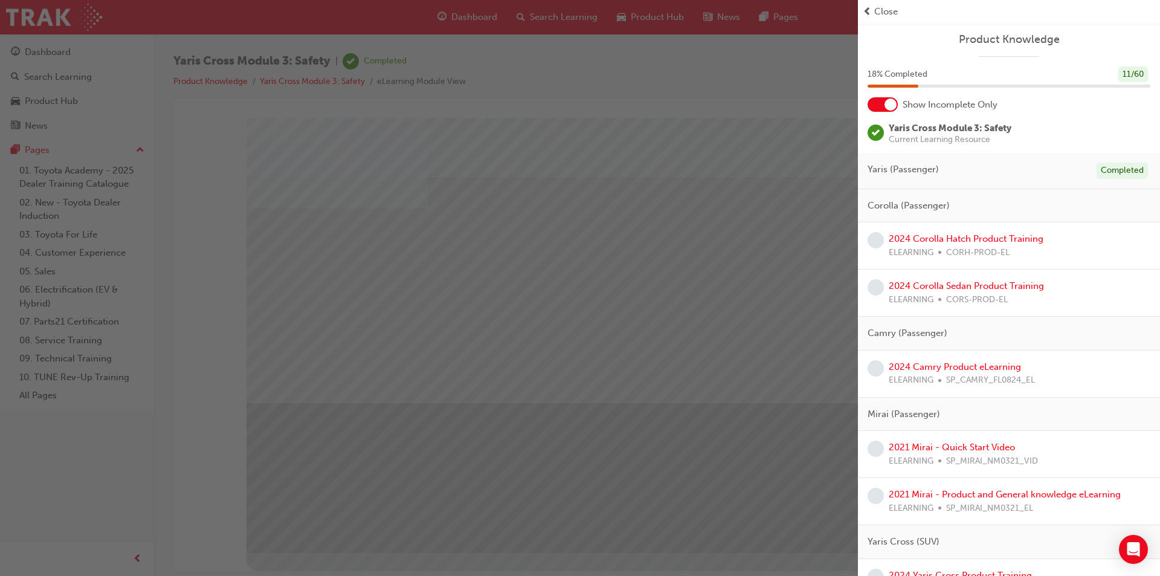
click at [885, 102] on div at bounding box center [891, 105] width 12 height 12
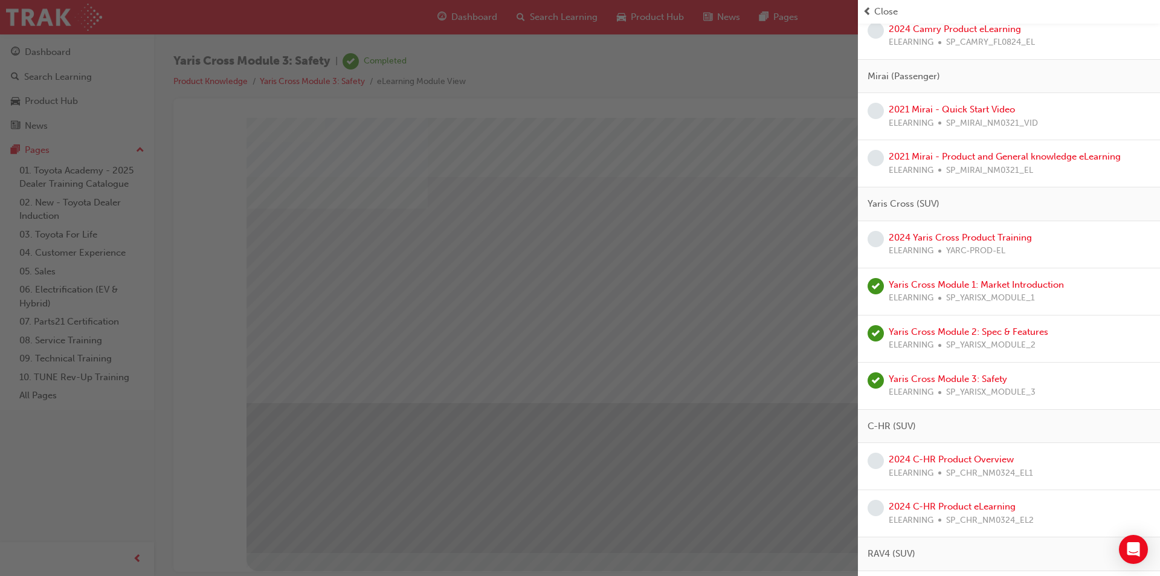
scroll to position [483, 0]
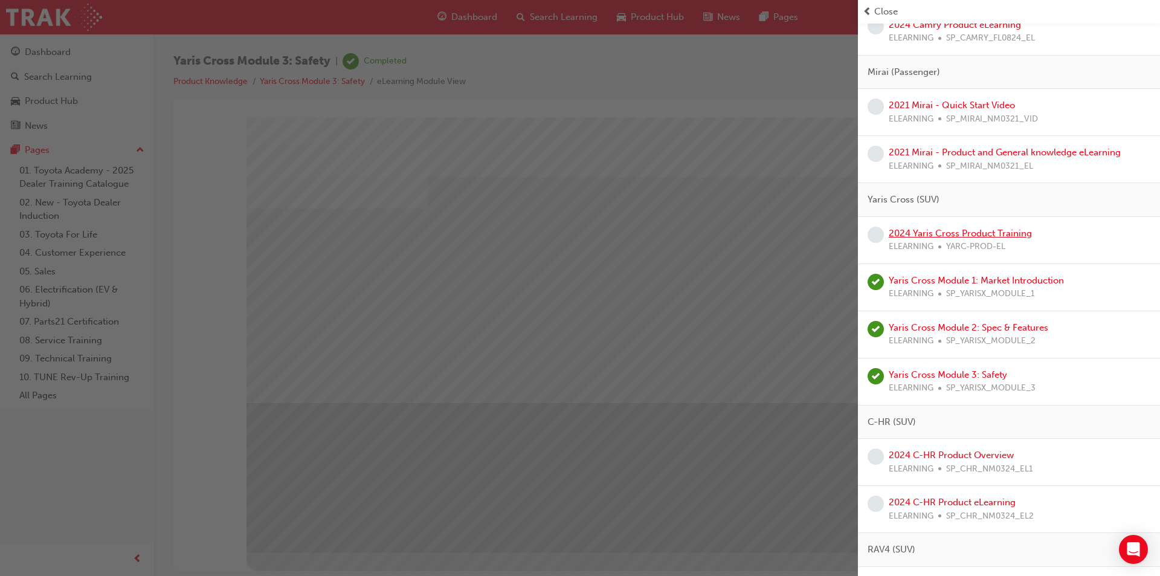
click at [975, 234] on link "2024 Yaris Cross Product Training" at bounding box center [960, 233] width 143 height 11
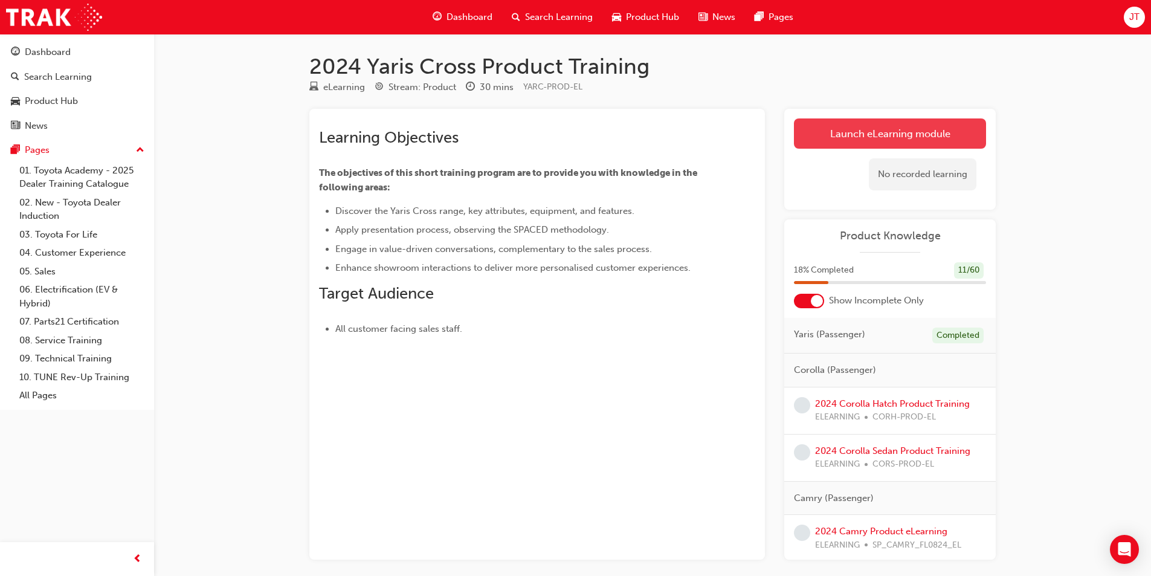
click at [846, 136] on link "Launch eLearning module" at bounding box center [890, 133] width 192 height 30
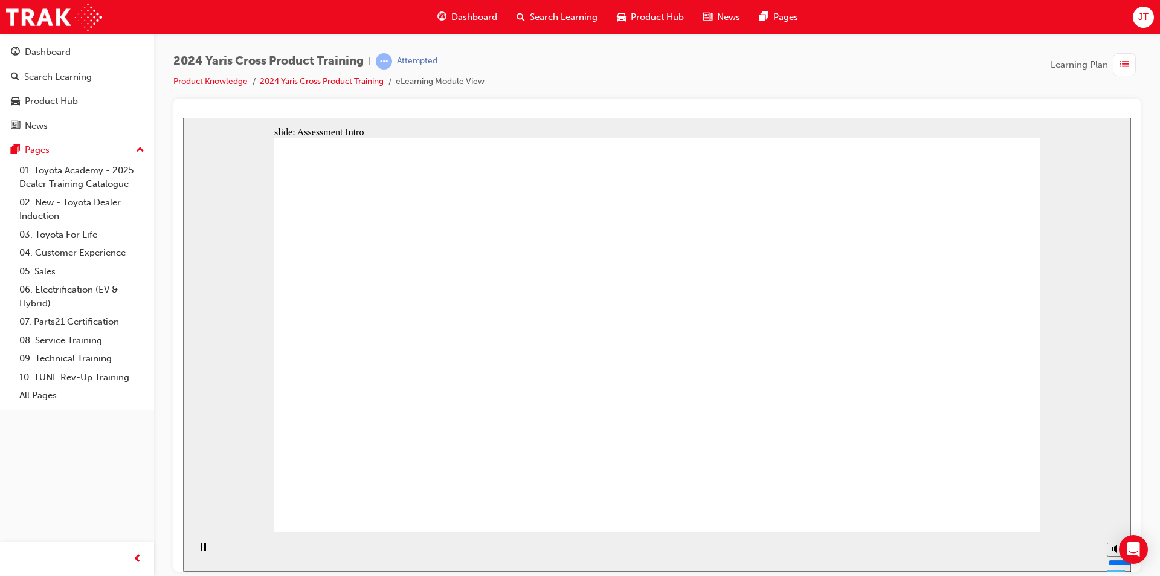
radio input "true"
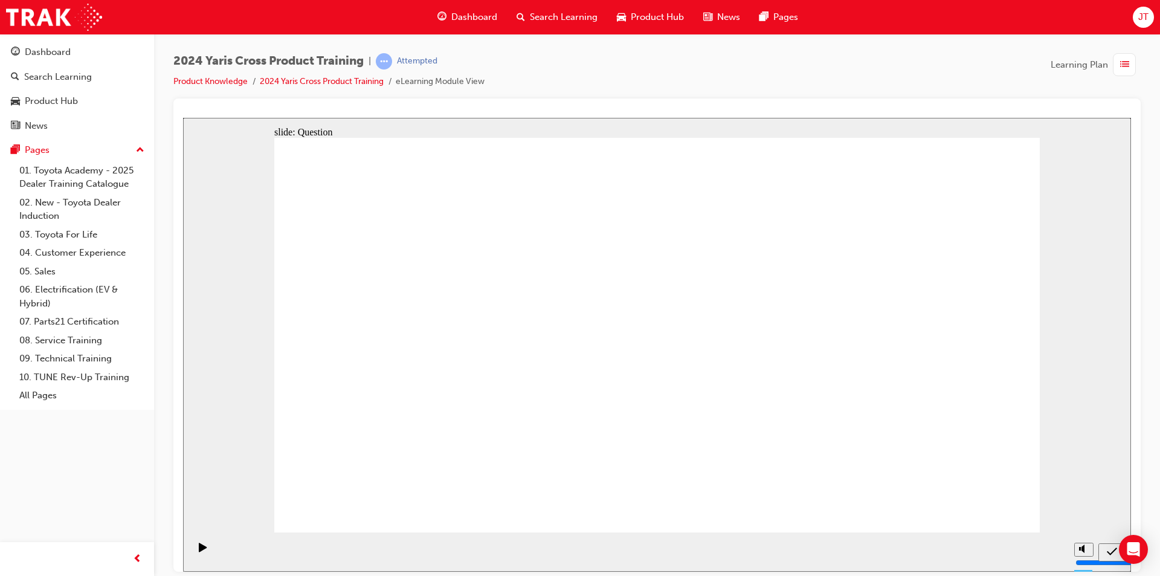
radio input "true"
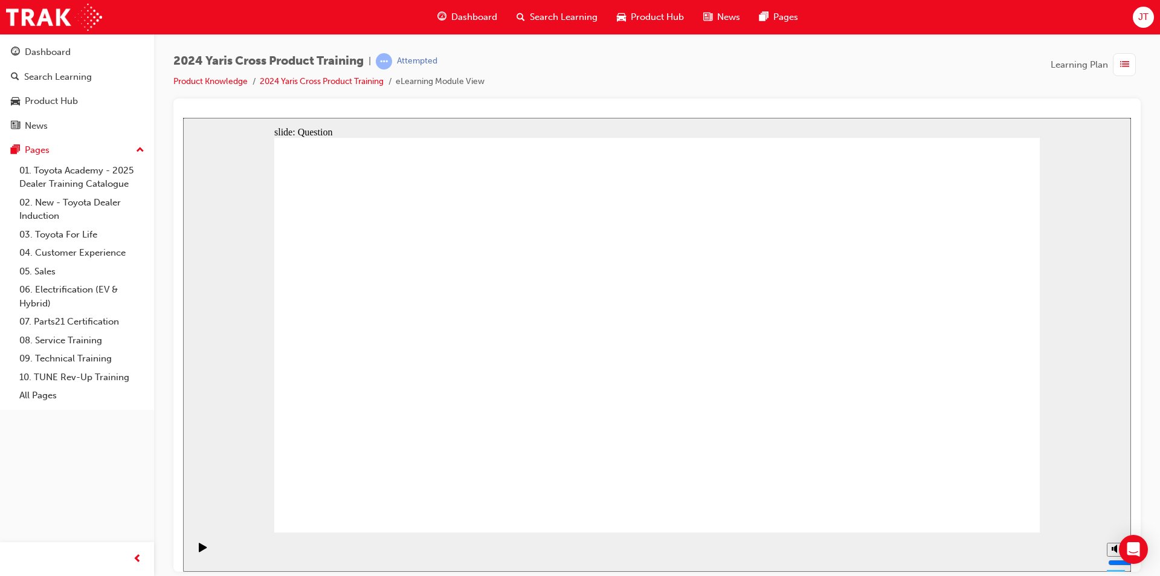
checkbox input "true"
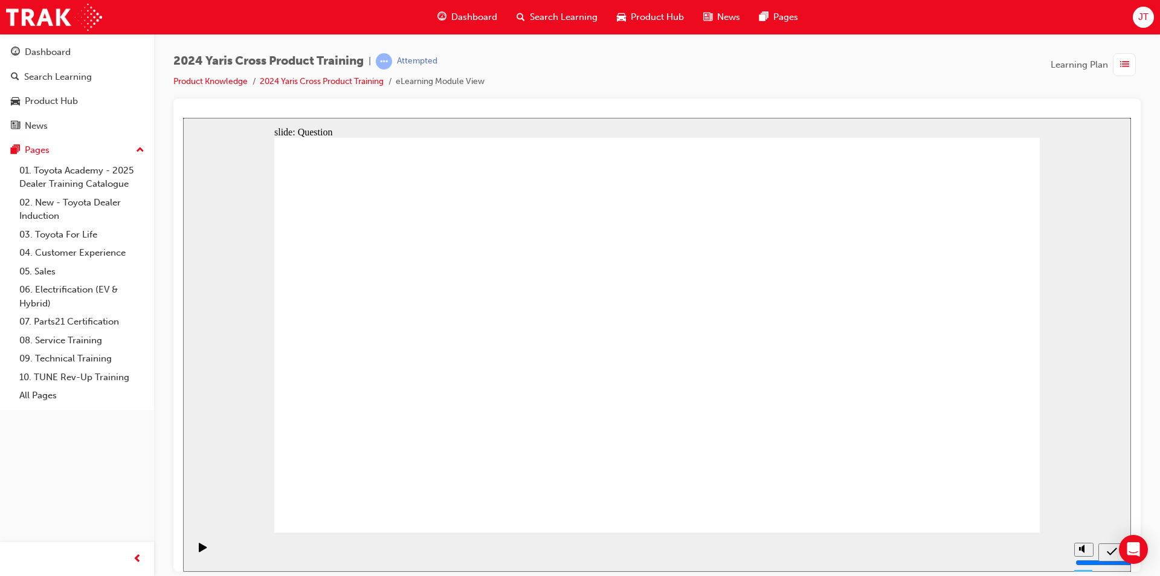
radio input "true"
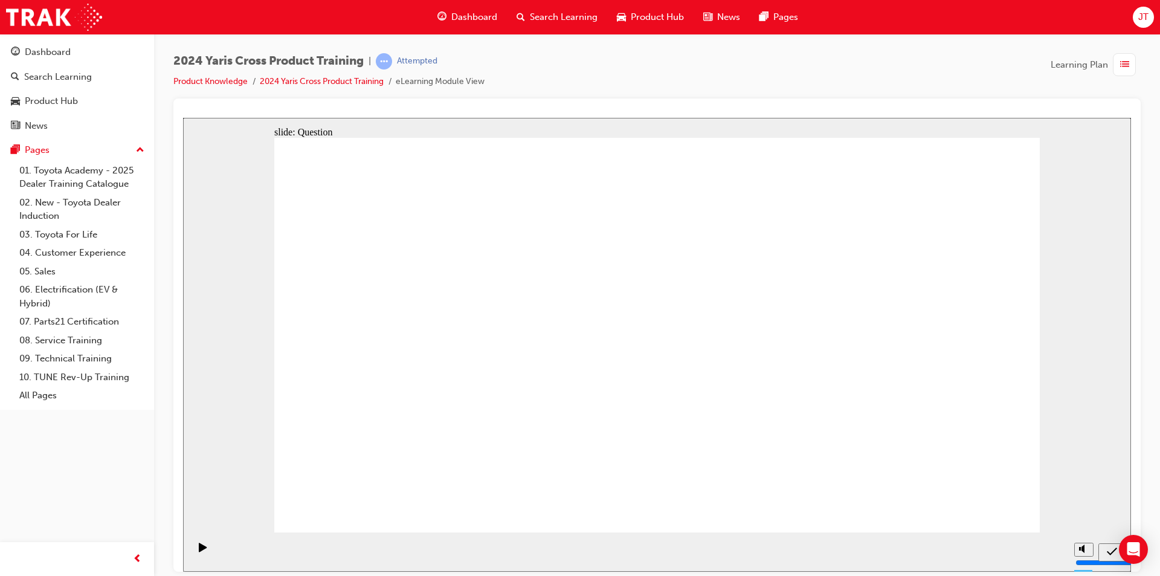
drag, startPoint x: 897, startPoint y: 308, endPoint x: 601, endPoint y: 435, distance: 322.5
drag, startPoint x: 719, startPoint y: 312, endPoint x: 430, endPoint y: 430, distance: 311.8
drag, startPoint x: 571, startPoint y: 328, endPoint x: 871, endPoint y: 456, distance: 326.3
drag, startPoint x: 398, startPoint y: 285, endPoint x: 706, endPoint y: 416, distance: 334.6
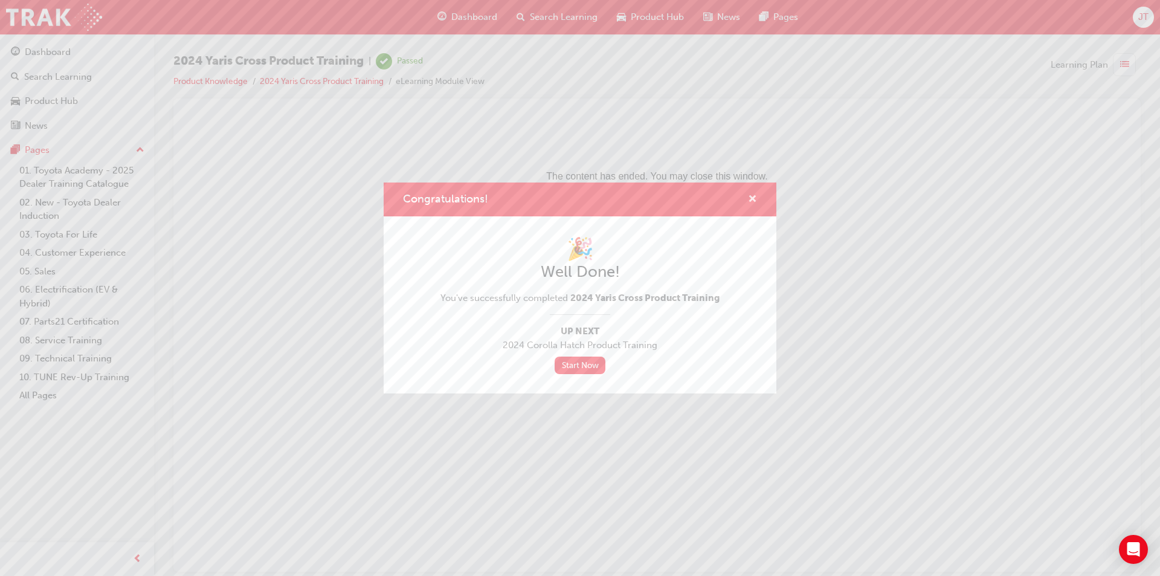
click at [752, 203] on span "cross-icon" at bounding box center [752, 200] width 9 height 11
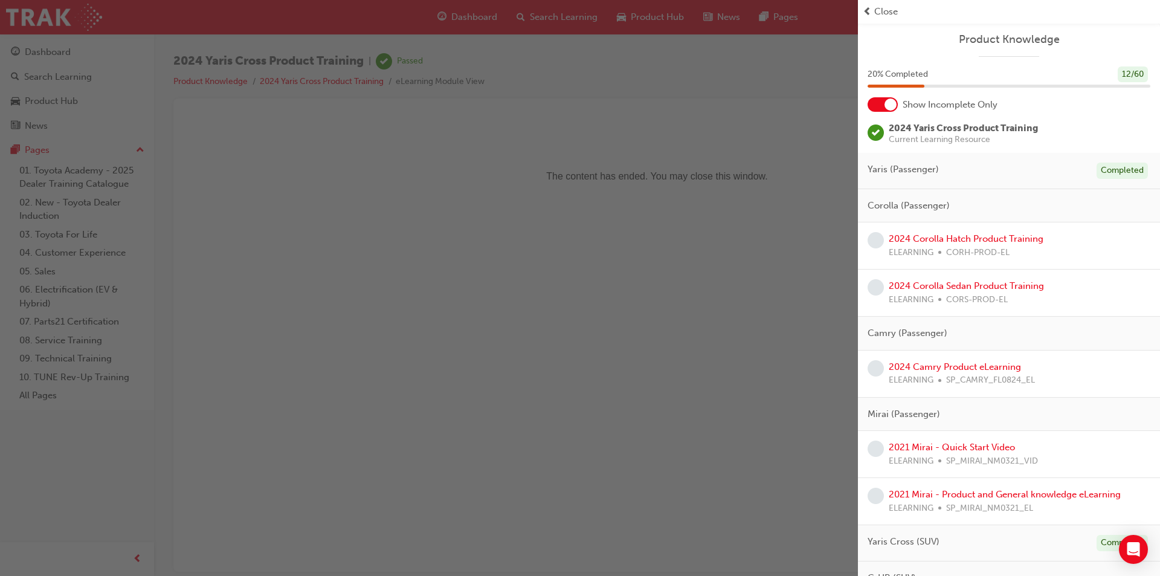
click at [891, 107] on div at bounding box center [891, 105] width 12 height 12
